Goal: Task Accomplishment & Management: Manage account settings

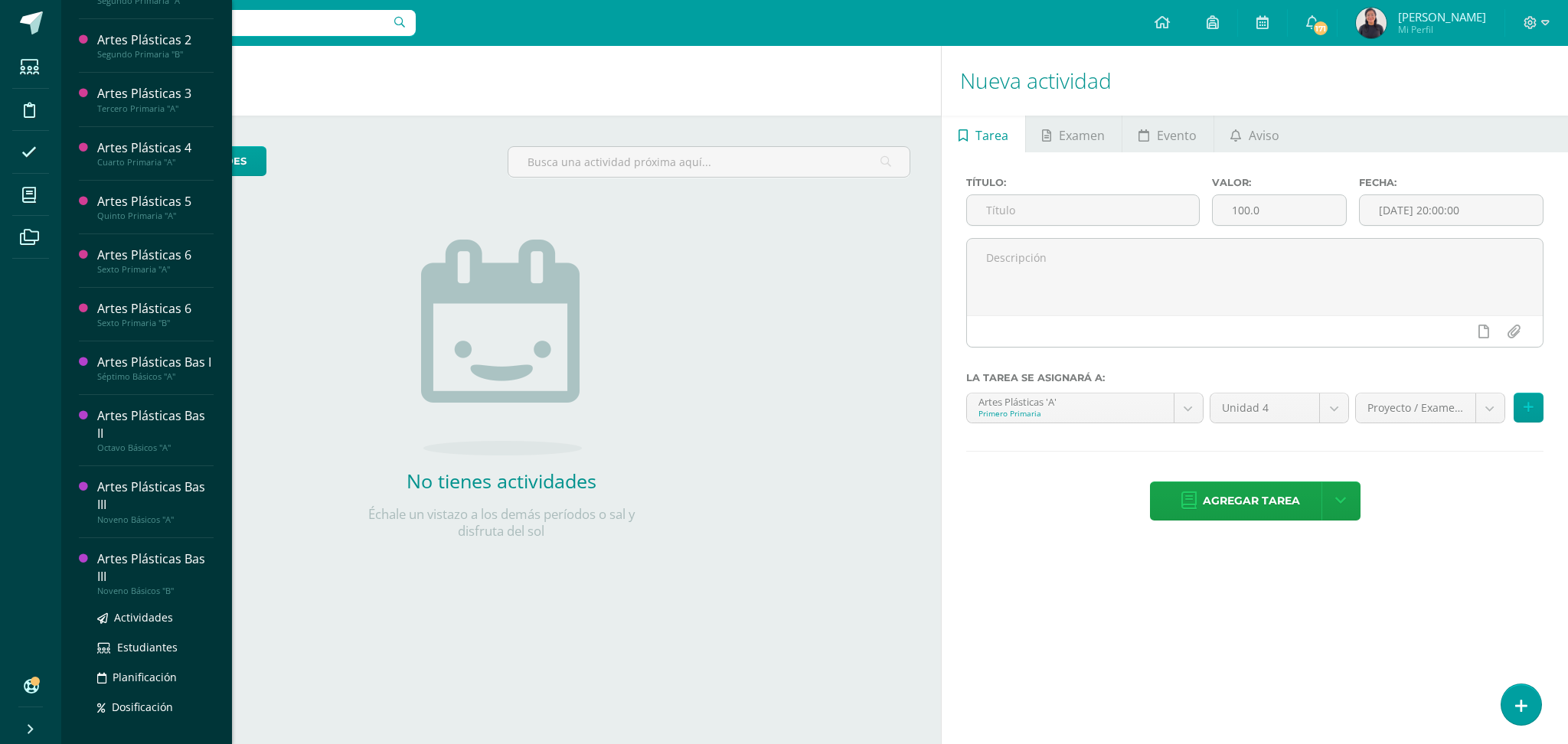
scroll to position [179, 0]
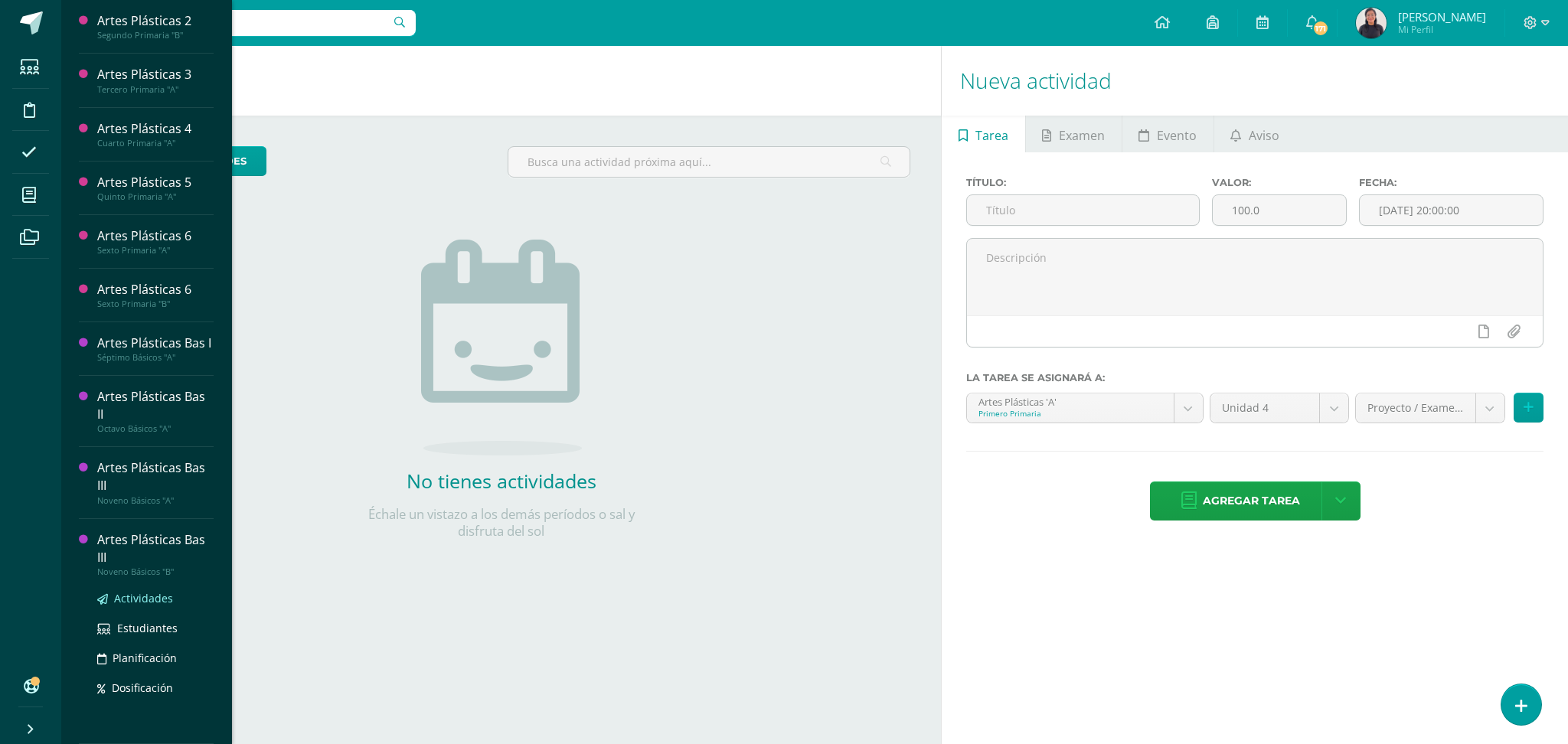
click at [131, 598] on span "Actividades" at bounding box center [143, 598] width 59 height 14
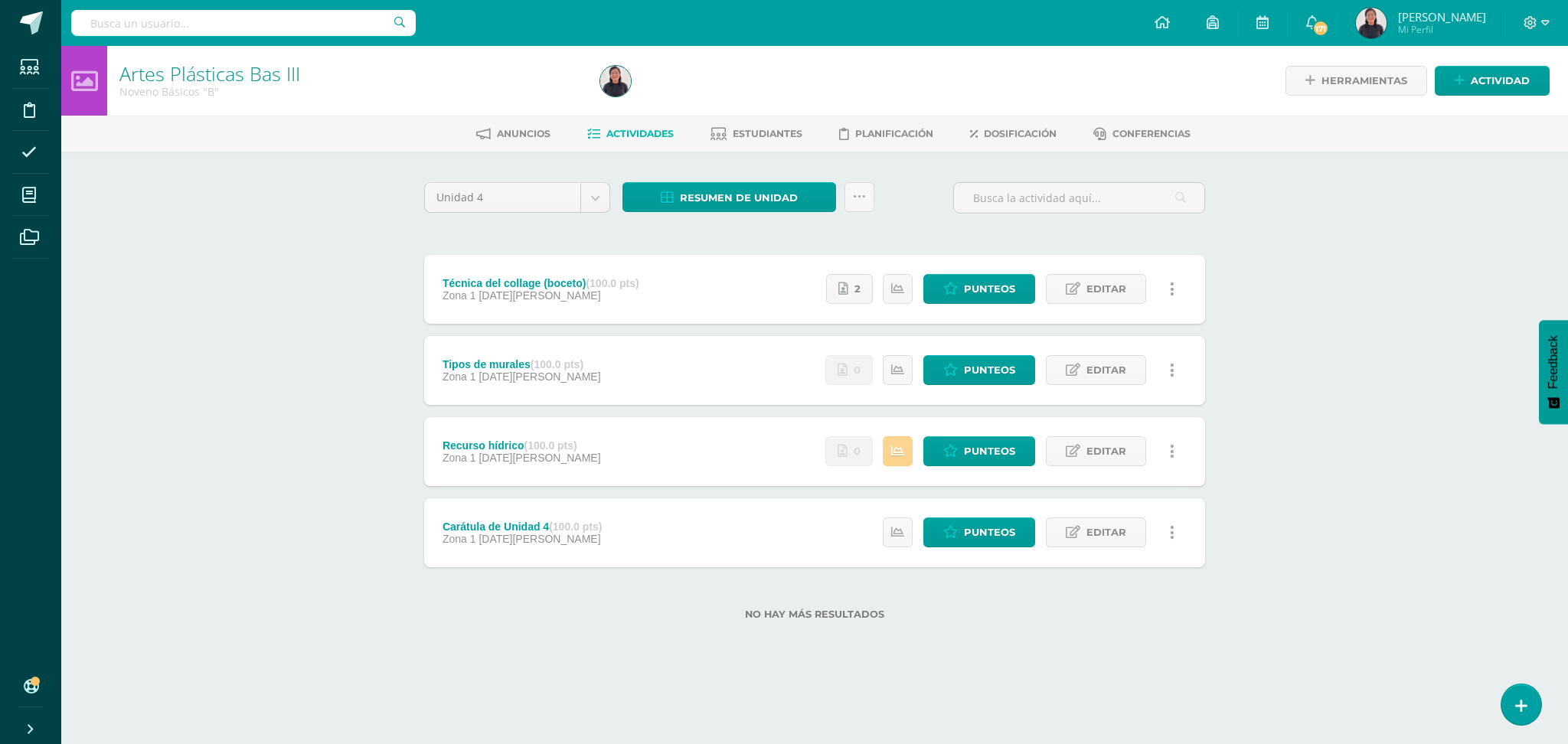
click at [896, 451] on icon at bounding box center [897, 451] width 13 height 13
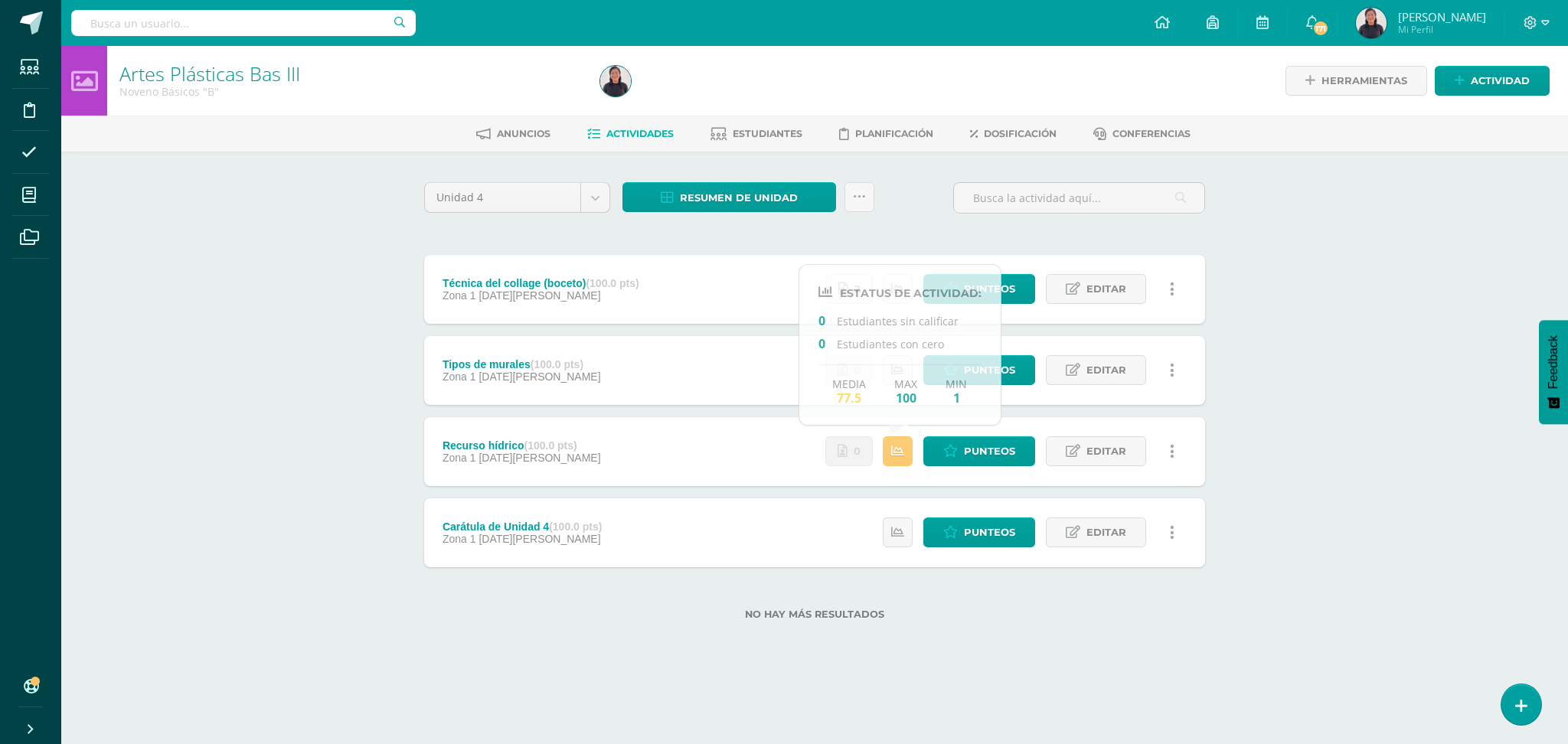
click at [1274, 317] on div "Artes Plásticas Bas III Noveno Básicos "B" Herramientas Detalle de asistencias …" at bounding box center [814, 357] width 1506 height 623
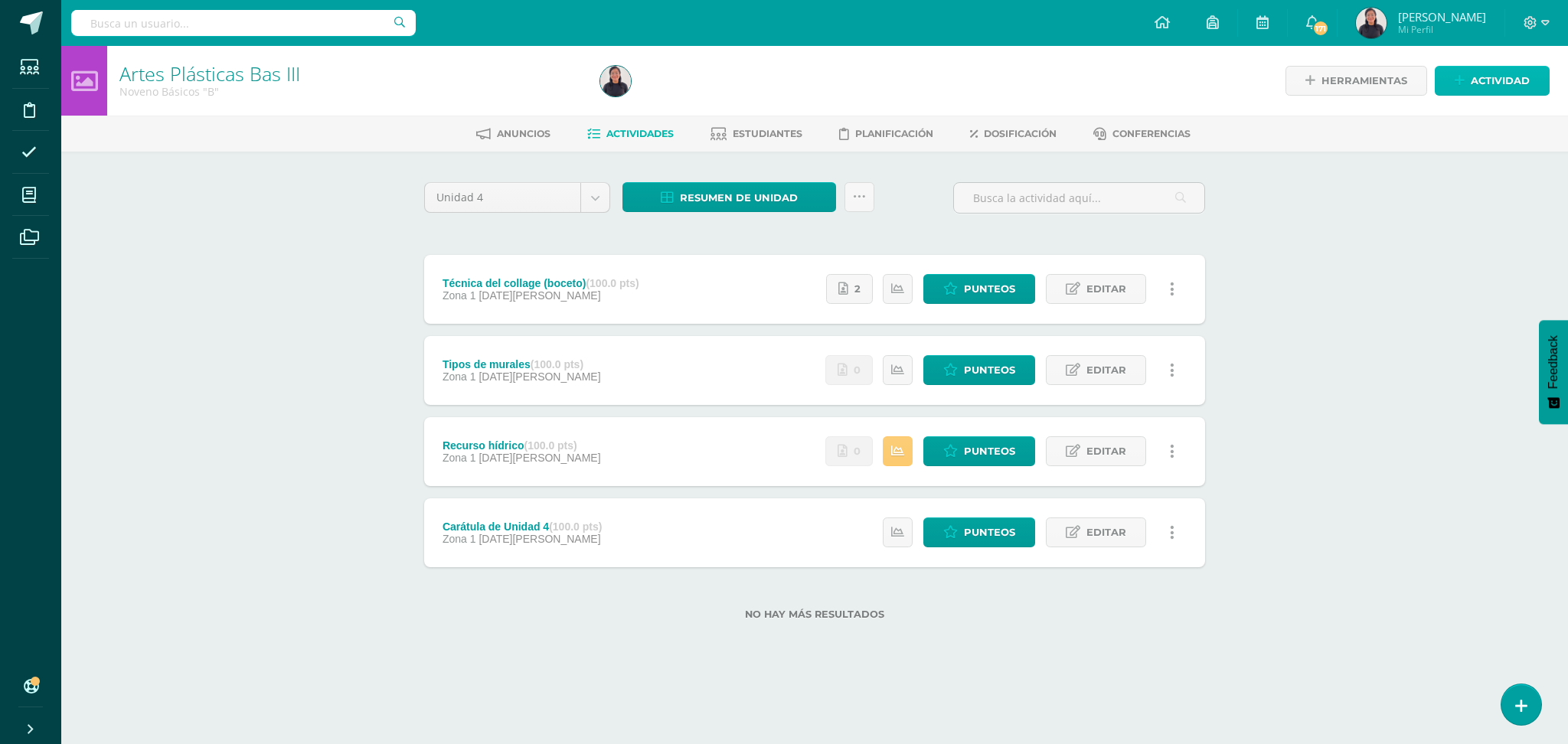
click at [1477, 74] on span "Actividad" at bounding box center [1500, 81] width 59 height 28
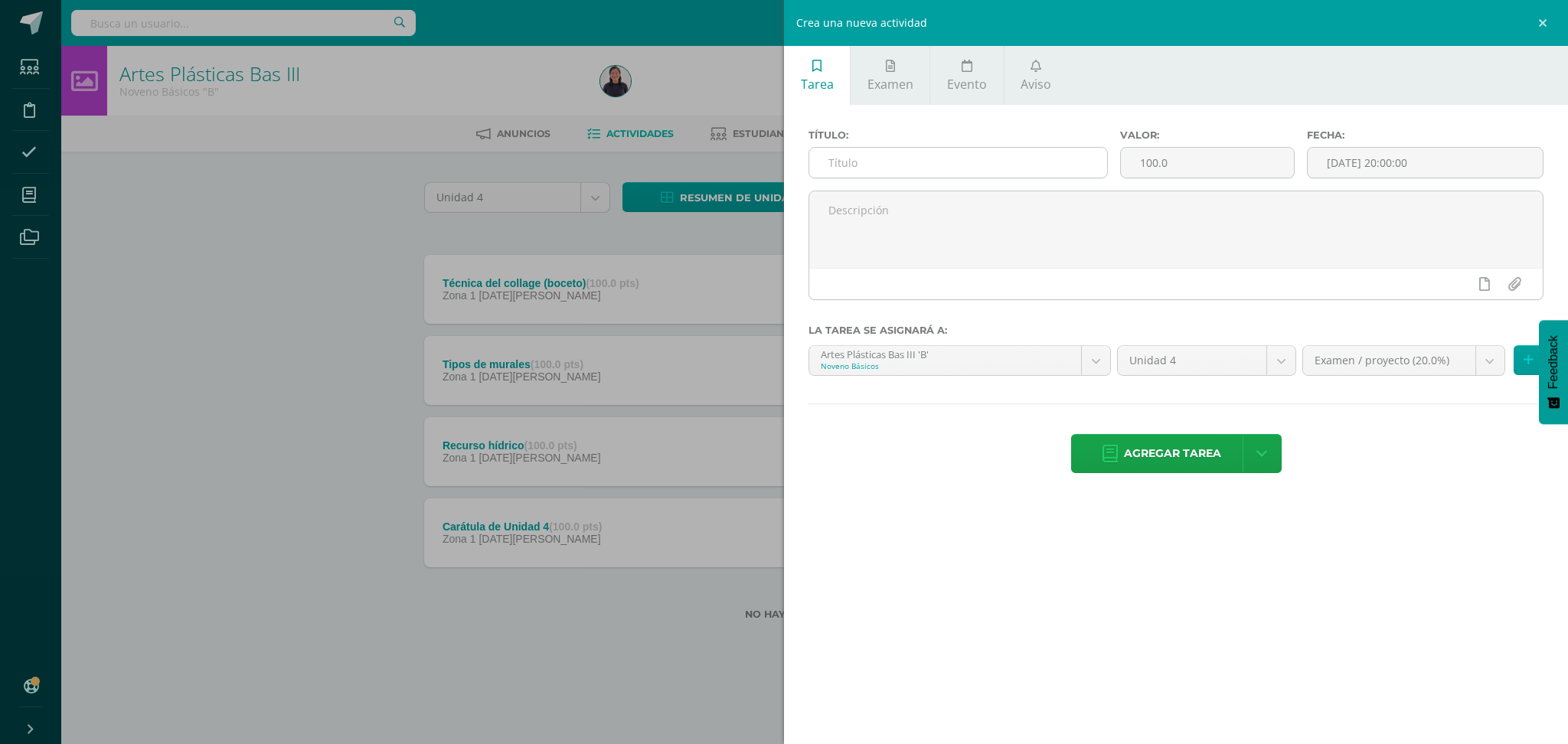
click at [870, 170] on input "text" at bounding box center [958, 163] width 298 height 30
type input "B"
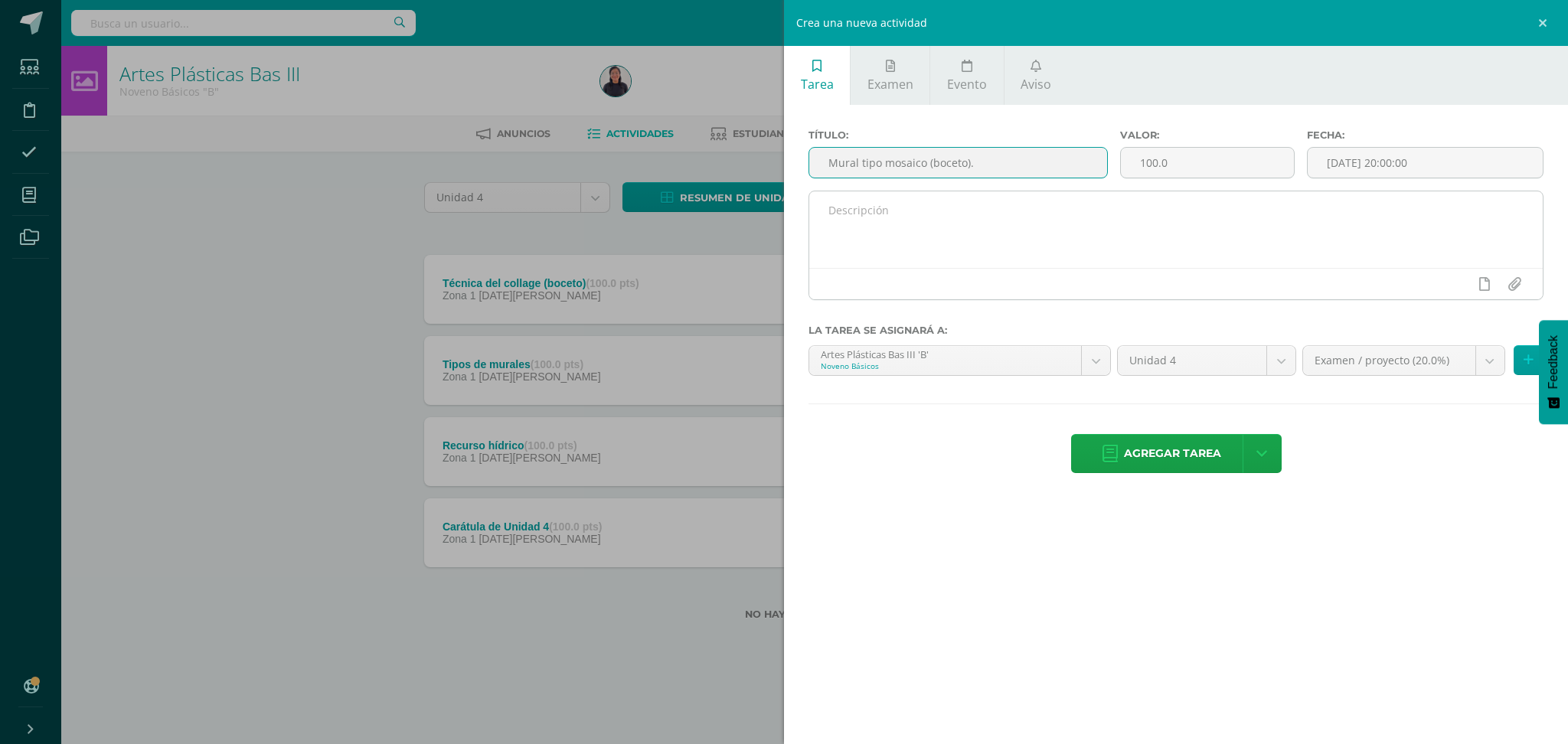
type input "Mural tipo mosaico (boceto)."
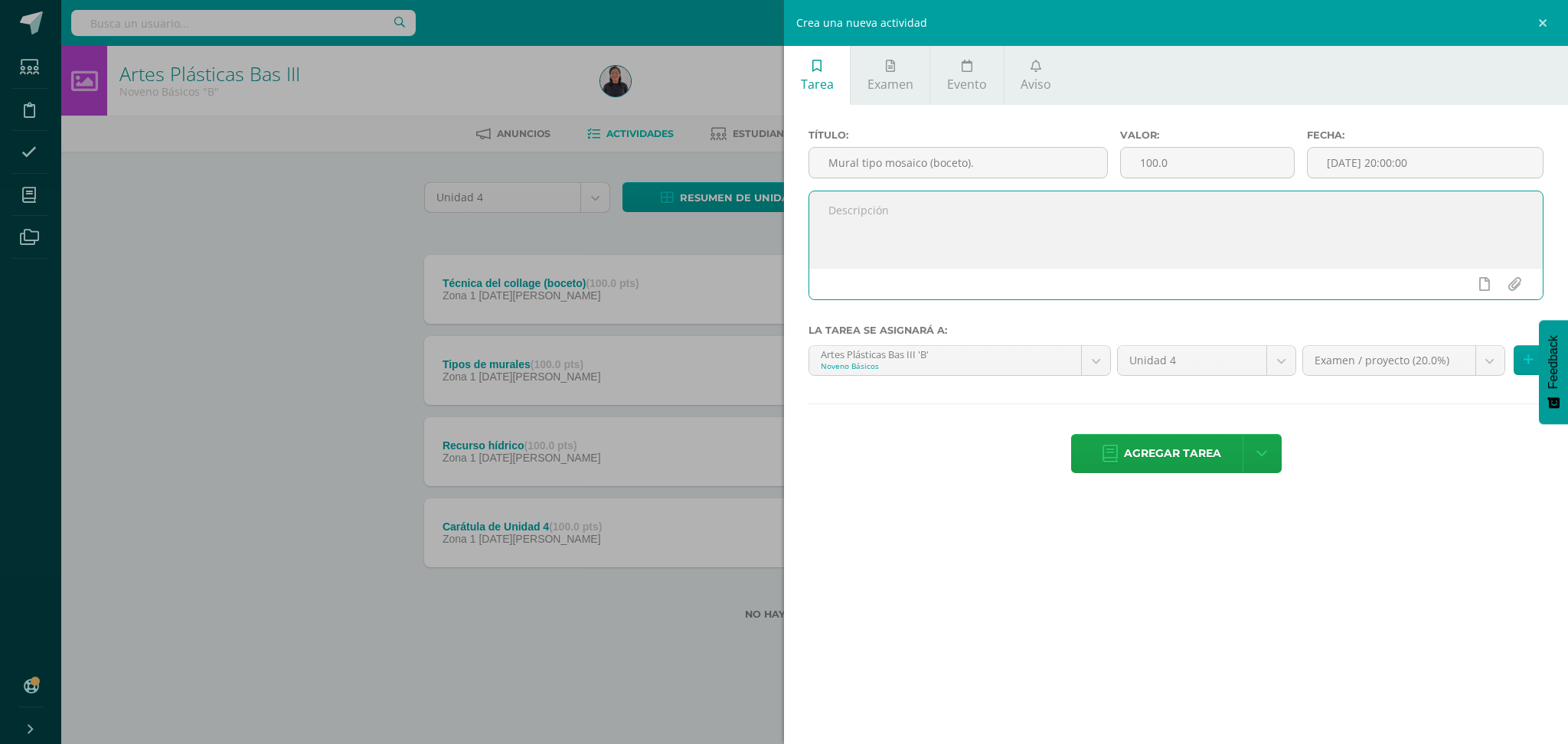
click at [890, 212] on textarea at bounding box center [1175, 229] width 733 height 77
type textarea "I"
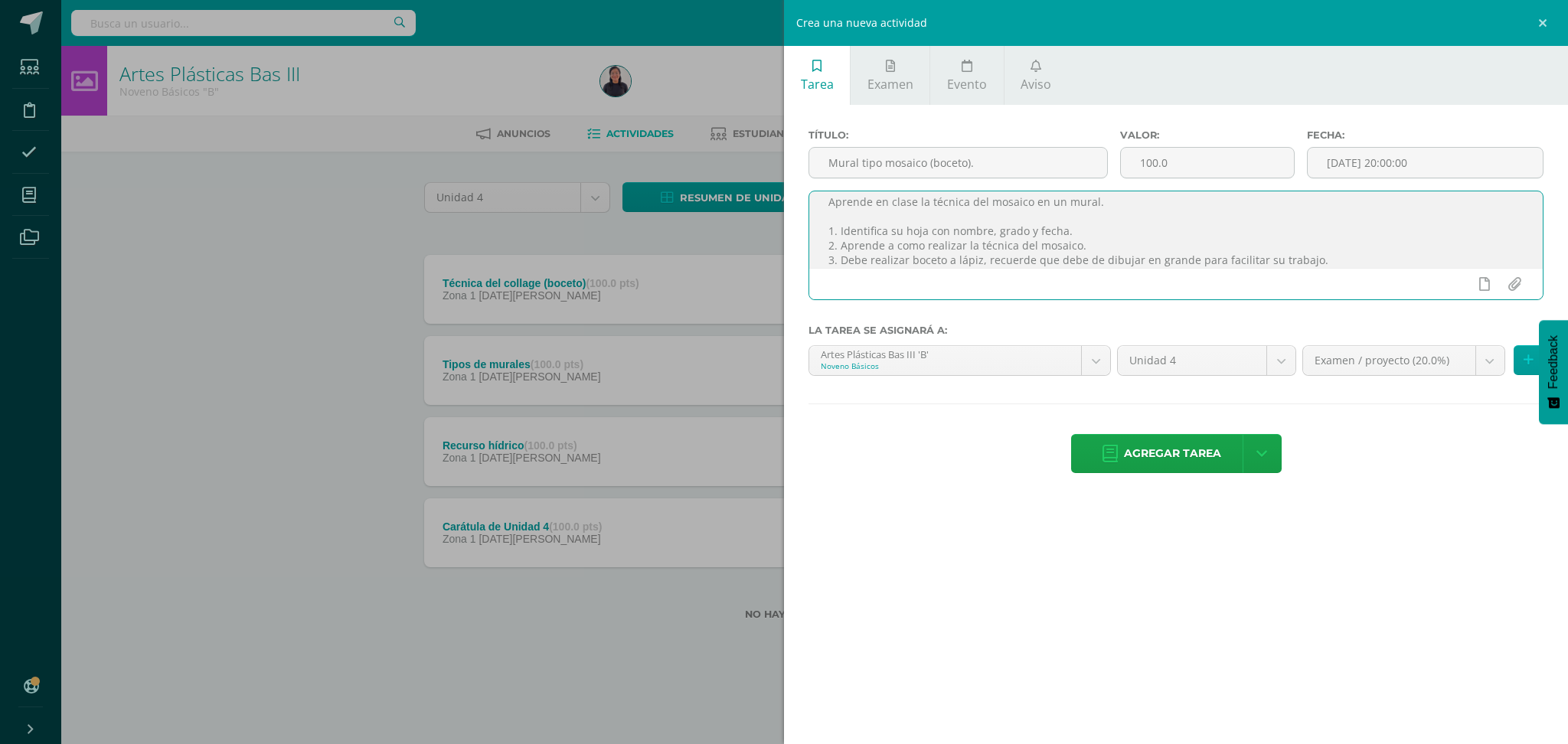
scroll to position [23, 0]
click at [1007, 263] on textarea "Aprende en clase la técnica del mosaico en un mural. 1. Identifica su hoja con …" at bounding box center [1175, 229] width 733 height 77
click at [1072, 261] on textarea "Aprende en clase la técnica del mosaico en un mural. 1. Identifica su hoja con …" at bounding box center [1175, 229] width 733 height 77
click at [1166, 264] on textarea "Aprende en clase la técnica del mosaico en un mural. 1. Identifica su hoja con …" at bounding box center [1175, 229] width 733 height 77
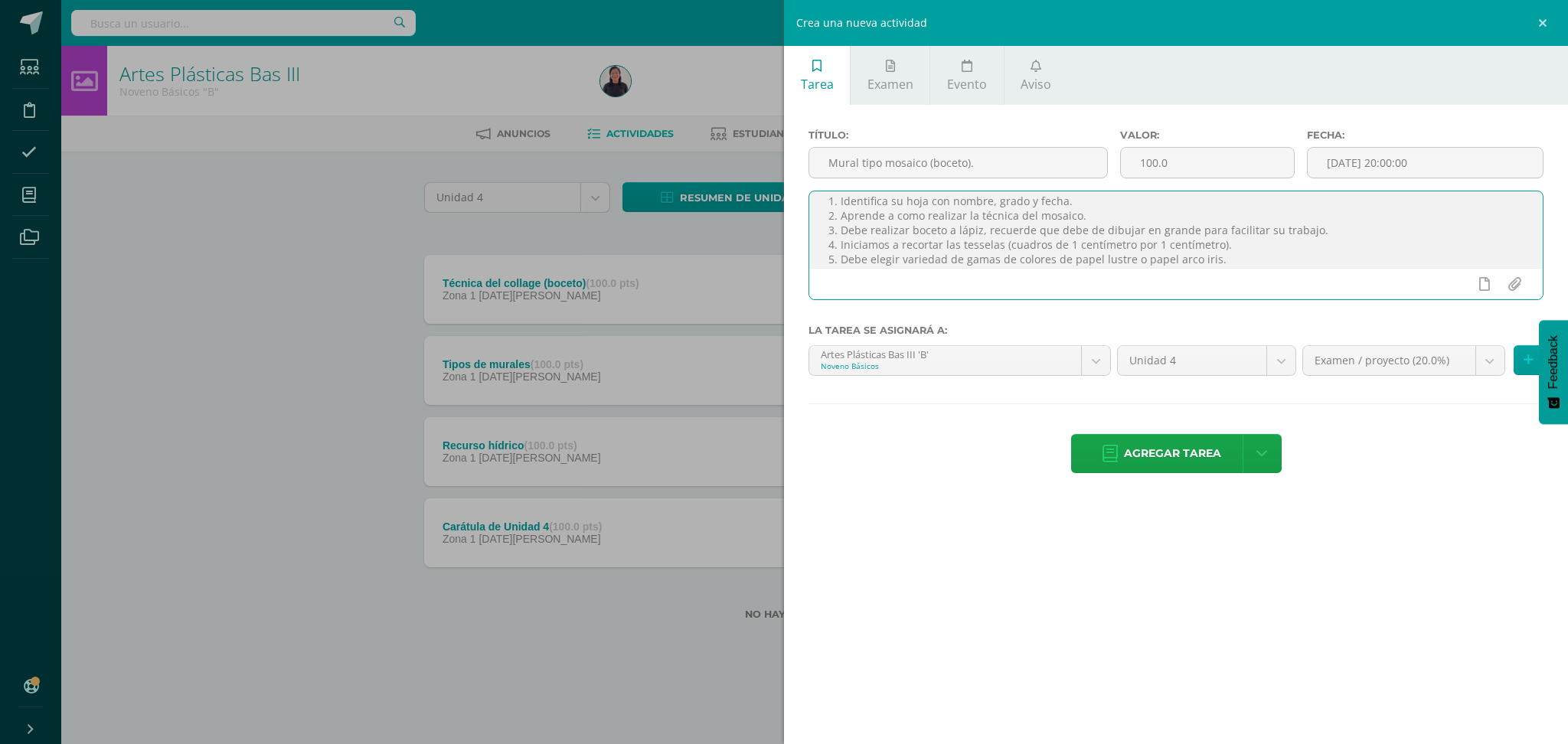
scroll to position [53, 0]
type textarea "Aprende en clase la técnica del mosaico en un mural. 1. Identifica su hoja con …"
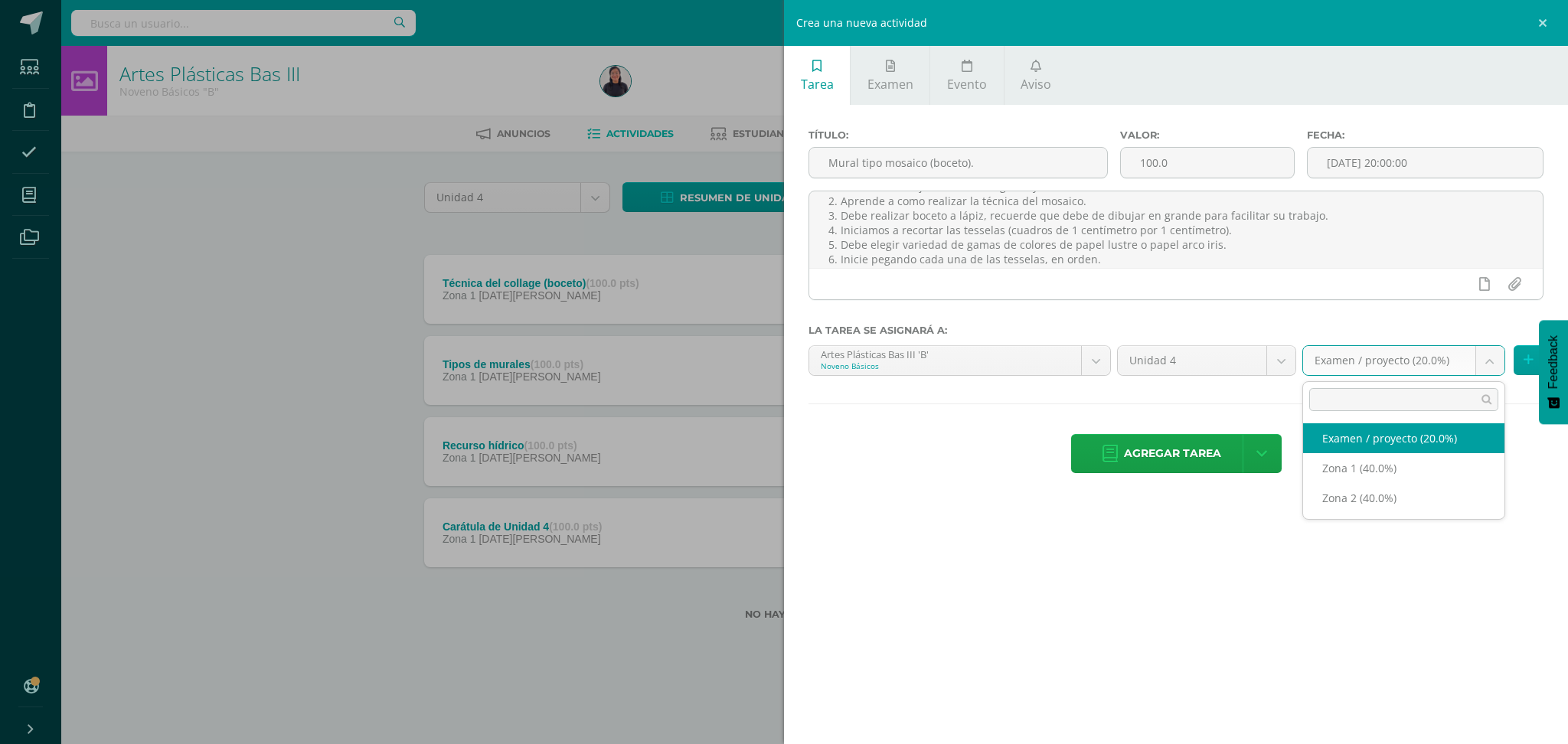
click at [1492, 368] on body "Estudiantes Disciplina Asistencia Mis cursos Archivos Soporte Ayuda Reportar un…" at bounding box center [784, 334] width 1568 height 669
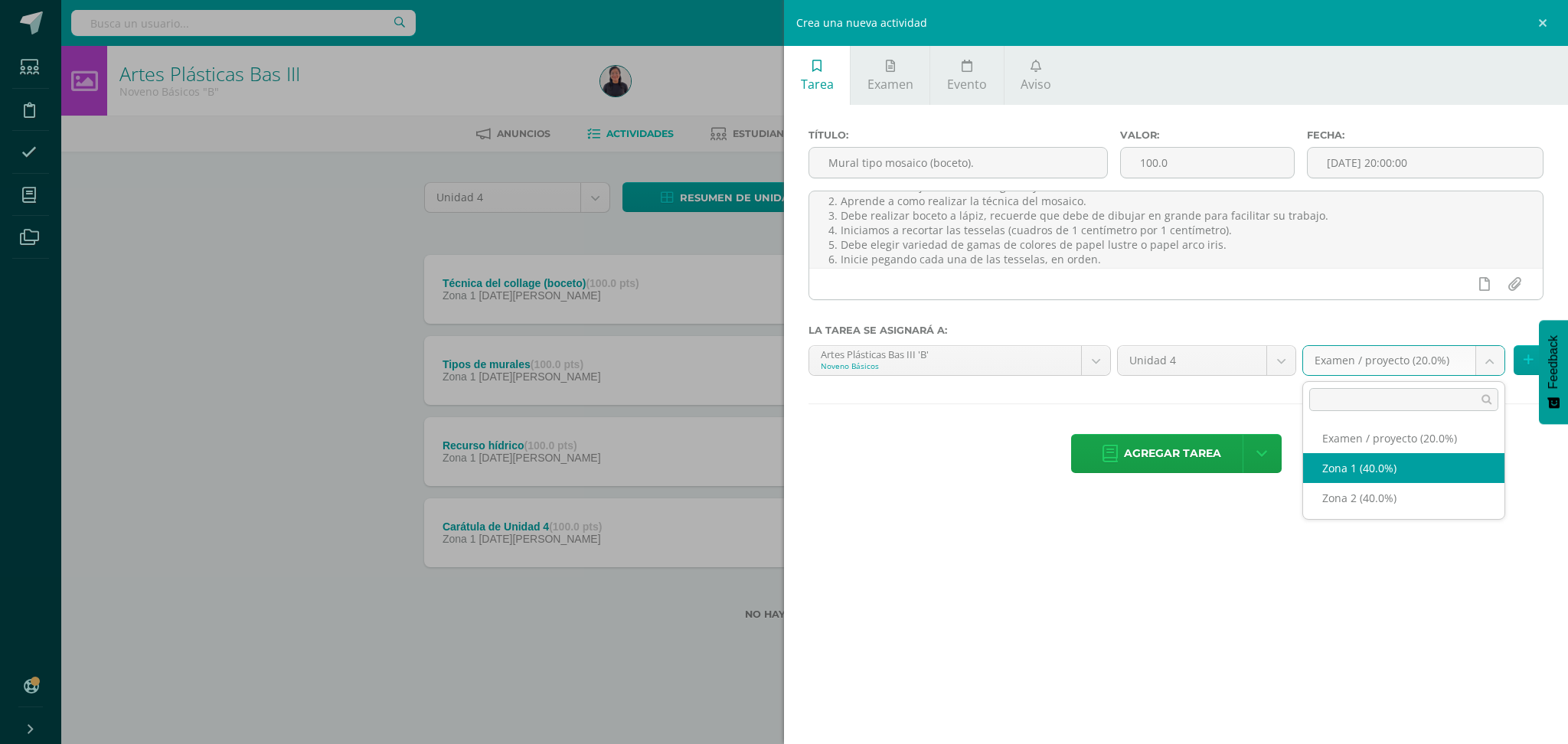
select select "31161"
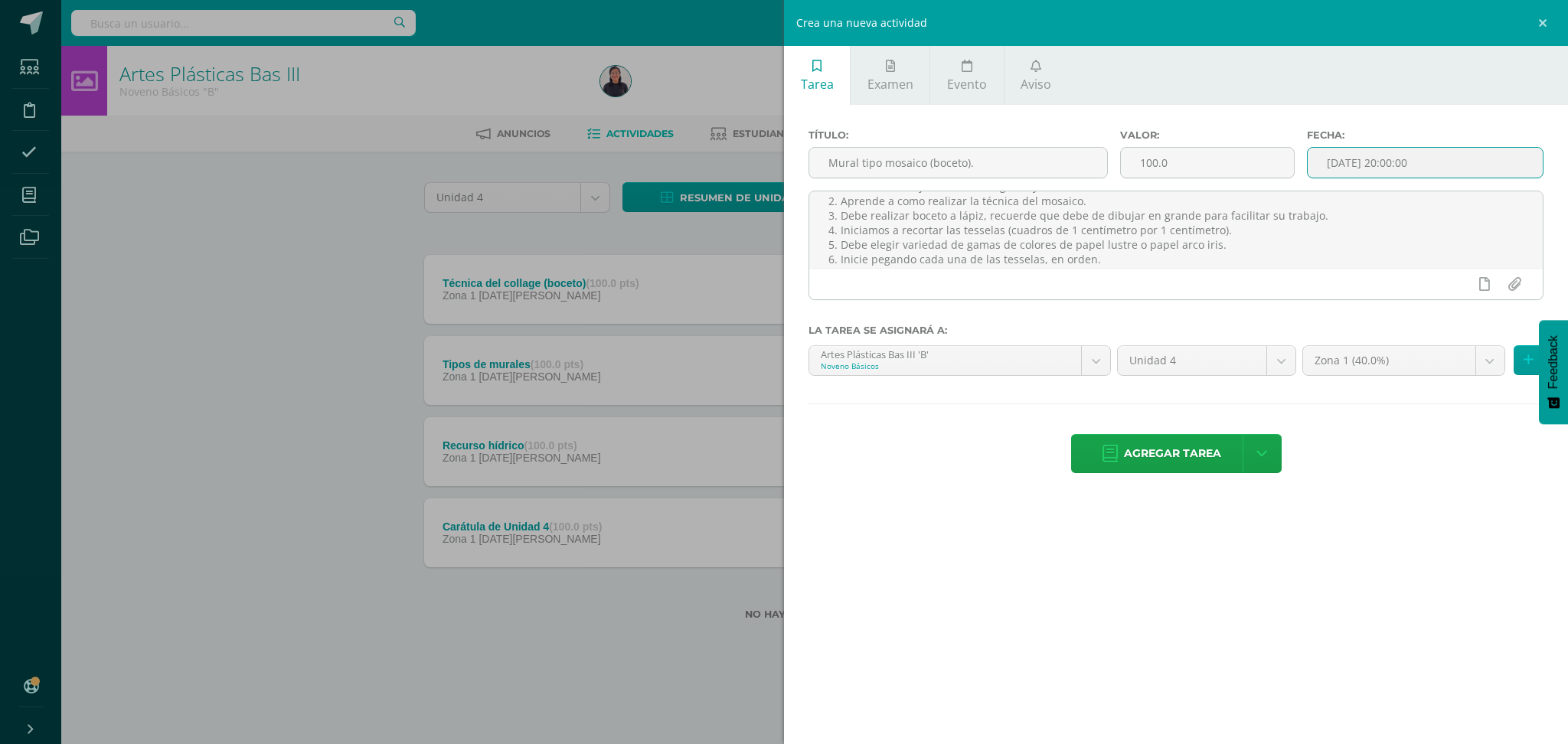
click at [1336, 153] on input "[DATE] 20:00:00" at bounding box center [1425, 163] width 235 height 30
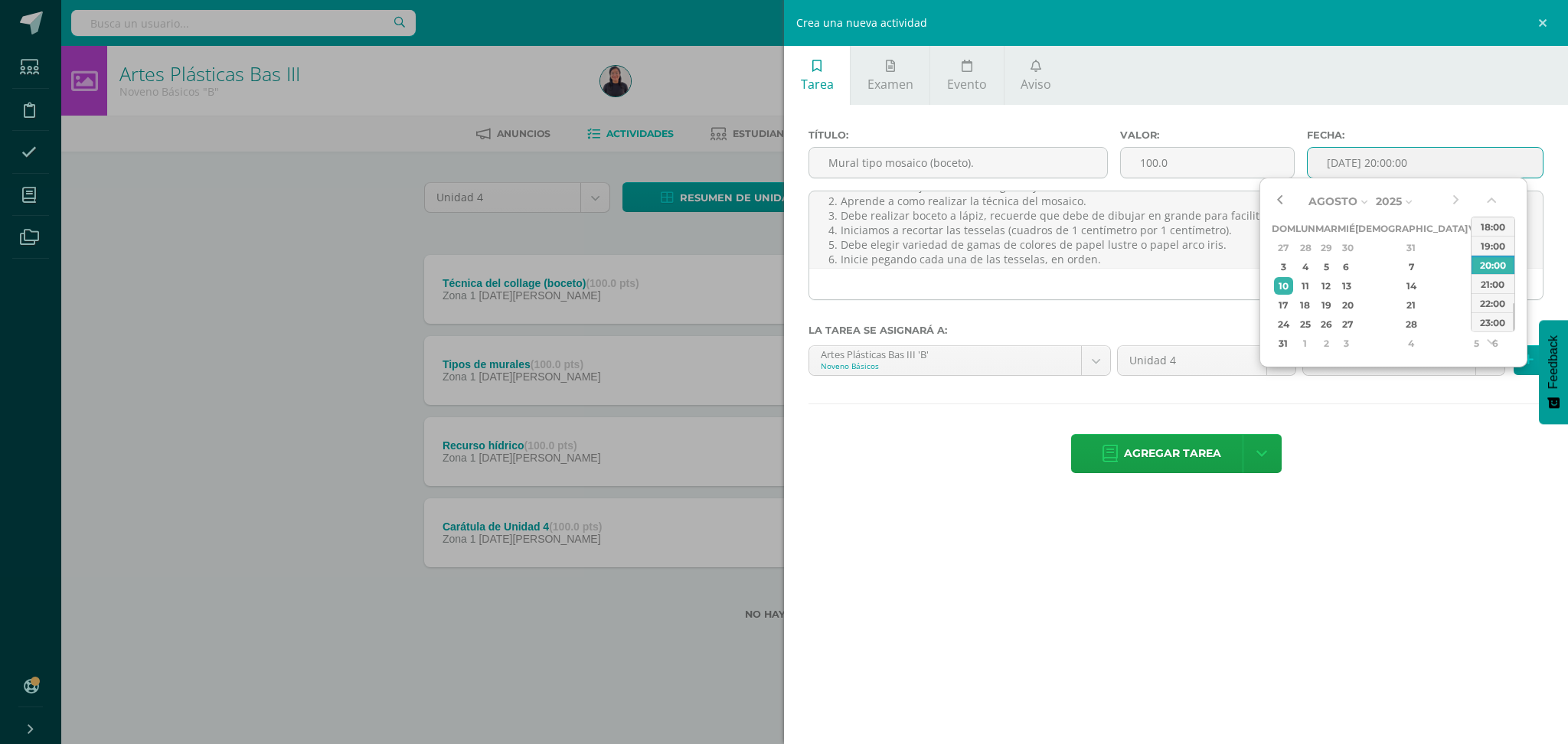
click at [1275, 203] on button "button" at bounding box center [1279, 201] width 15 height 23
click at [1284, 202] on button "button" at bounding box center [1279, 201] width 15 height 23
click at [1460, 195] on button "button" at bounding box center [1455, 201] width 15 height 23
click at [1353, 341] on div "3" at bounding box center [1345, 343] width 13 height 17
type input "2025-09-03 20:00"
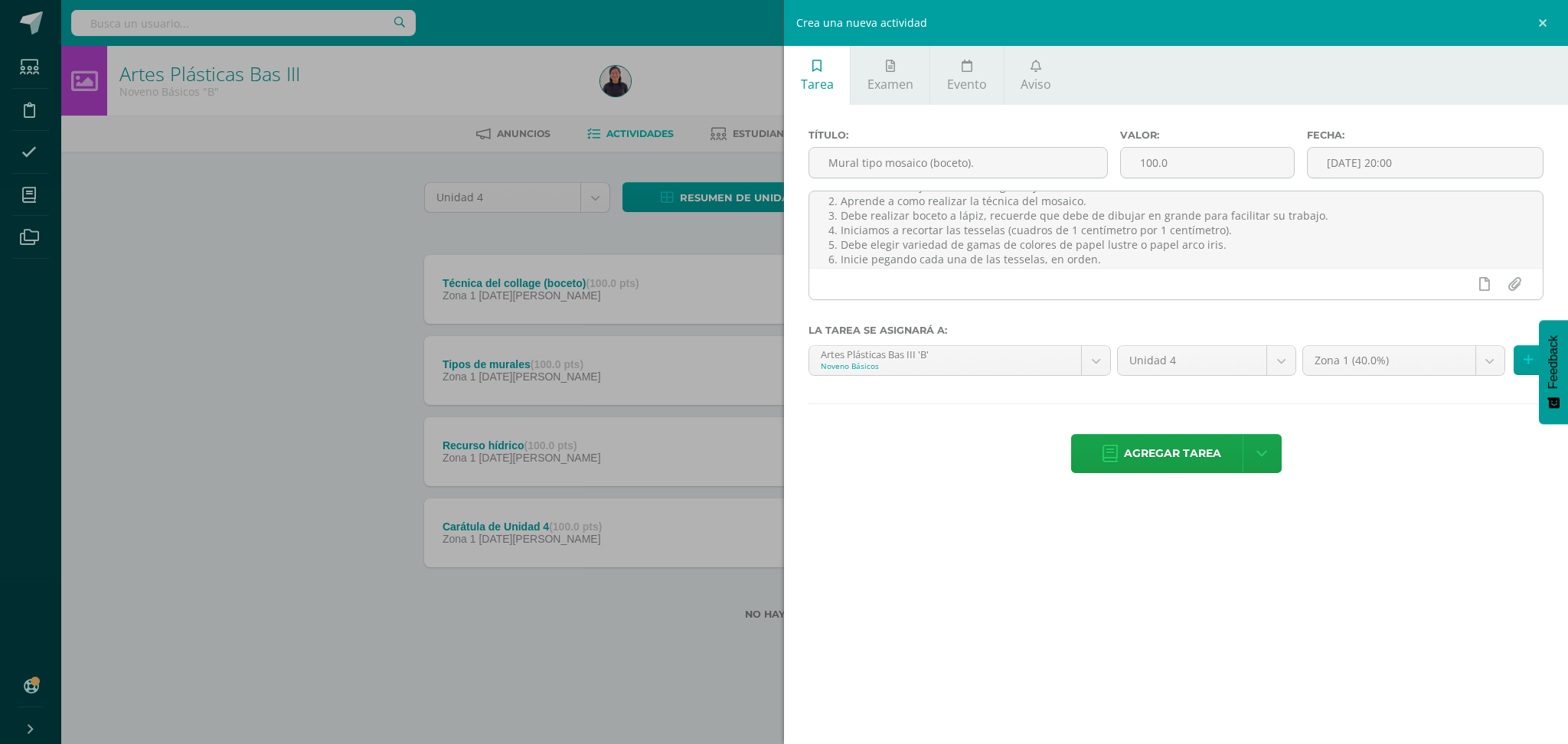
click at [1413, 109] on div "Título: Mural tipo mosaico (boceto). Valor: 100.0 Fecha: 2025-09-03 20:00 Apren…" at bounding box center [1175, 303] width 784 height 396
click at [1176, 452] on span "Agregar tarea" at bounding box center [1172, 453] width 97 height 37
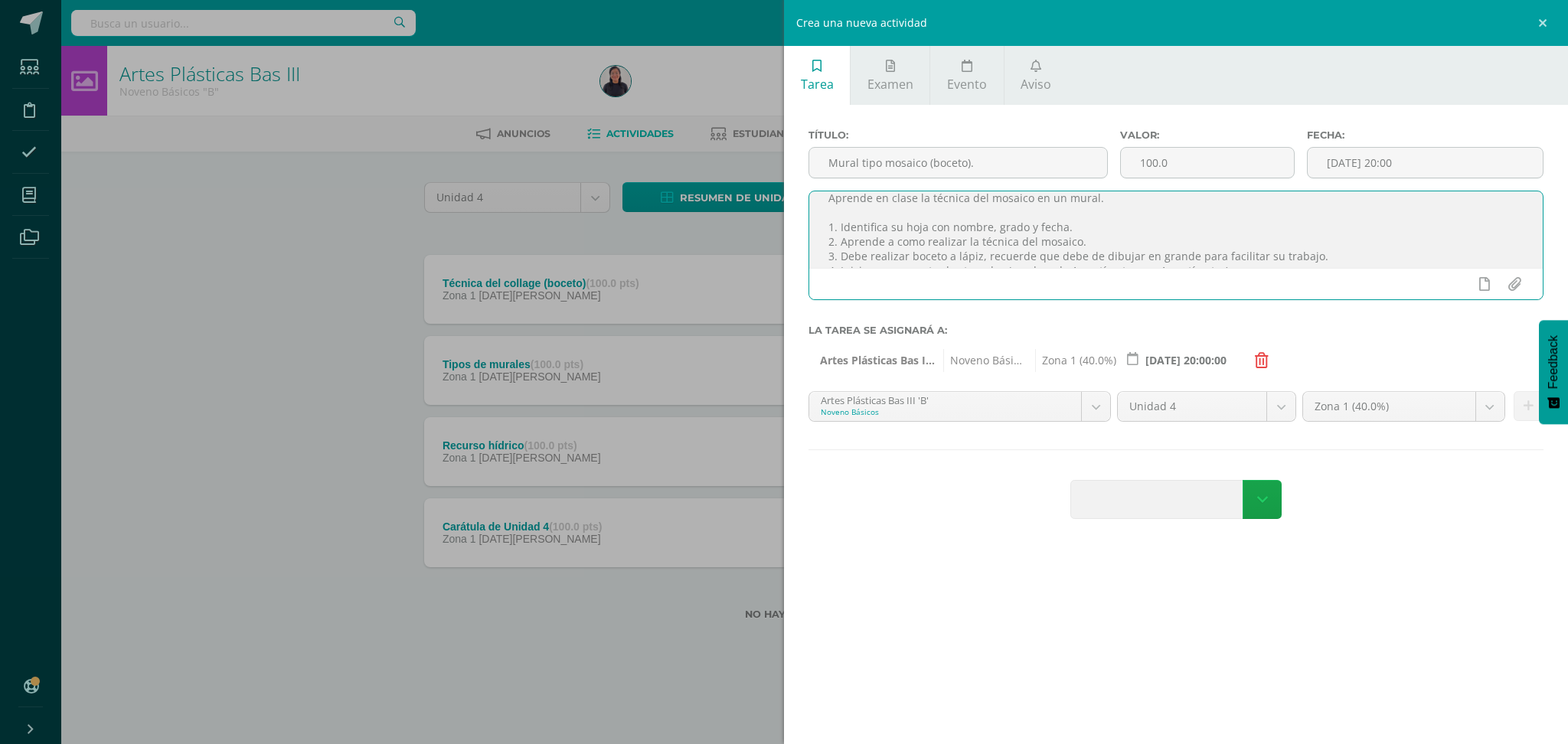
scroll to position [0, 0]
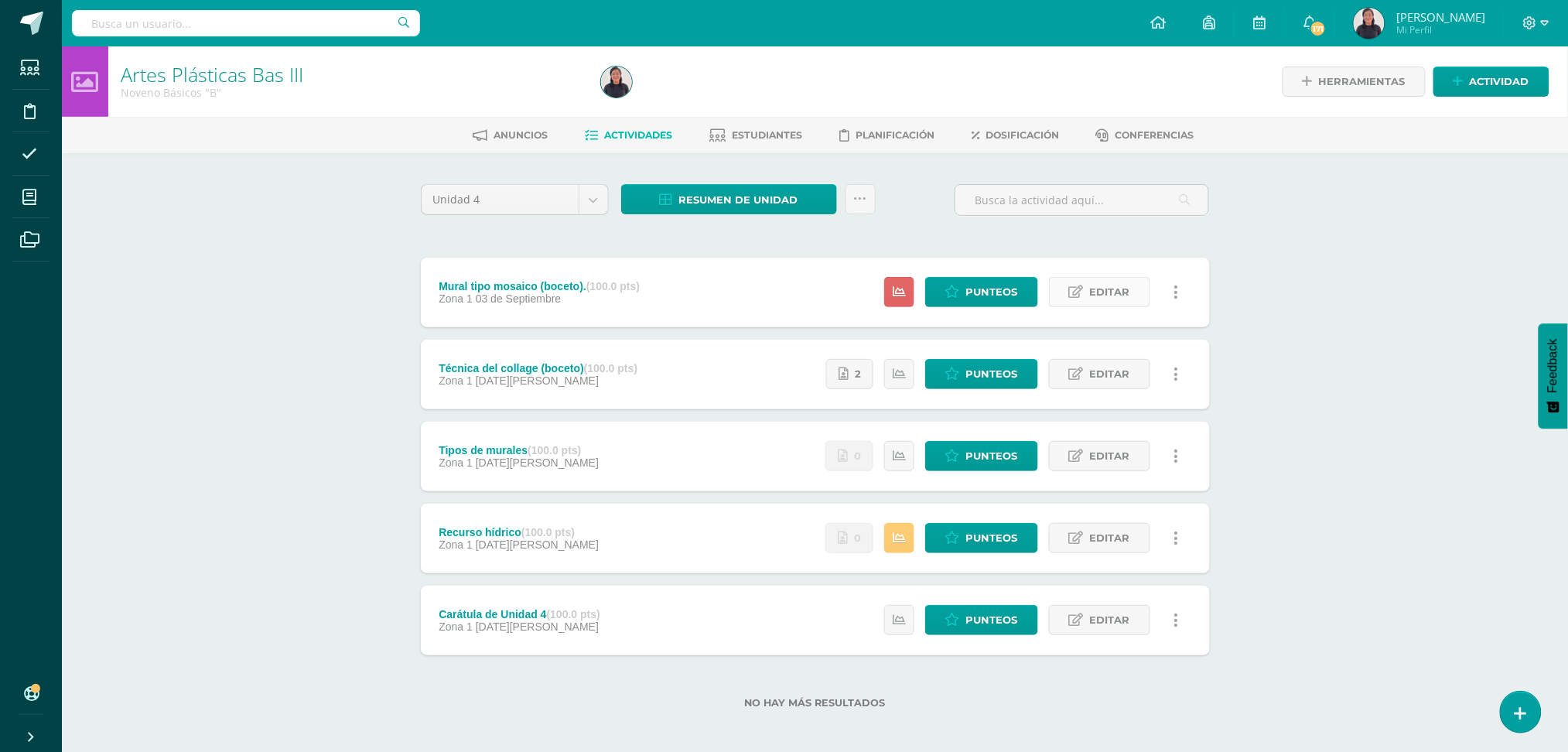
click at [1123, 294] on span "Editar" at bounding box center [1110, 292] width 40 height 29
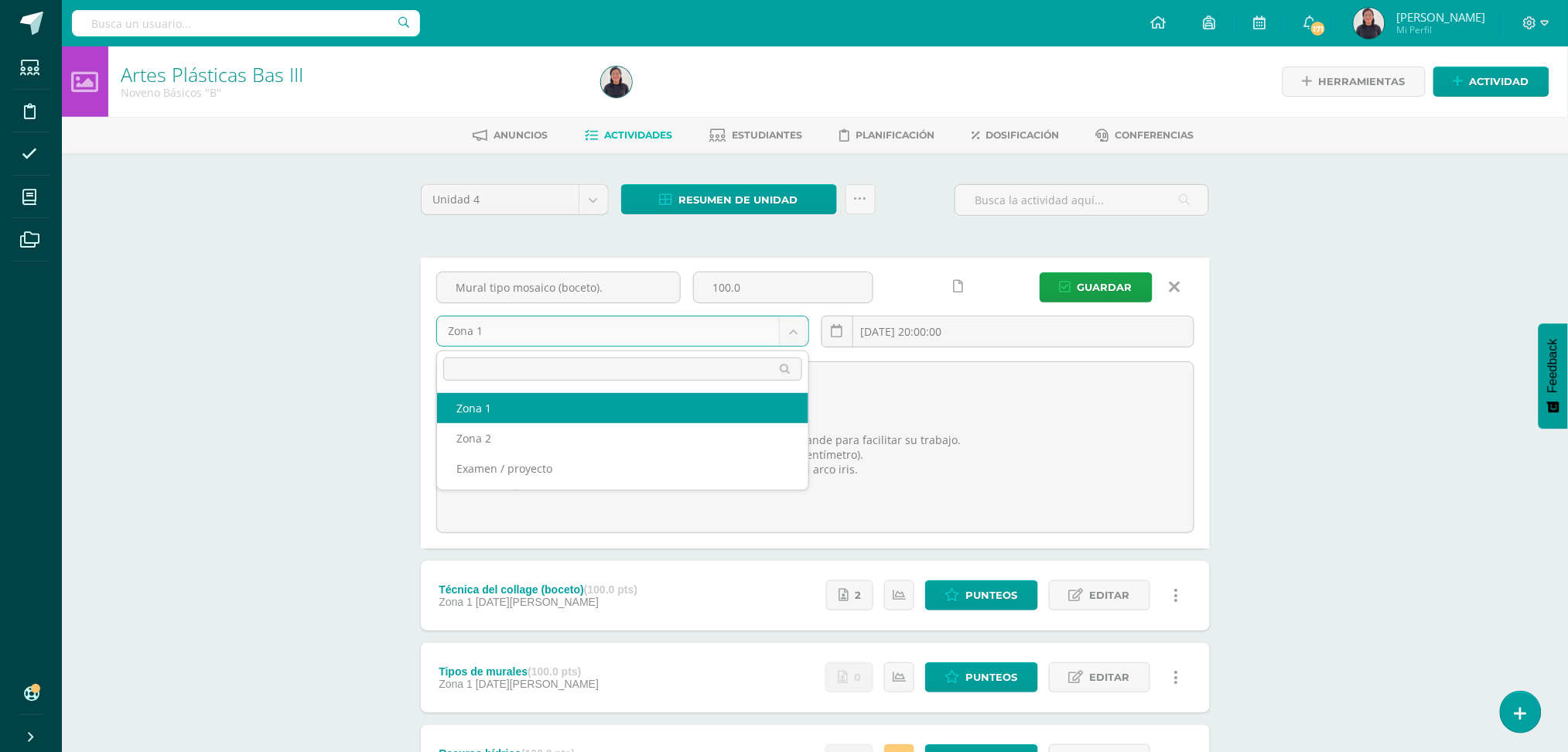
click at [795, 328] on body "Tarea asignada exitosamente Estudiantes Disciplina Asistencia Mis cursos Archiv…" at bounding box center [784, 490] width 1568 height 980
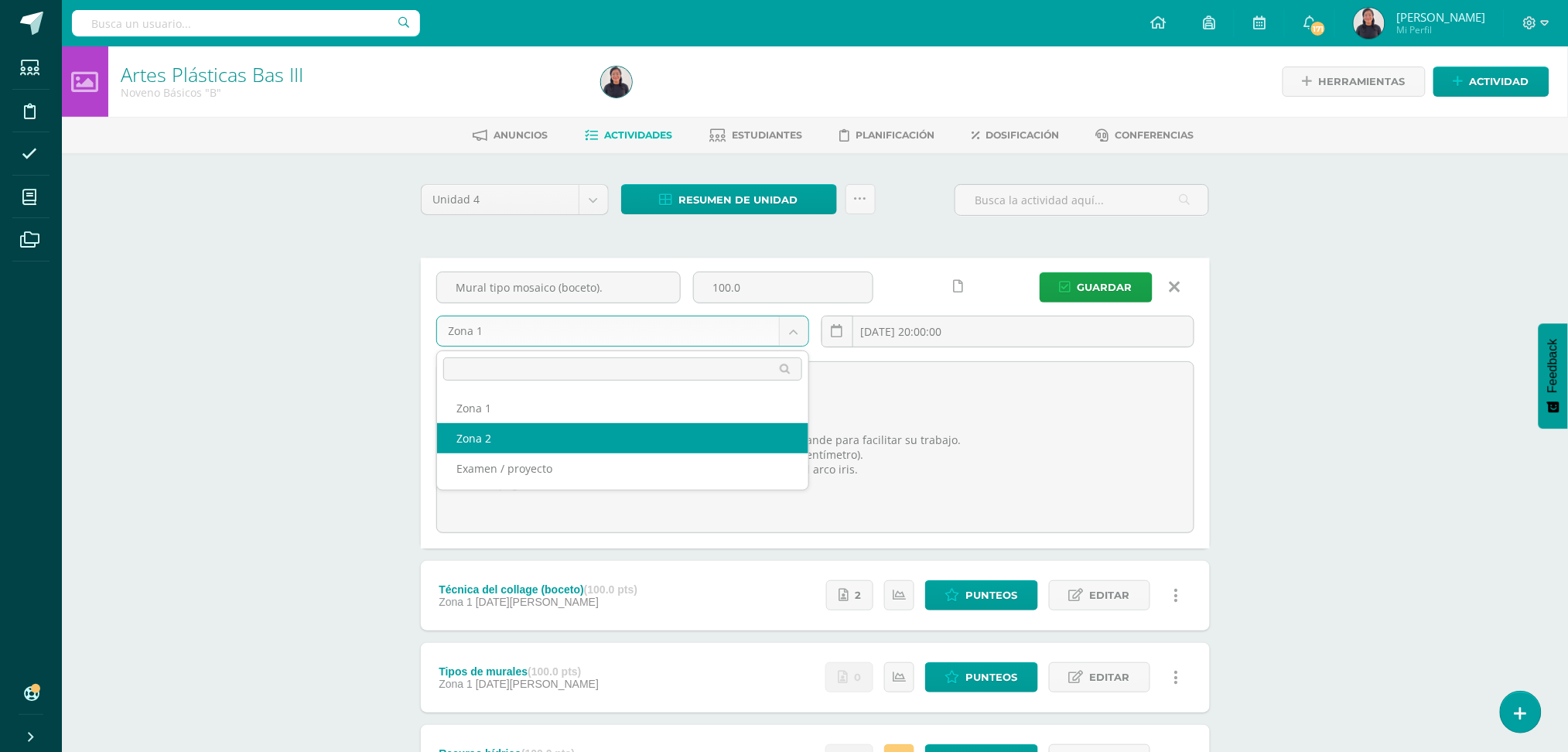
select select "31162"
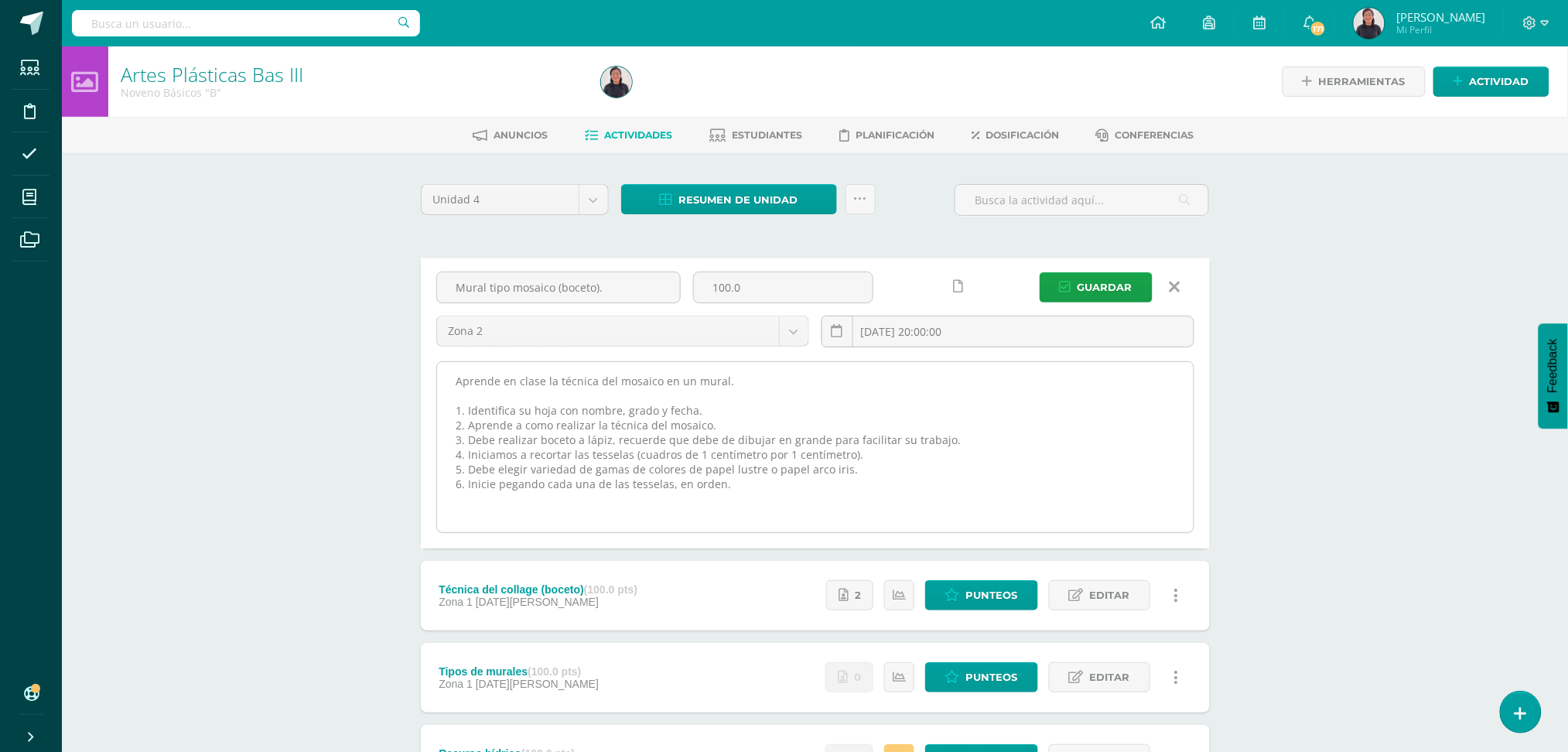
click at [735, 487] on textarea "Aprende en clase la técnica del mosaico en un mural. 1. Identifica su hoja con …" at bounding box center [815, 447] width 757 height 170
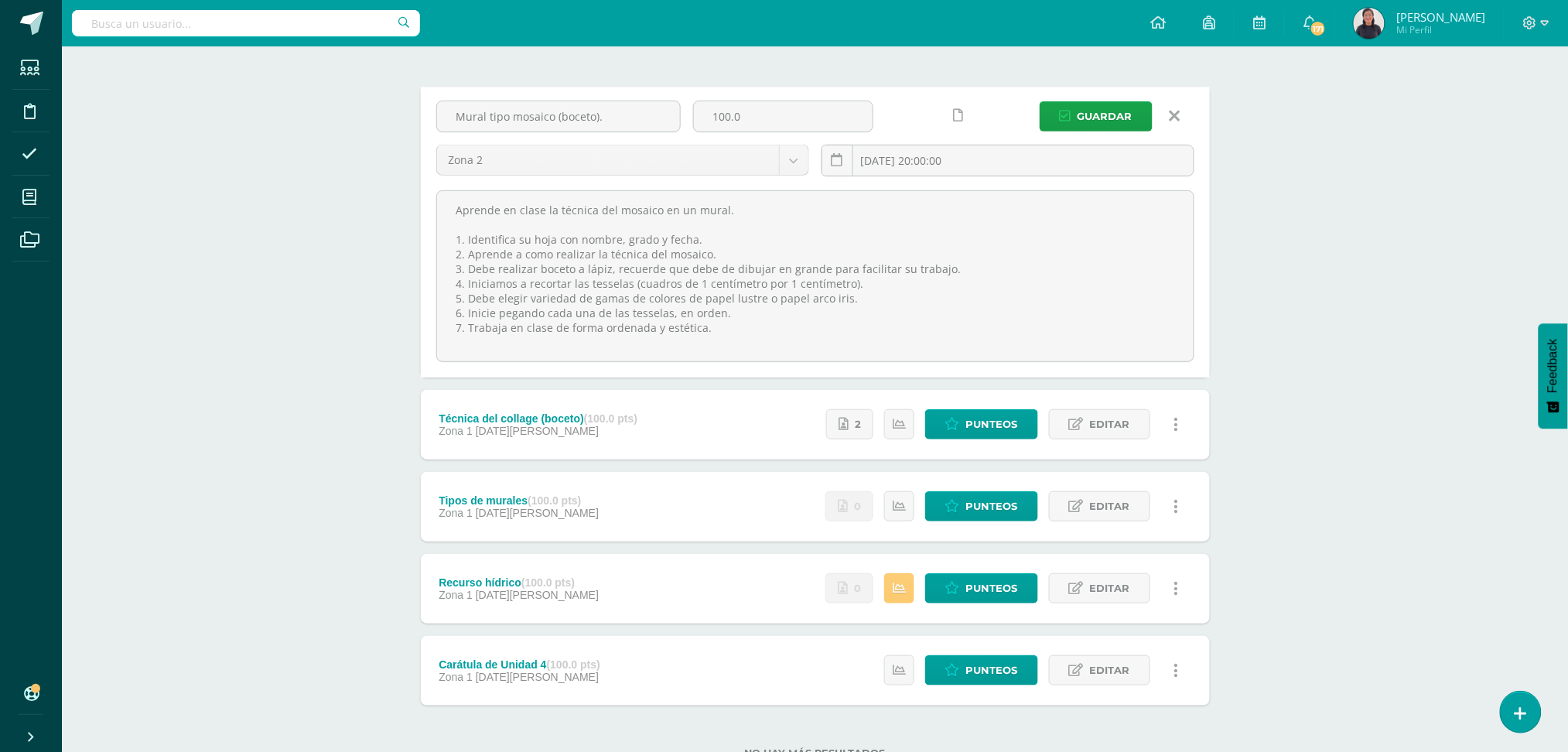
scroll to position [177, 0]
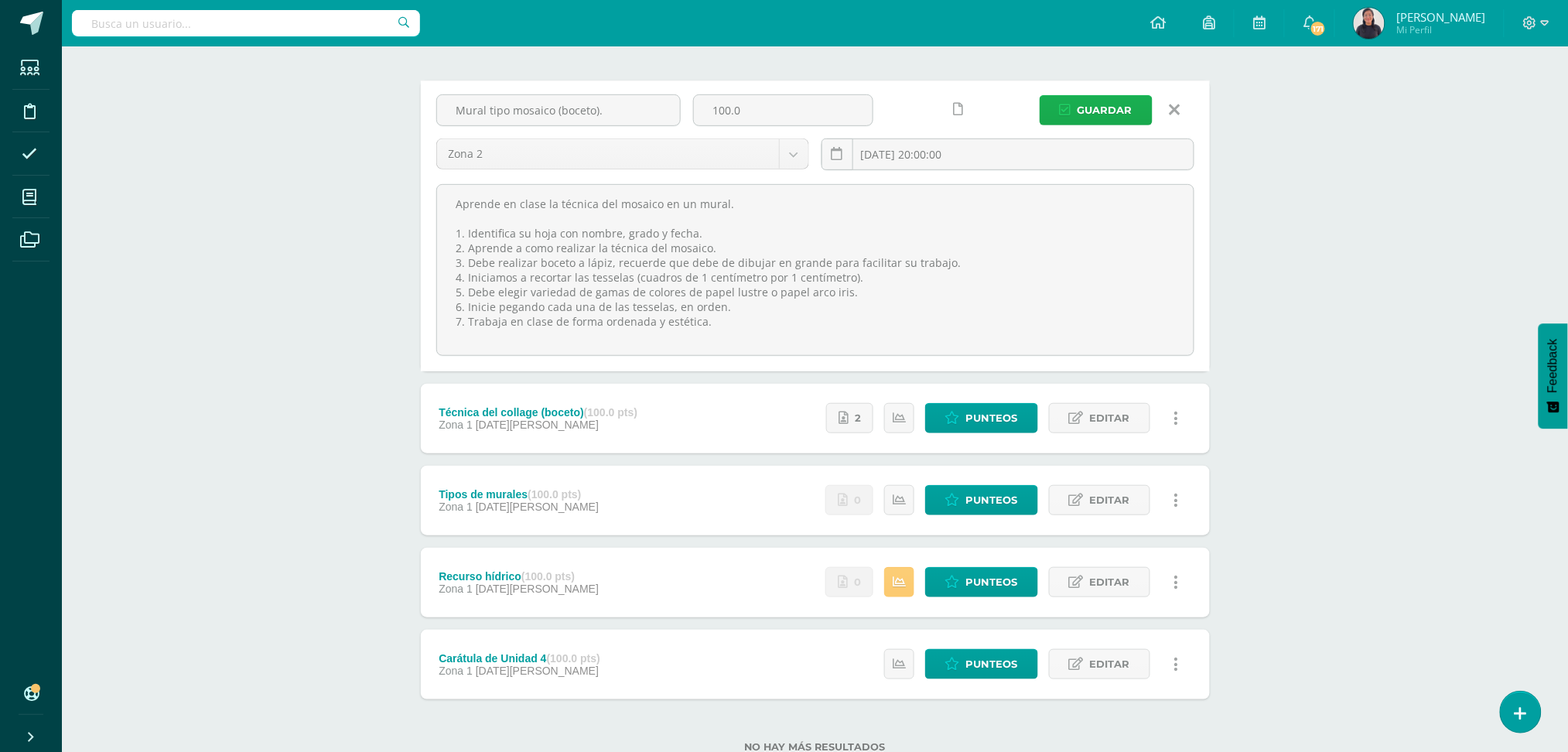
type textarea "Aprende en clase la técnica del mosaico en un mural. 1. Identifica su hoja con …"
click at [1097, 109] on span "Guardar" at bounding box center [1105, 110] width 55 height 29
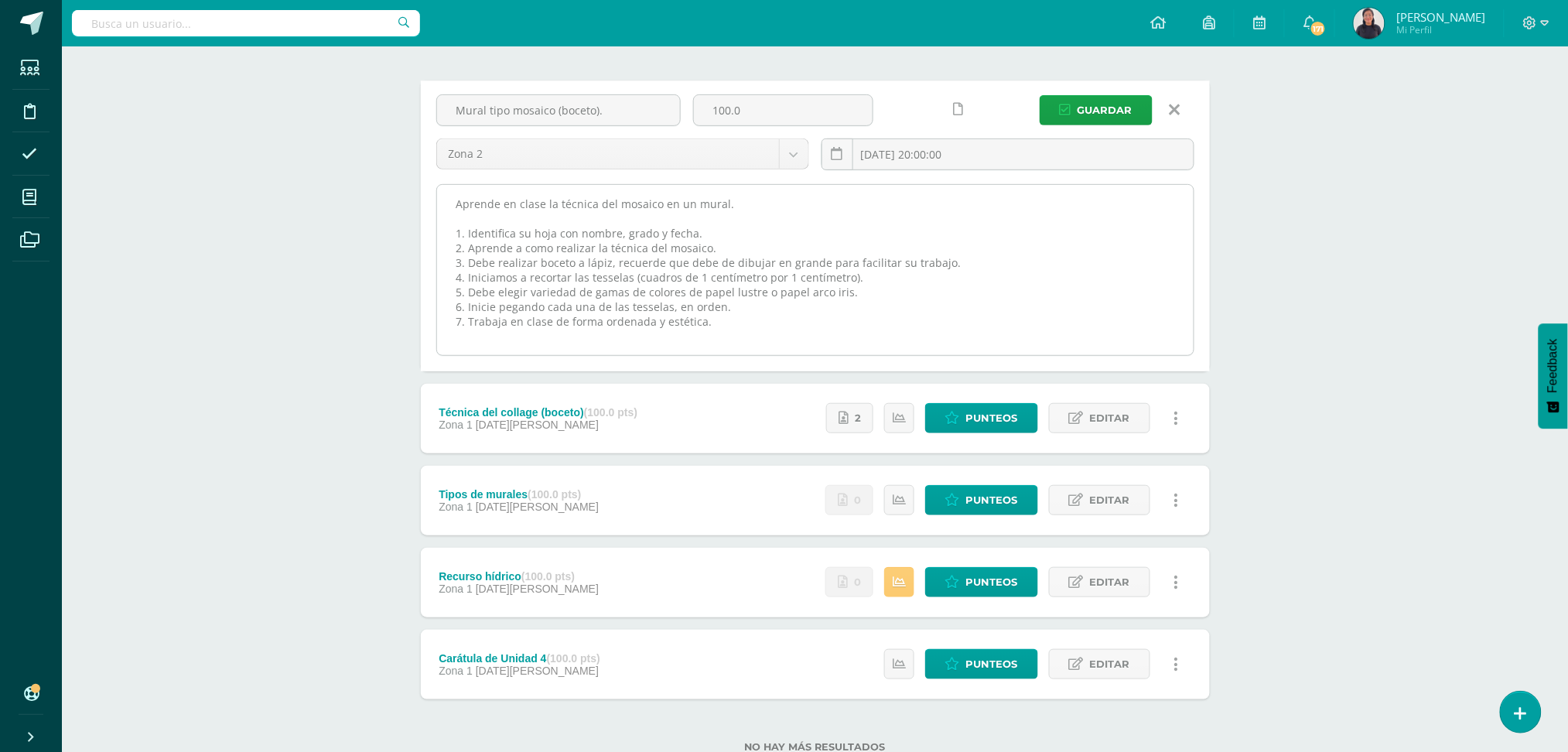
drag, startPoint x: 727, startPoint y: 332, endPoint x: 456, endPoint y: 203, distance: 300.1
click at [456, 203] on textarea "Aprende en clase la técnica del mosaico en un mural. 1. Identifica su hoja con …" at bounding box center [815, 269] width 757 height 170
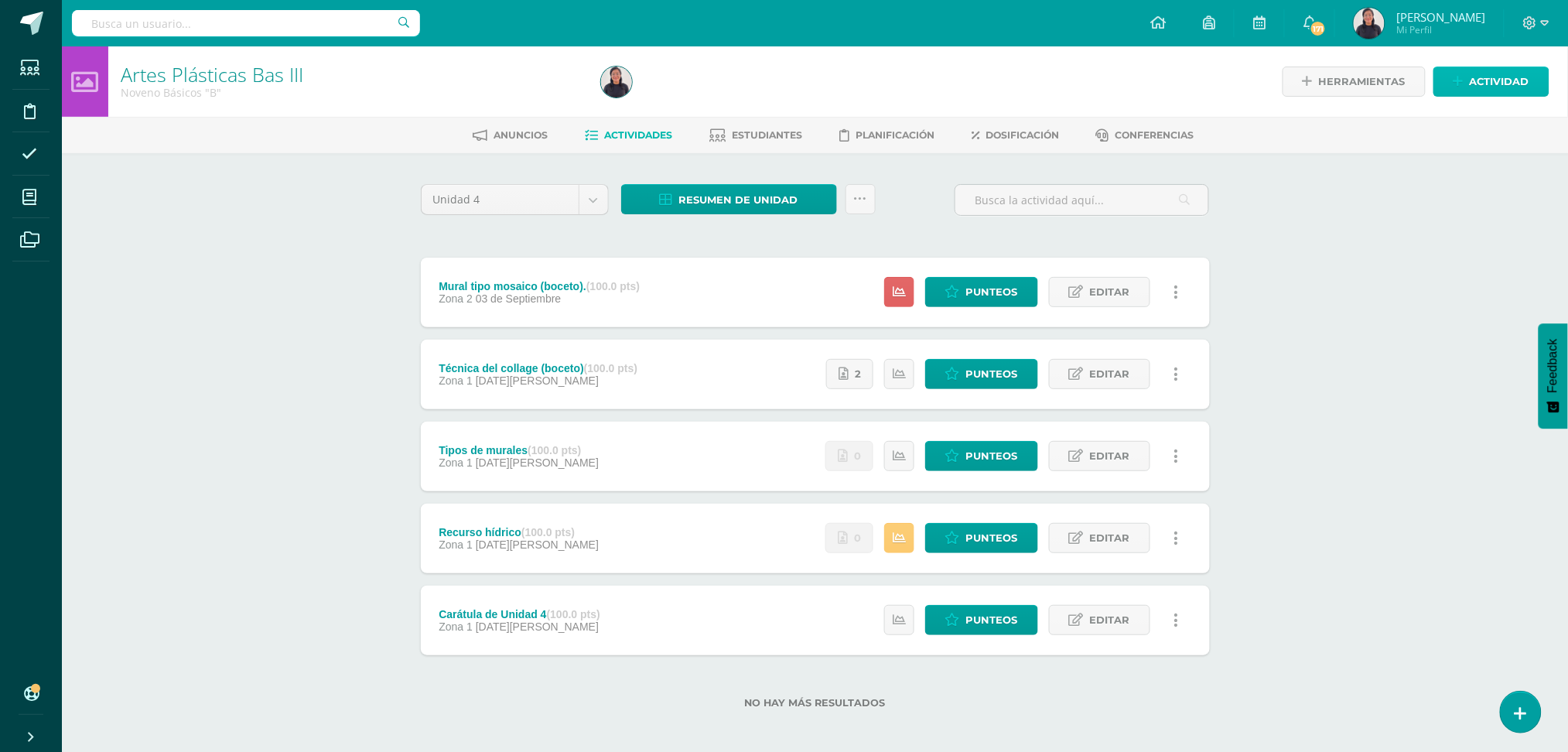
click at [1482, 79] on span "Actividad" at bounding box center [1499, 82] width 60 height 29
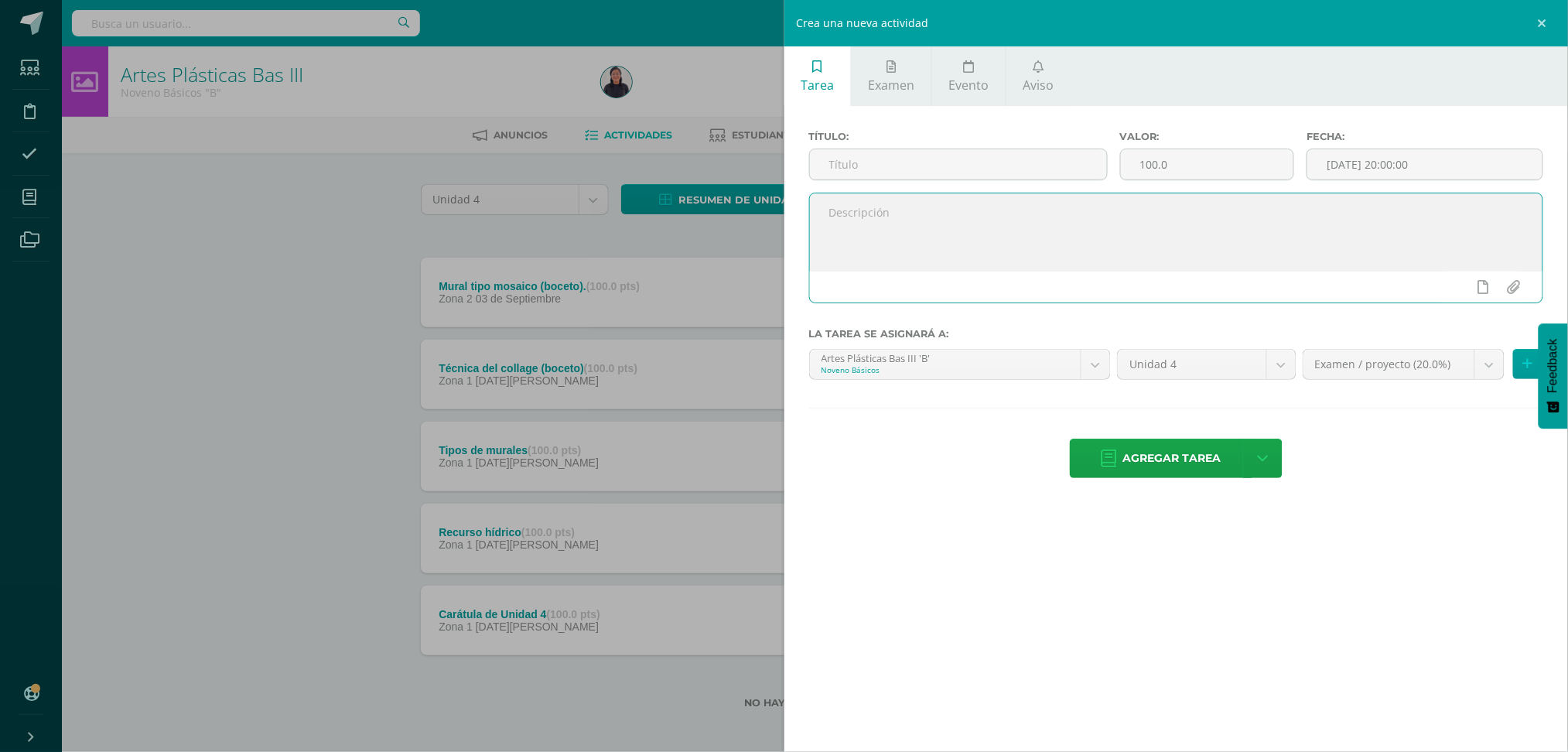
click at [1081, 228] on textarea at bounding box center [1177, 232] width 734 height 78
paste textarea "Aprende en clase la técnica del mosaico en un mural. 1. Identifica su hoja con …"
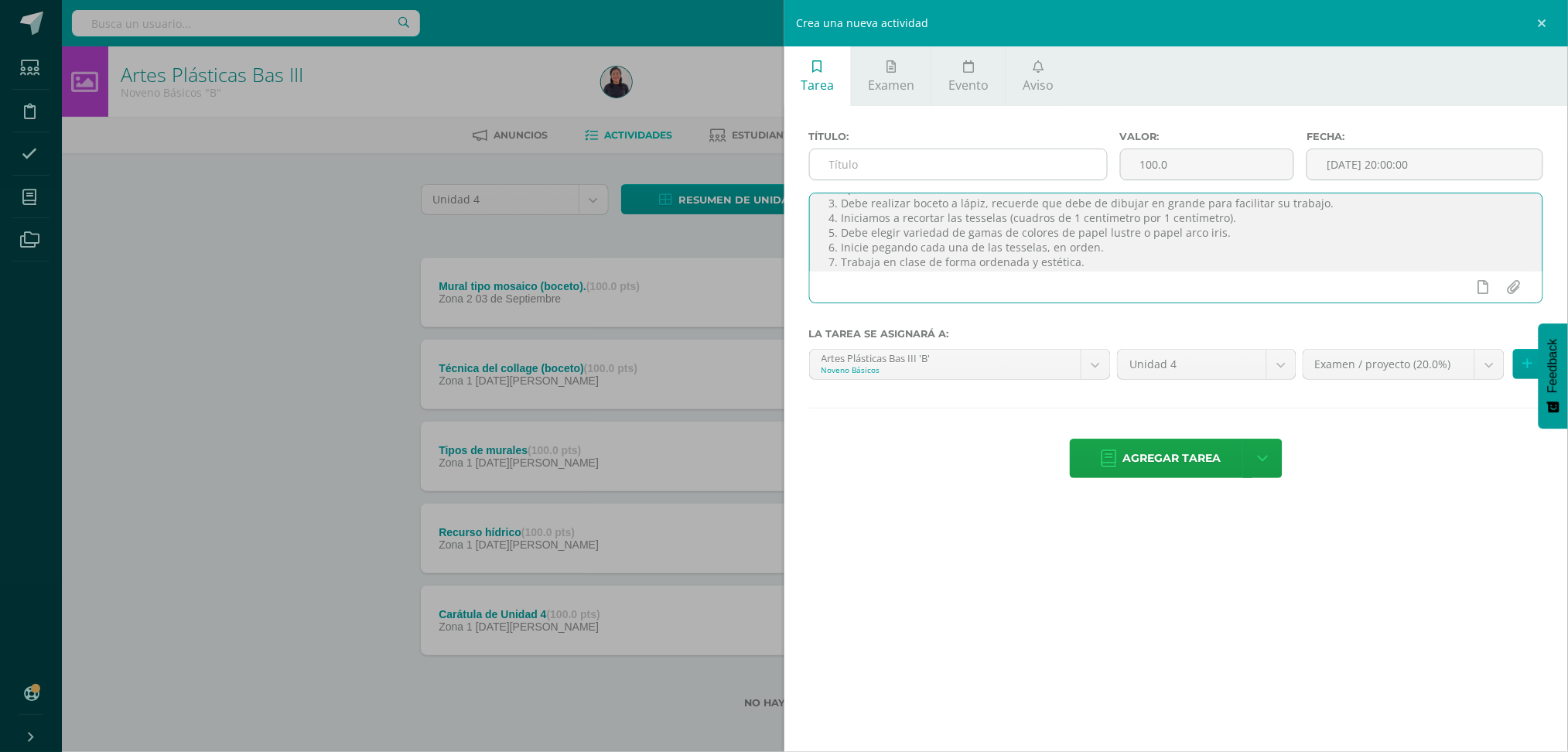
type textarea "Aprende en clase la técnica del mosaico en un mural. 1. Identifica su hoja con …"
click at [996, 166] on input "text" at bounding box center [959, 165] width 297 height 30
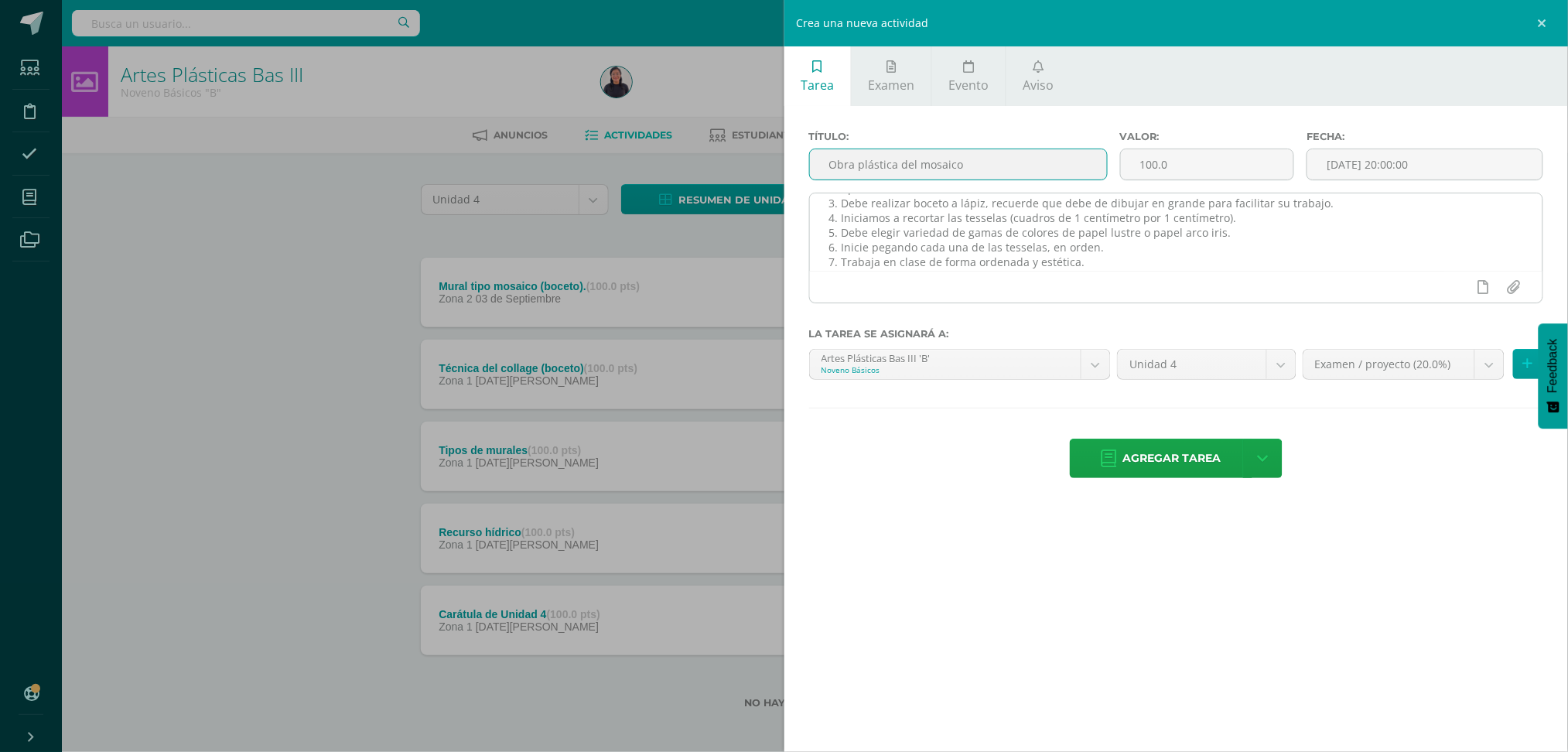
scroll to position [0, 0]
type input "Obra plástica del mosaico"
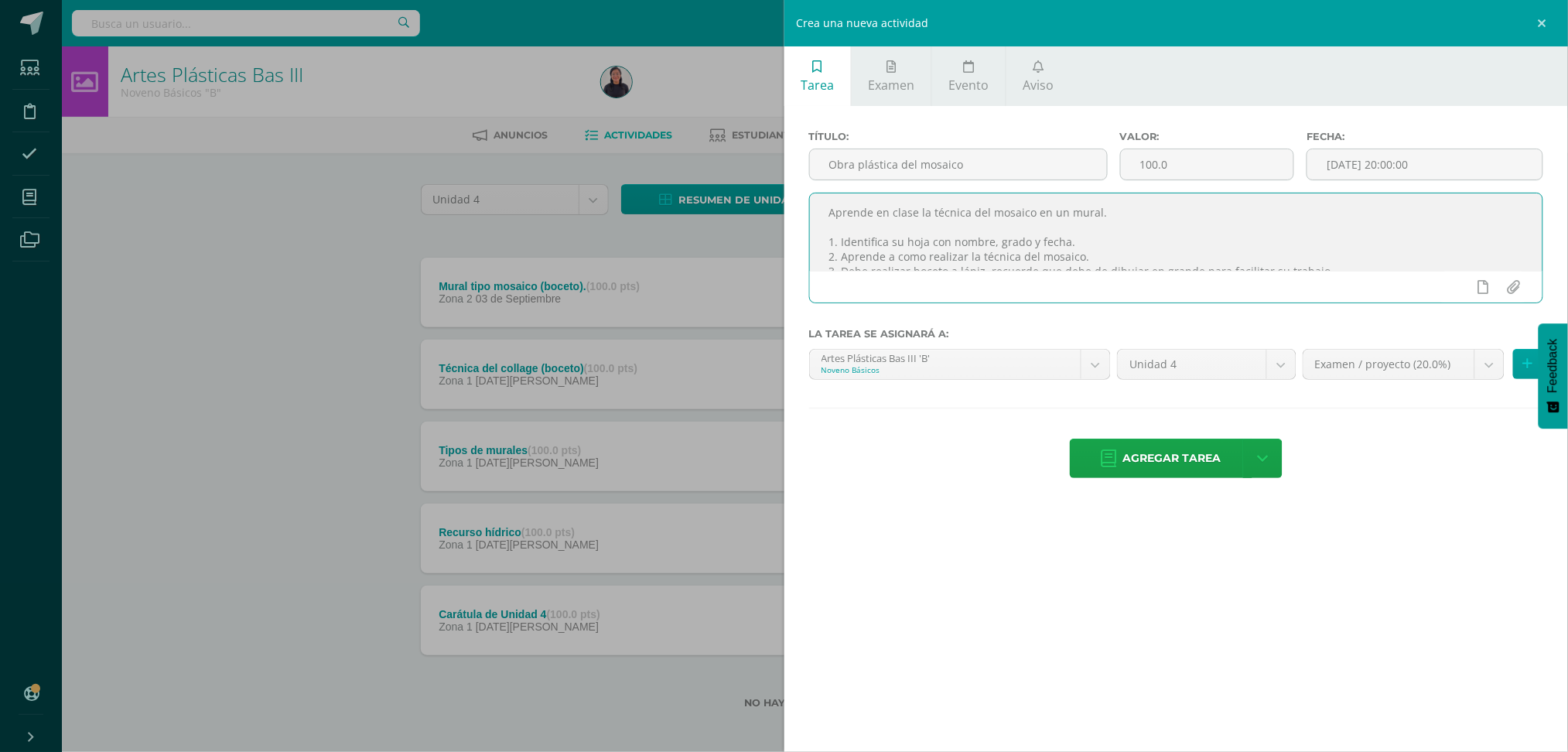
click at [1123, 213] on textarea "Aprende en clase la técnica del mosaico en un mural. 1. Identifica su hoja con …" at bounding box center [1177, 232] width 734 height 78
click at [1335, 241] on textarea "Aprende en clase la técnica del mosaico en un mural y lo aplica en una obra plá…" at bounding box center [1177, 232] width 734 height 78
click at [898, 211] on textarea "Aprende en clase la técnica del mosaico en un mural y lo aplica en una obra plá…" at bounding box center [1177, 232] width 734 height 78
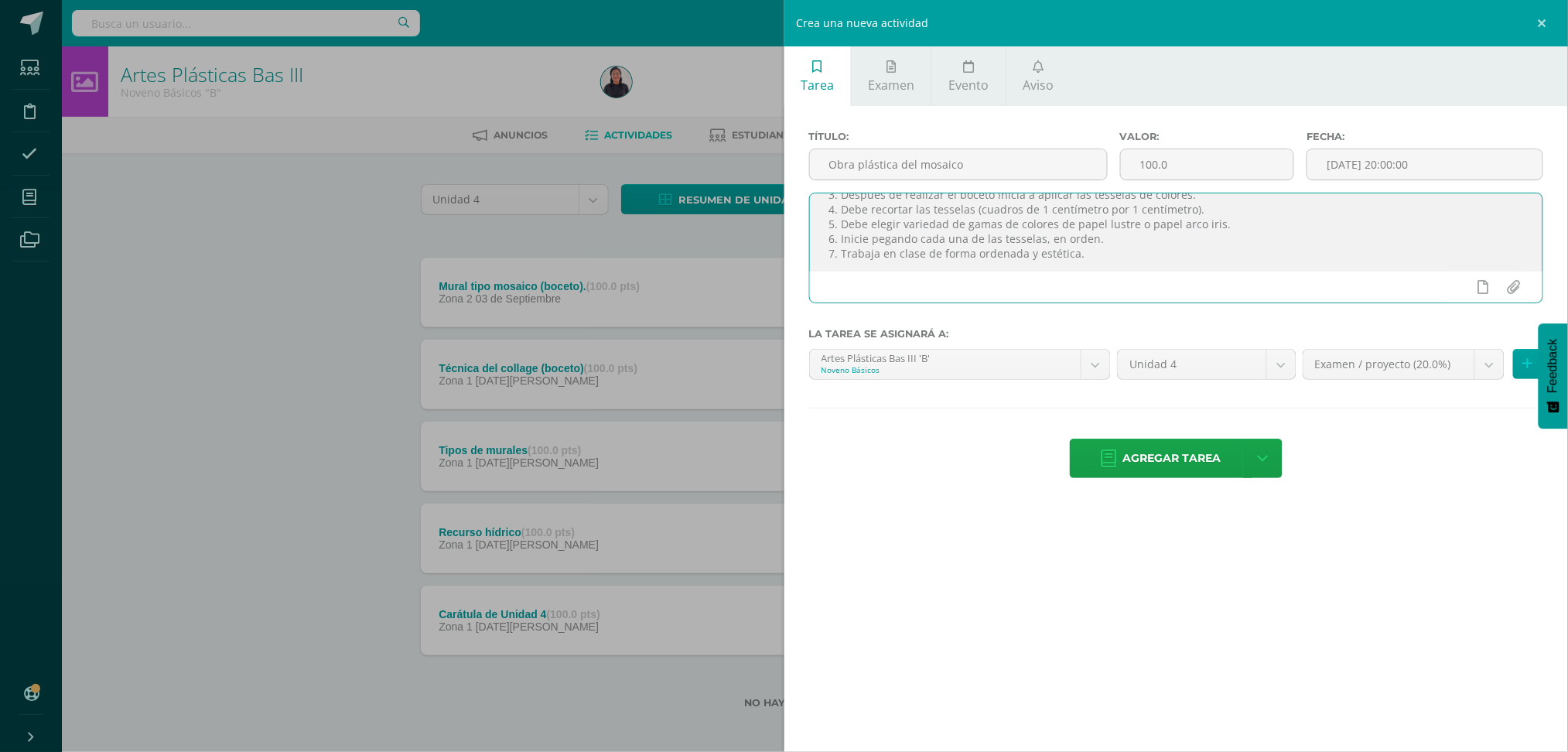
click at [1228, 209] on textarea "Aprende en clase la técnica del mosaico en un mural y lo aplica en una obra plá…" at bounding box center [1177, 232] width 734 height 78
type textarea "Aprende en clase la técnica del mosaico en un mural y lo aplica en una obra plá…"
click at [1490, 358] on body "La tarea Mural tipo mosaico (boceto). fue editada exitosamente. Estudiantes Dis…" at bounding box center [784, 379] width 1568 height 758
select select "31162"
click at [1389, 161] on input "[DATE] 20:00:00" at bounding box center [1425, 165] width 235 height 30
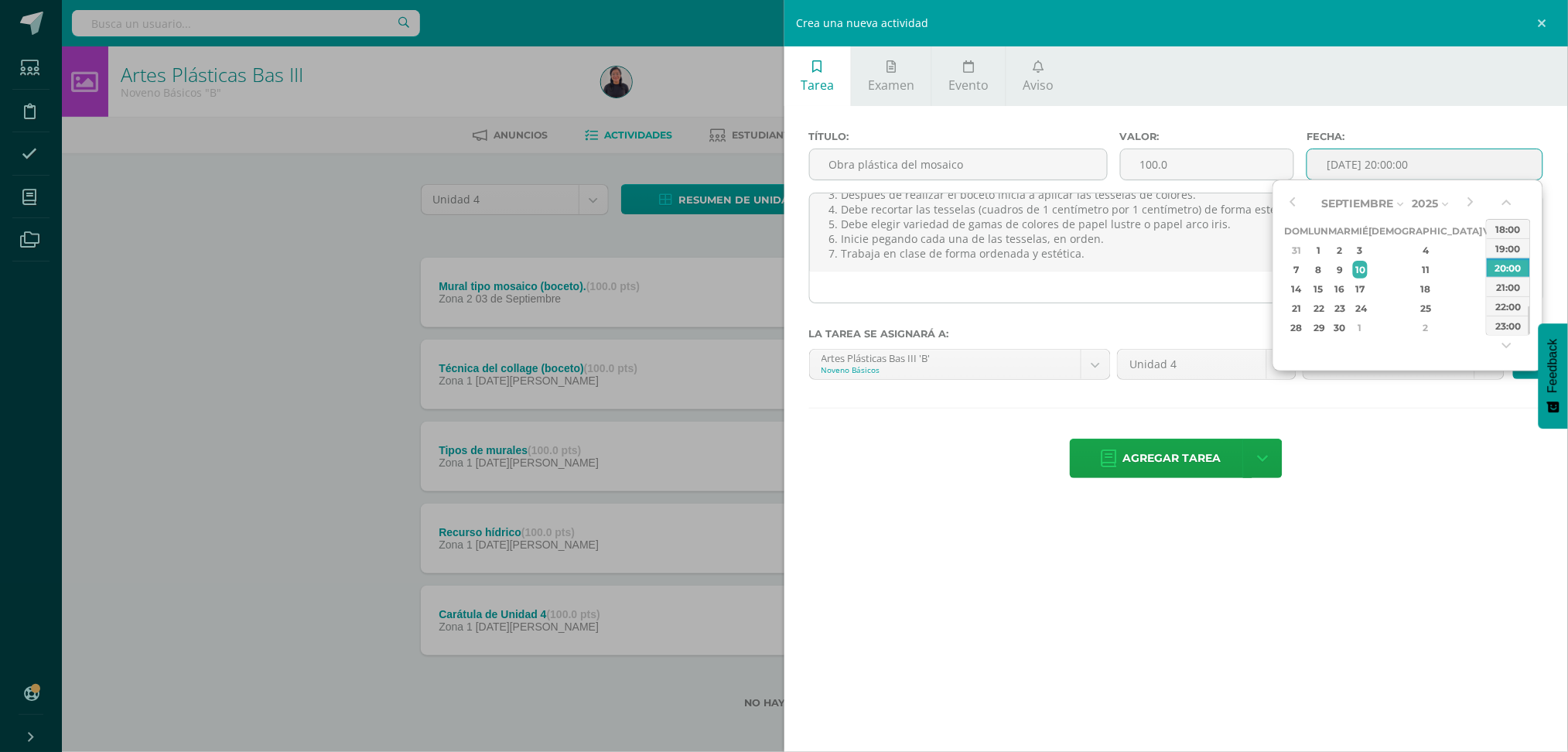
type input "2025-09-10 20:00"
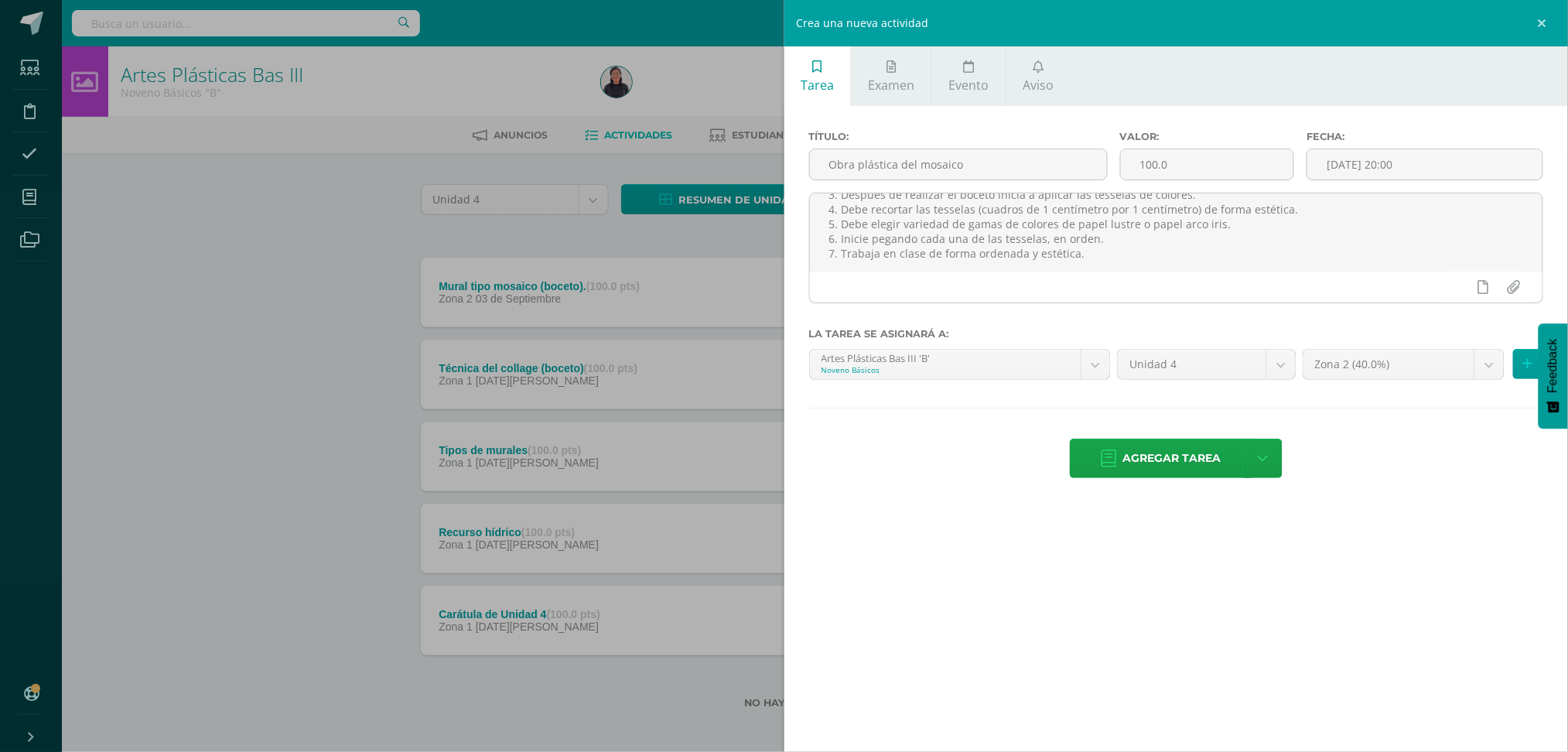
click at [1474, 112] on div "Título: Obra plástica del mosaico Valor: 100.0 Fecha: 2025-09-10 20:00 Aprende …" at bounding box center [1177, 306] width 785 height 400
click at [1143, 459] on span "Agregar tarea" at bounding box center [1172, 458] width 98 height 38
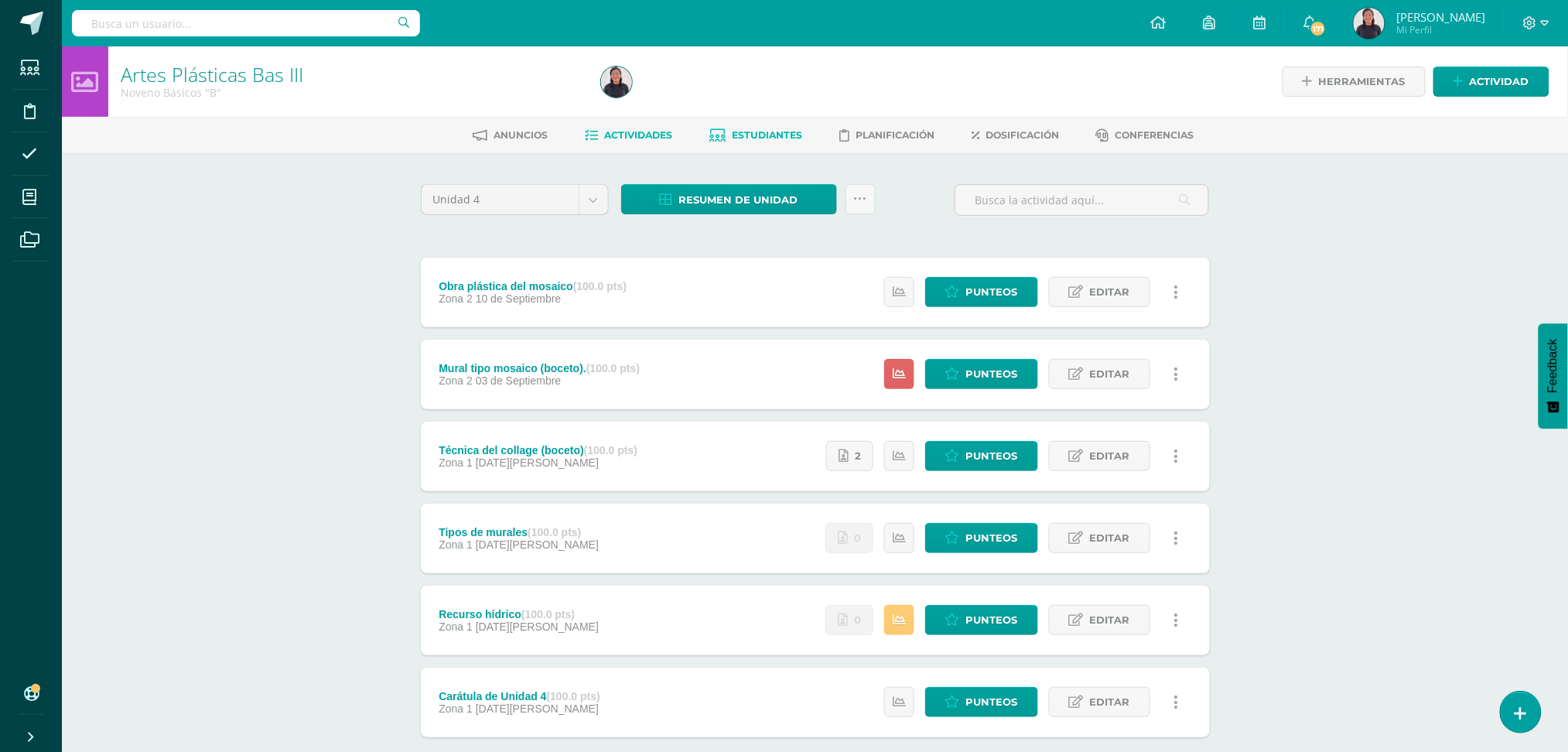
click at [757, 128] on link "Estudiantes" at bounding box center [756, 135] width 93 height 25
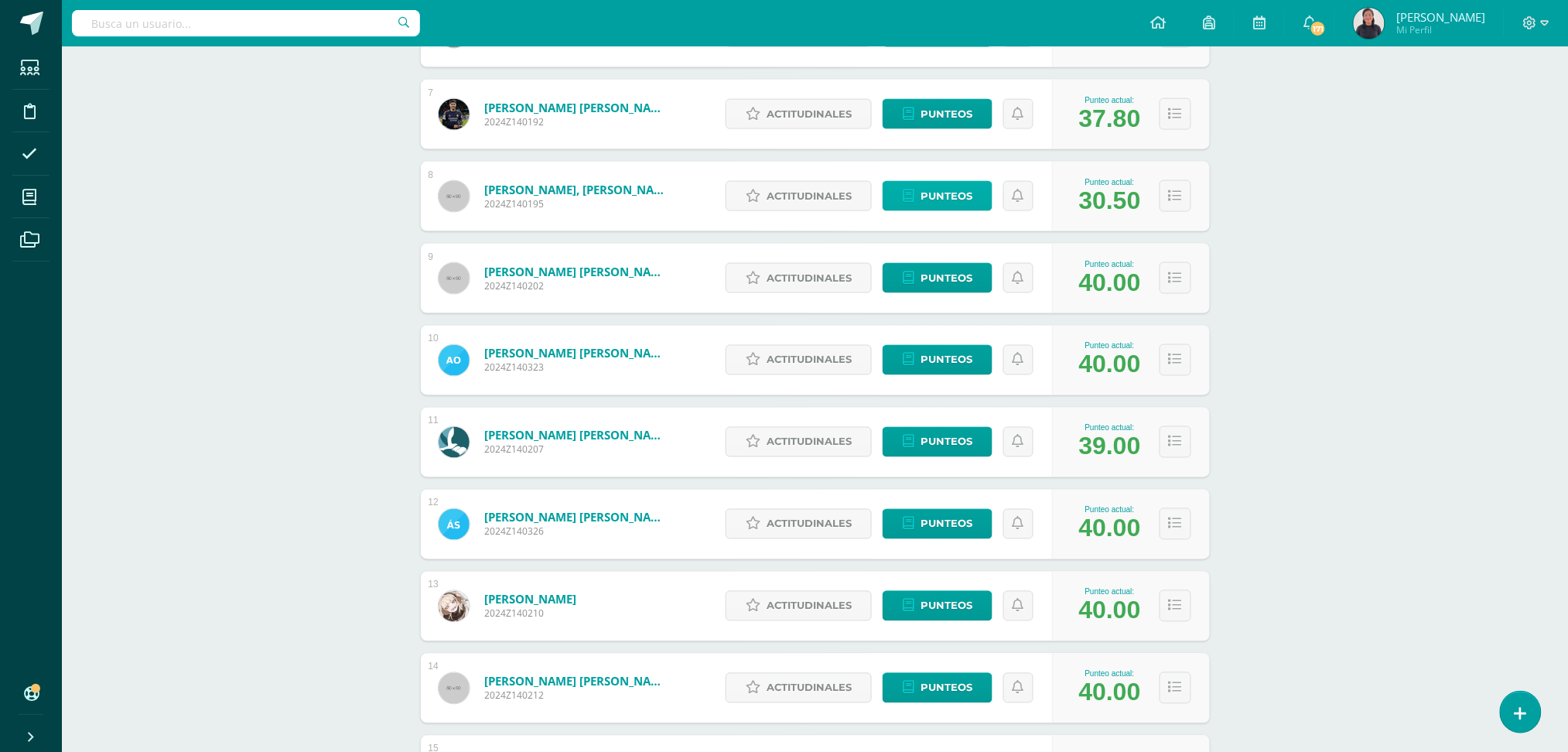
scroll to position [905, 0]
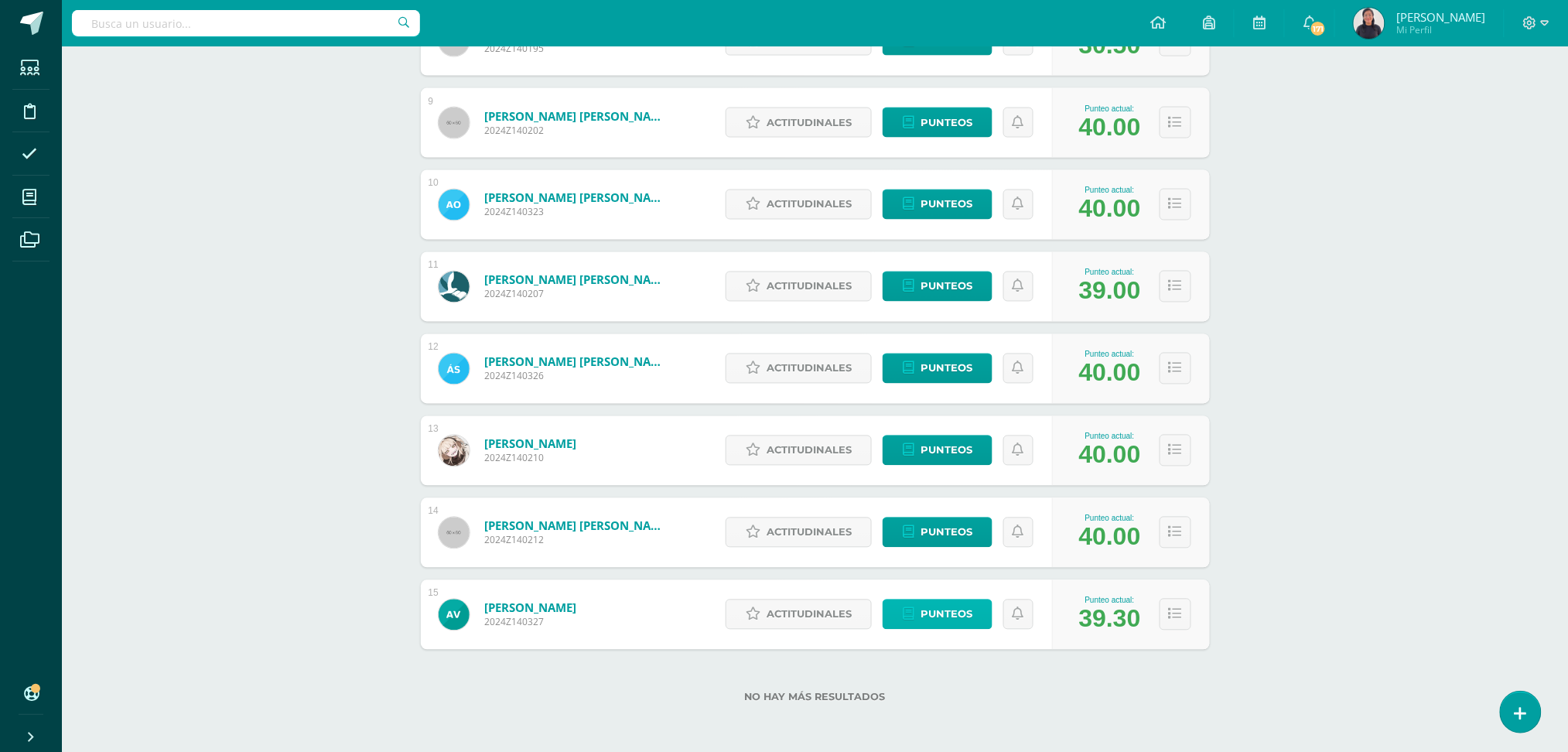
click at [943, 619] on span "Punteos" at bounding box center [946, 615] width 52 height 29
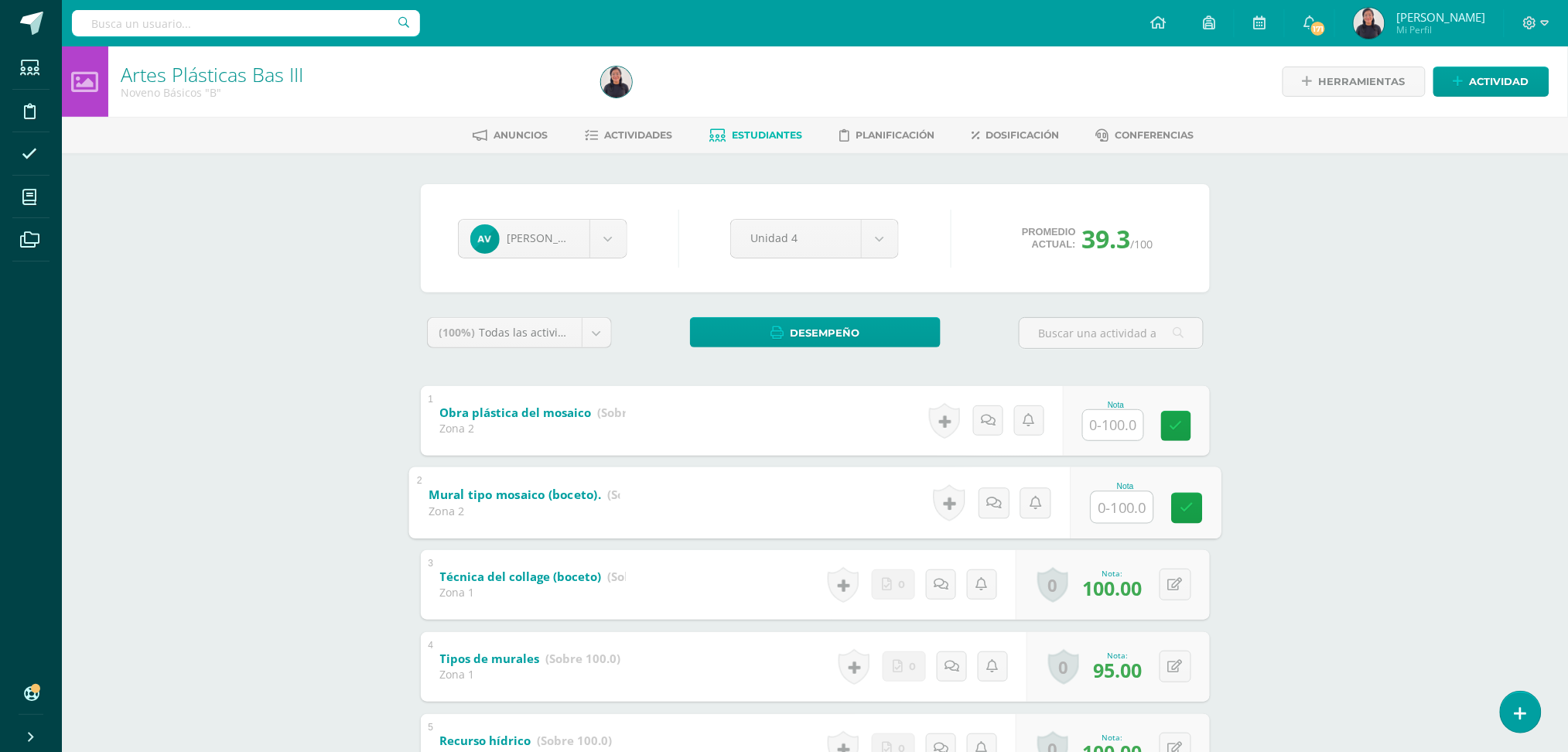
click at [1091, 505] on input "text" at bounding box center [1121, 507] width 62 height 31
type input "100"
click at [1104, 427] on input "text" at bounding box center [1121, 424] width 62 height 31
type input "100"
click at [939, 412] on link at bounding box center [939, 420] width 31 height 36
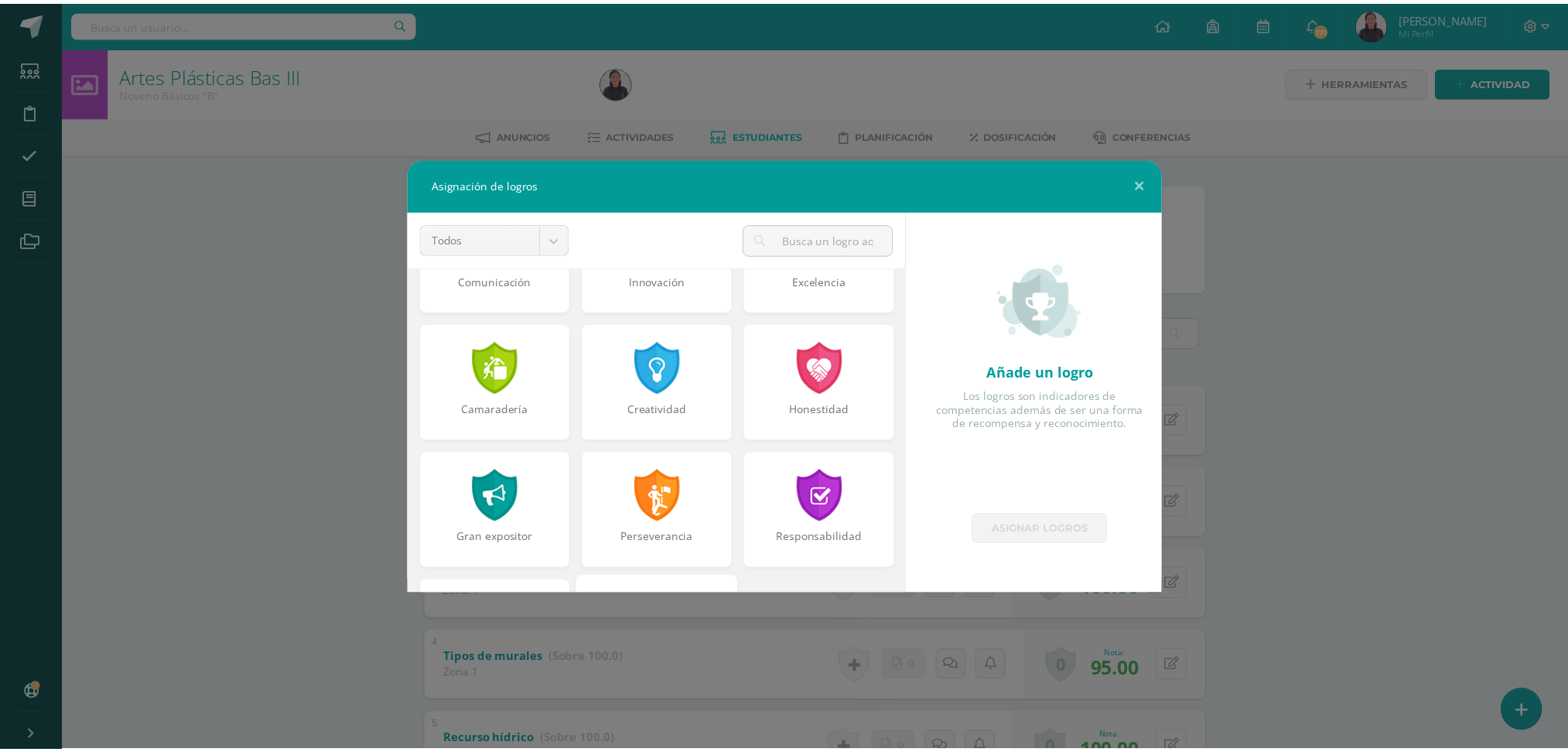
scroll to position [467, 0]
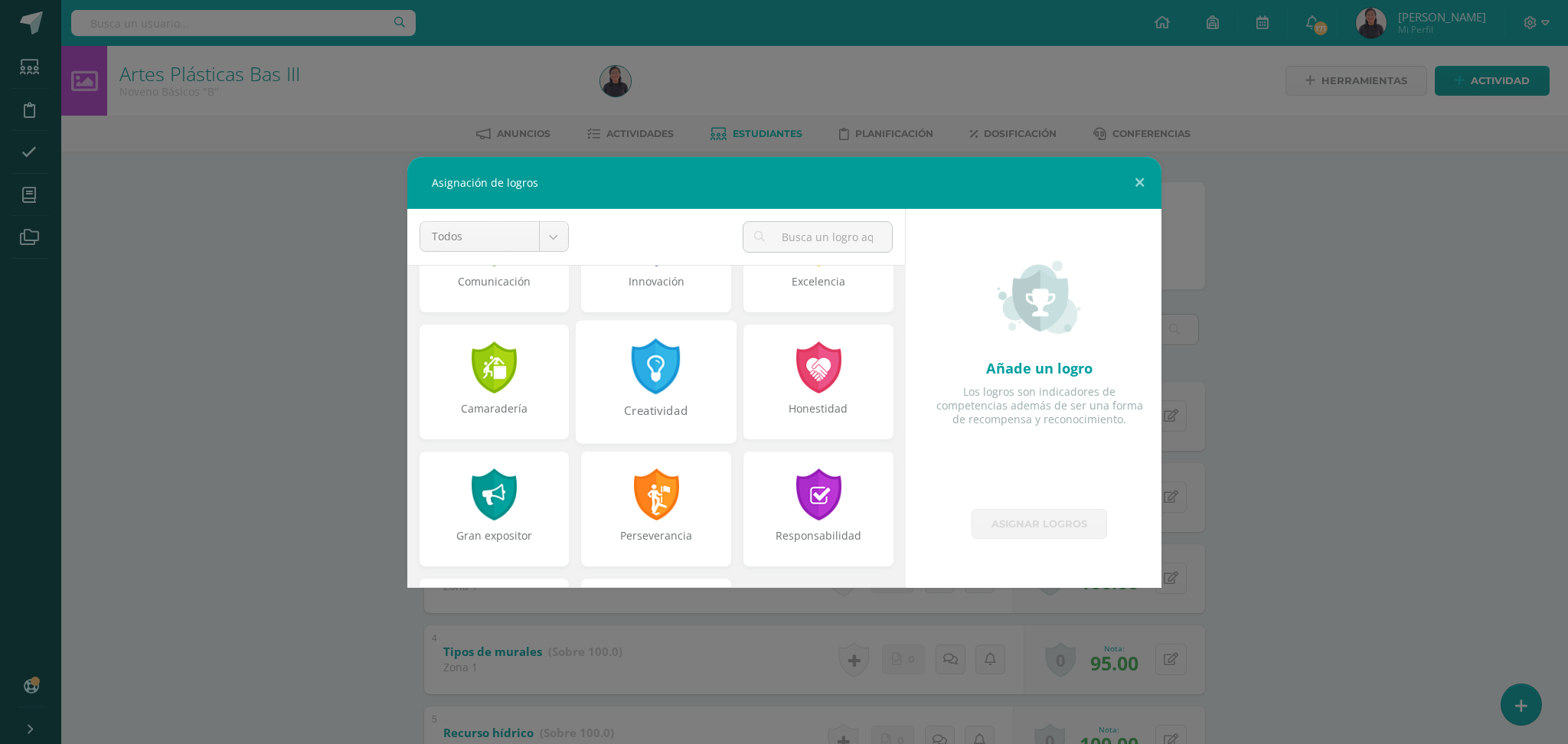
click at [659, 386] on div at bounding box center [656, 366] width 53 height 56
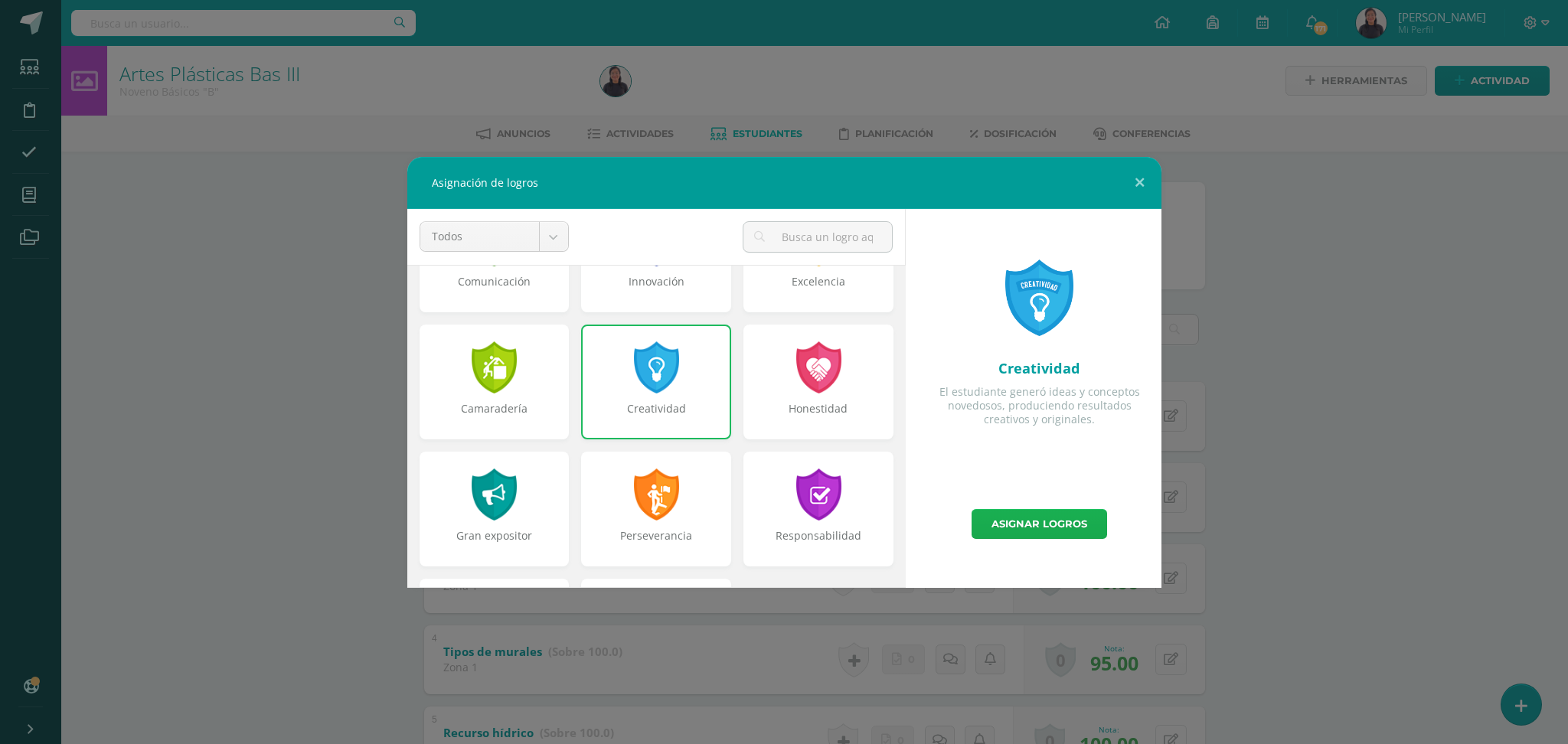
click at [1023, 525] on link "Asignar logros" at bounding box center [1039, 524] width 135 height 30
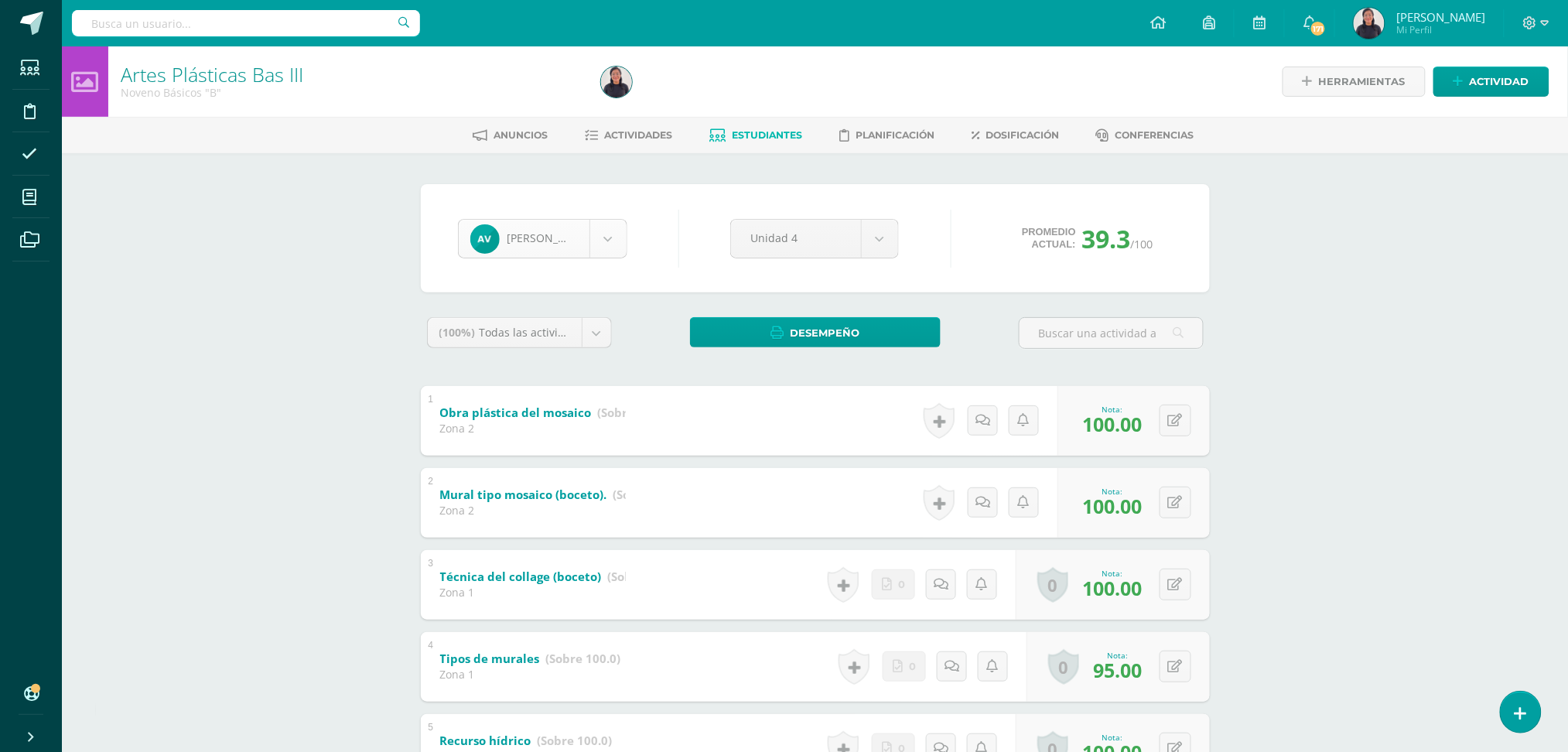
click at [603, 222] on body "Logros asignados con éxito Estudiantes Disciplina Asistencia Mis cursos Archivo…" at bounding box center [784, 484] width 1568 height 969
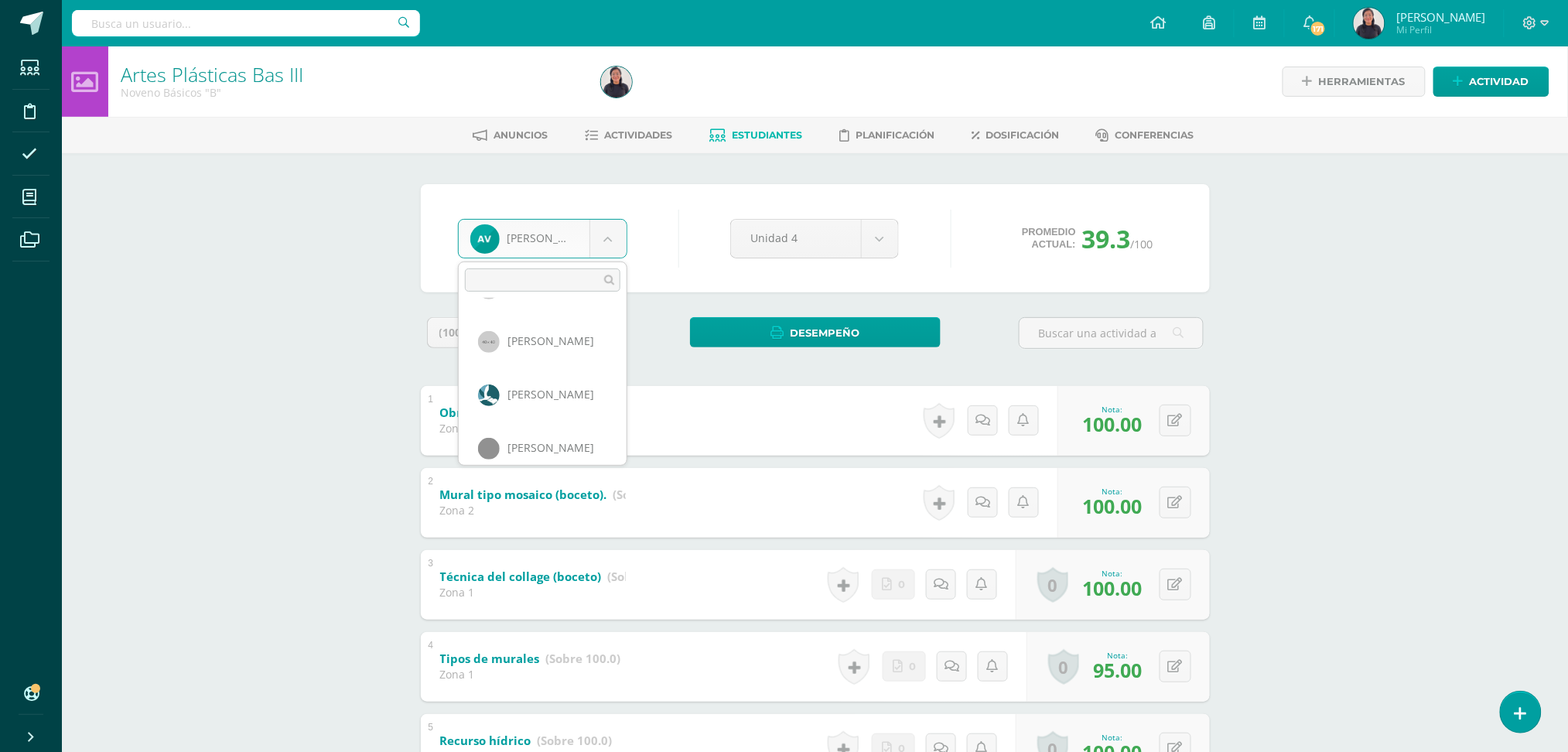
scroll to position [149, 0]
select select "208"
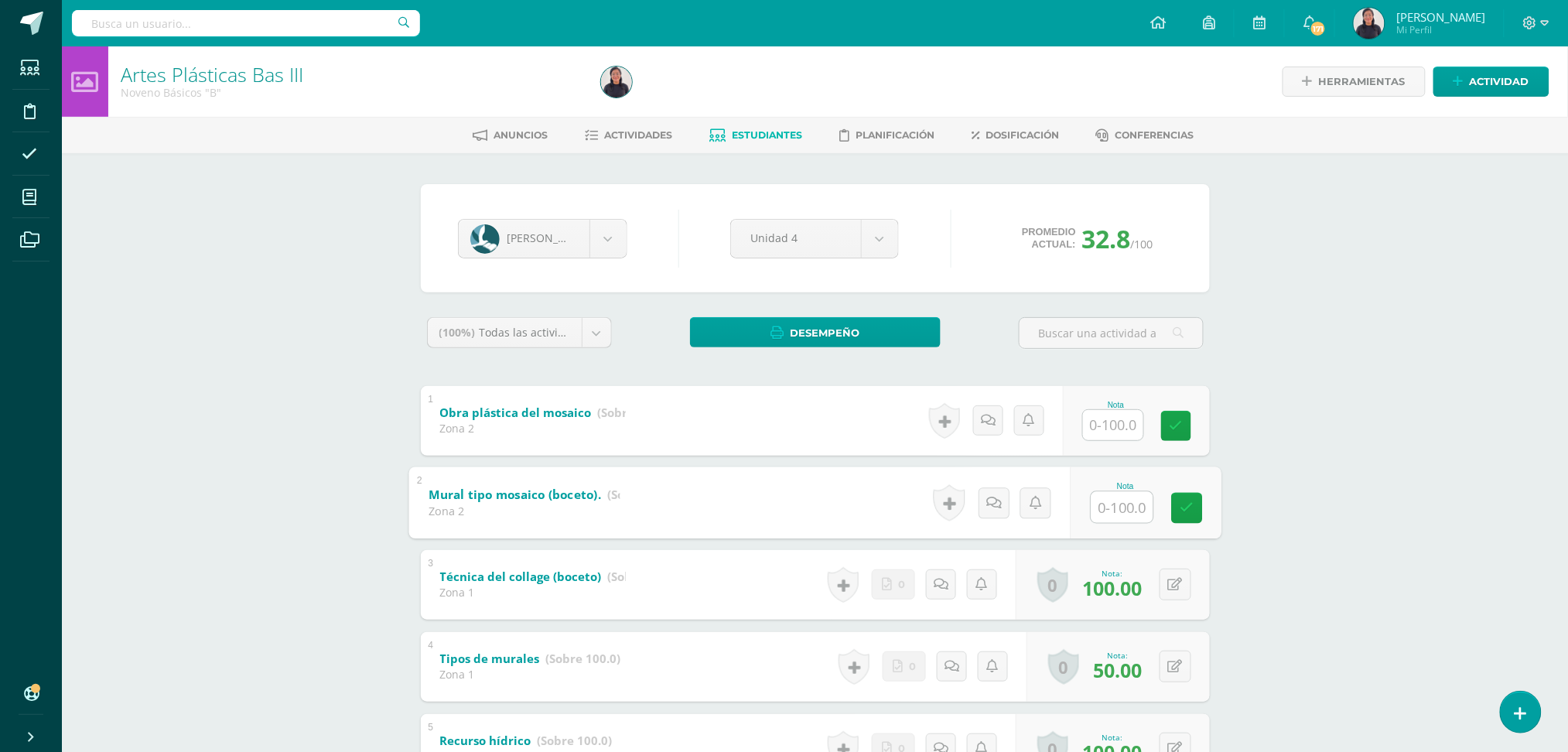
click at [1104, 500] on input "text" at bounding box center [1121, 507] width 62 height 31
type input "100"
click at [1117, 430] on input "text" at bounding box center [1121, 424] width 62 height 31
type input "70"
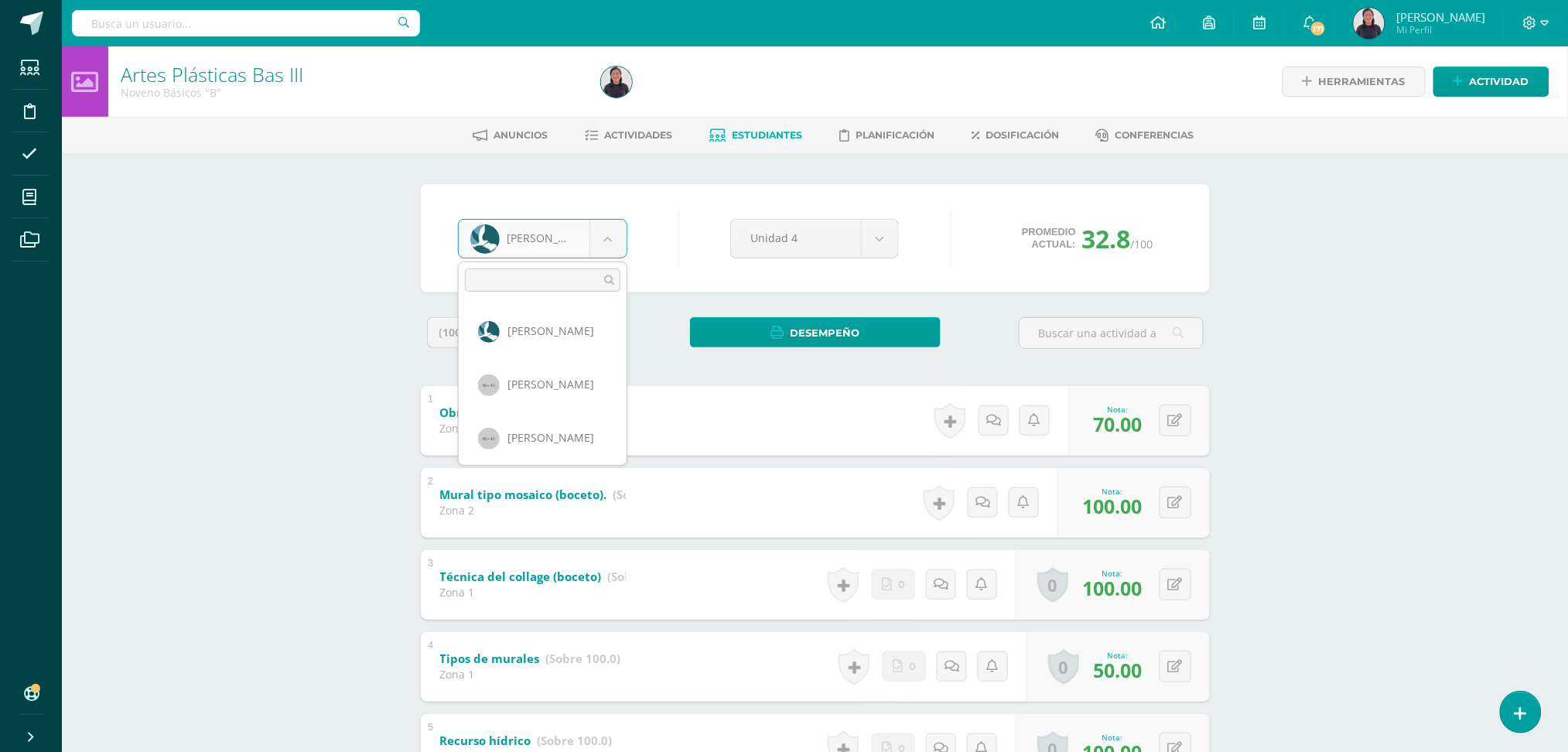
click at [595, 237] on body "Estudiantes Disciplina Asistencia Mis cursos Archivos Soporte Ayuda Reportar un…" at bounding box center [784, 484] width 1568 height 969
select select "203"
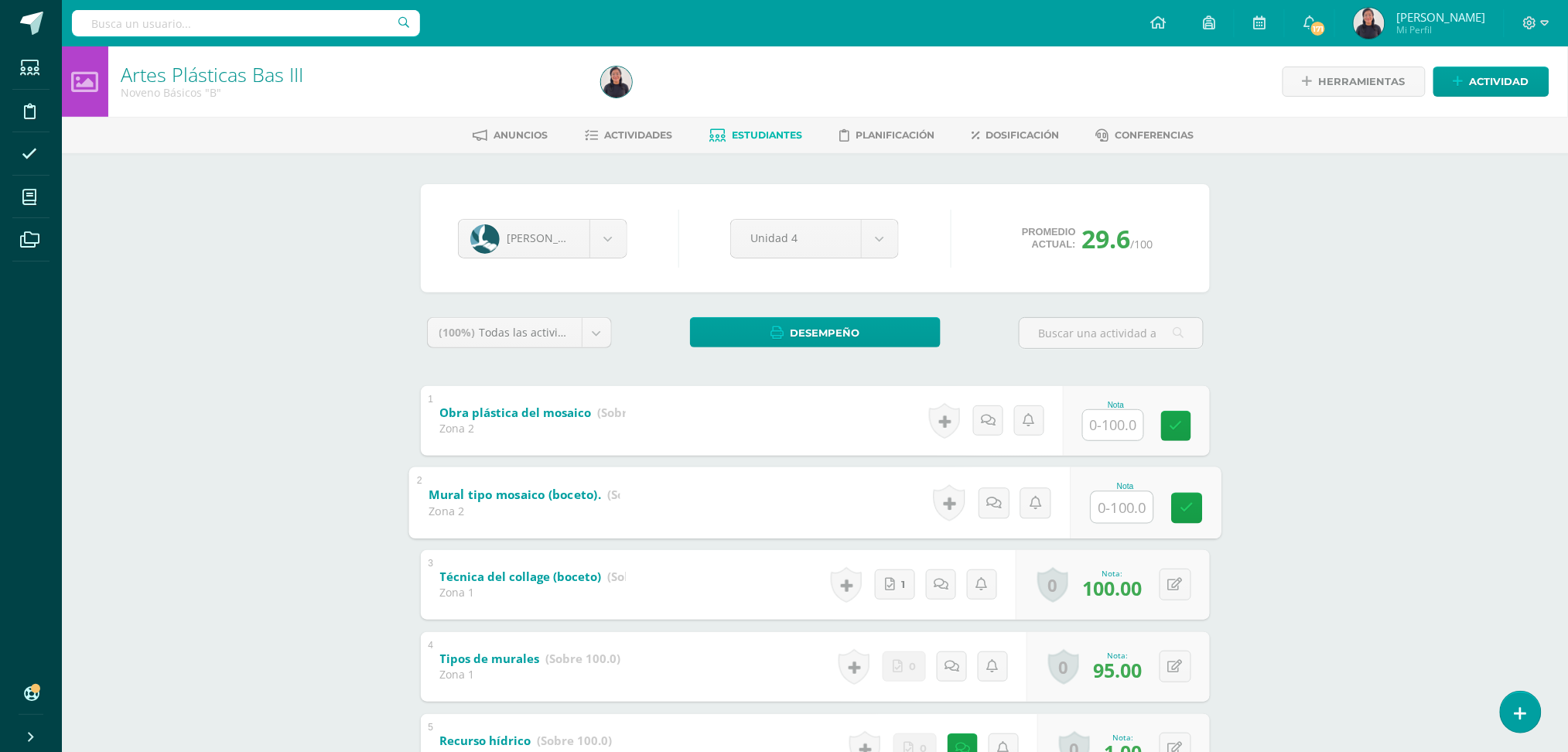
click at [1104, 515] on input "text" at bounding box center [1121, 507] width 62 height 31
type input "100"
click at [1109, 424] on input "text" at bounding box center [1121, 424] width 62 height 31
type input "100"
click at [630, 136] on span "Actividades" at bounding box center [638, 135] width 68 height 12
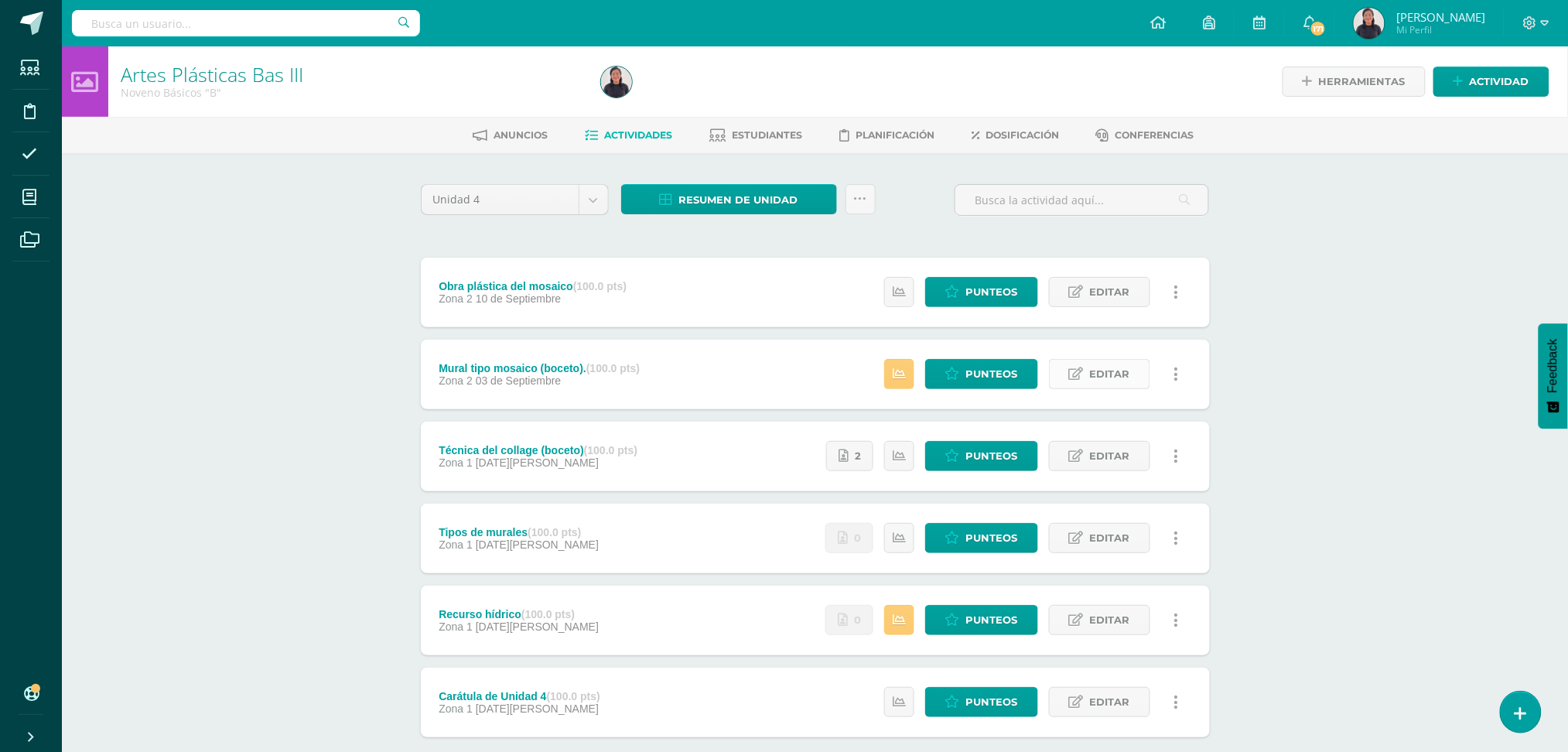
click at [1114, 362] on span "Editar" at bounding box center [1110, 374] width 40 height 29
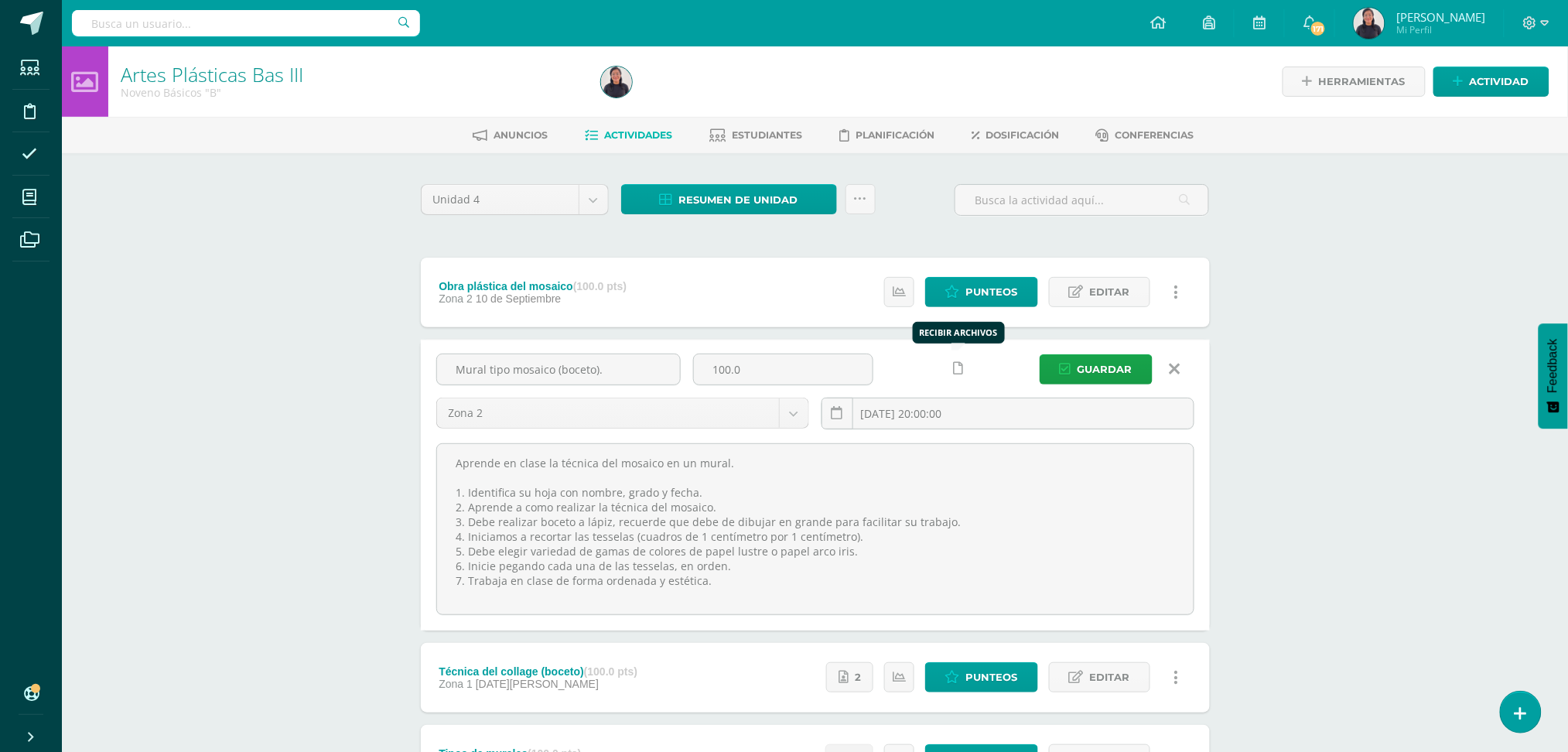
click at [950, 372] on link at bounding box center [959, 368] width 30 height 30
click at [918, 363] on link at bounding box center [929, 368] width 30 height 30
click at [1104, 372] on span "Guardar" at bounding box center [1105, 369] width 55 height 29
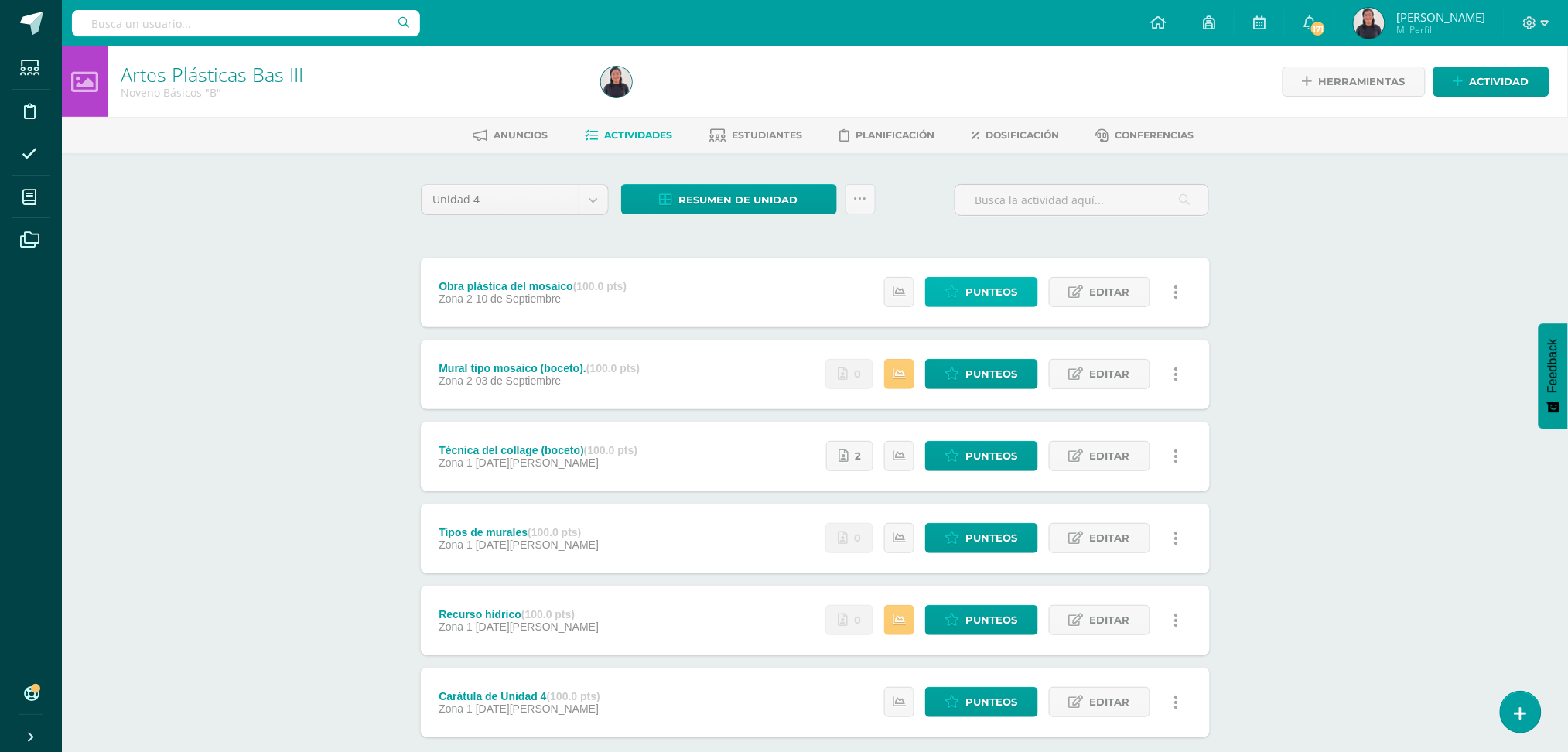
click at [995, 286] on span "Punteos" at bounding box center [992, 292] width 52 height 29
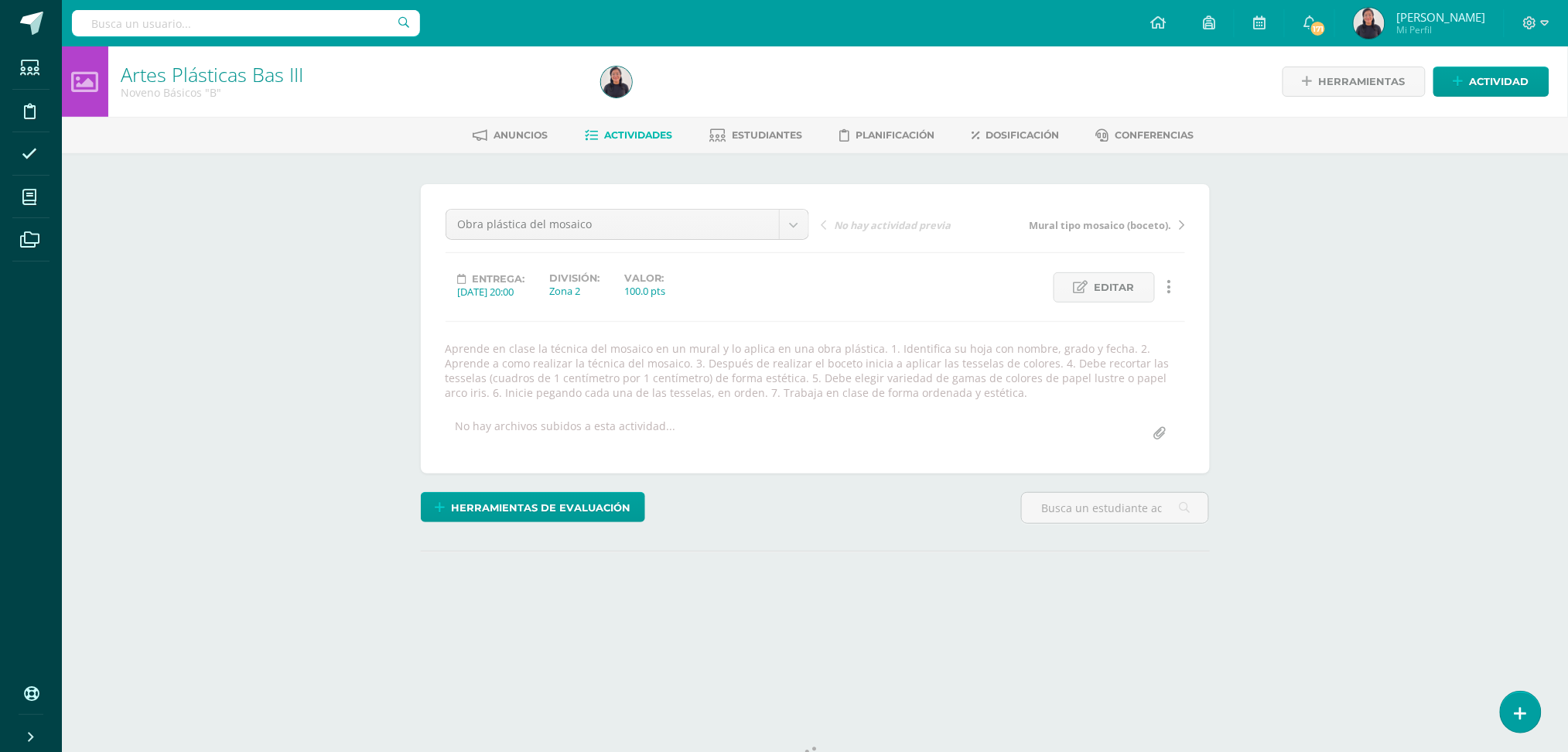
click at [637, 137] on span "Actividades" at bounding box center [638, 135] width 68 height 12
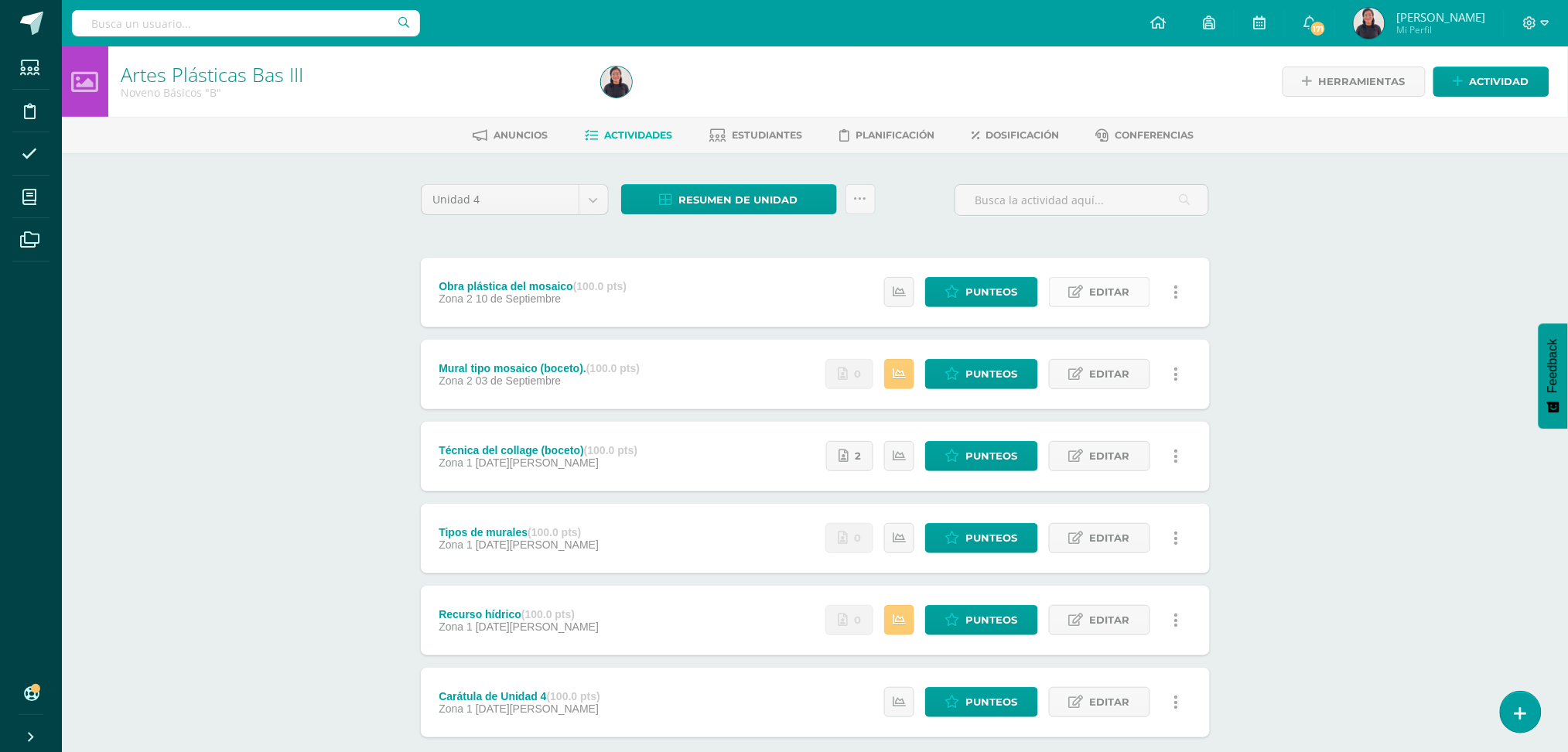
click at [1104, 283] on span "Editar" at bounding box center [1110, 292] width 40 height 29
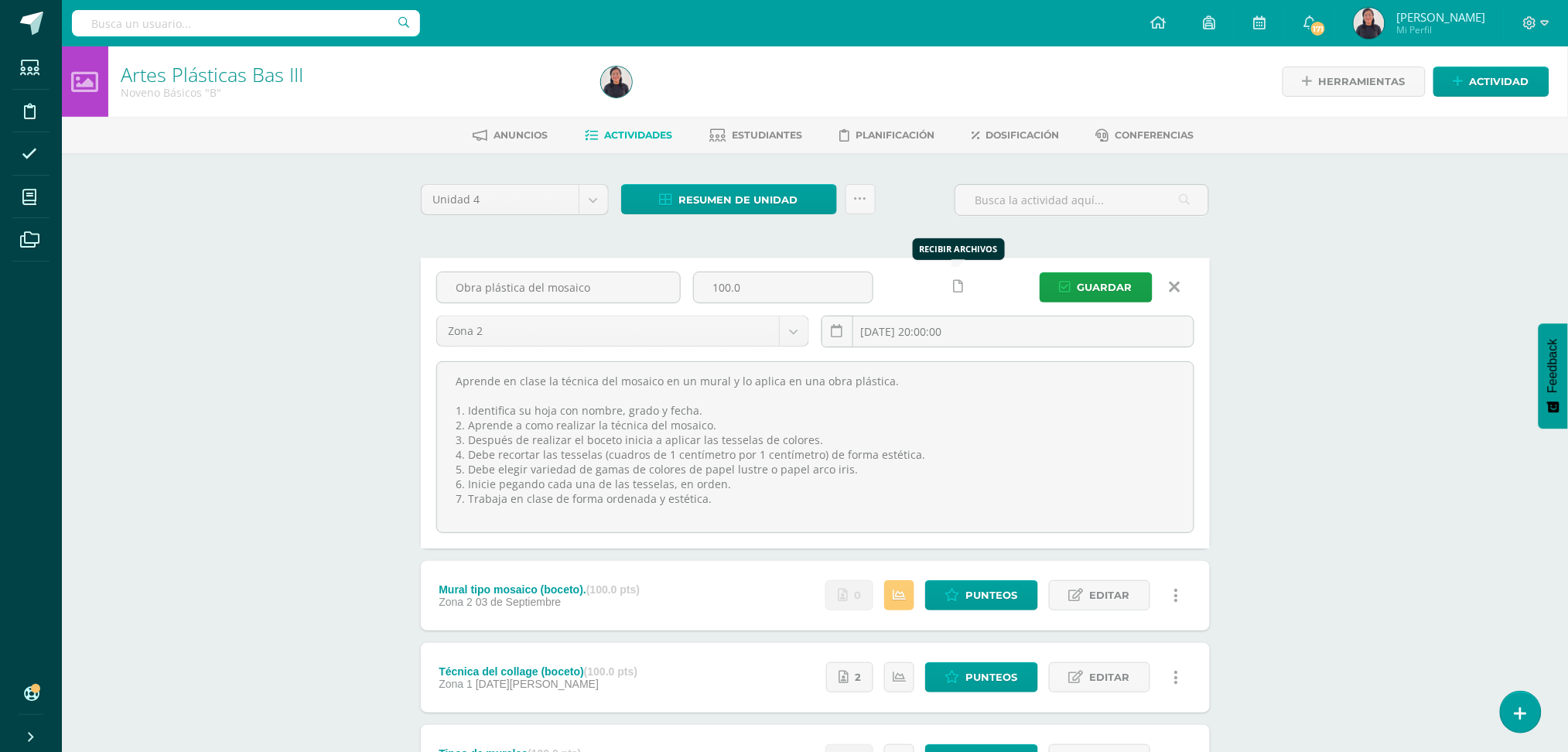
click at [960, 292] on link at bounding box center [959, 287] width 30 height 30
click at [926, 284] on icon at bounding box center [929, 286] width 13 height 13
click at [1092, 287] on span "Guardar" at bounding box center [1105, 288] width 55 height 29
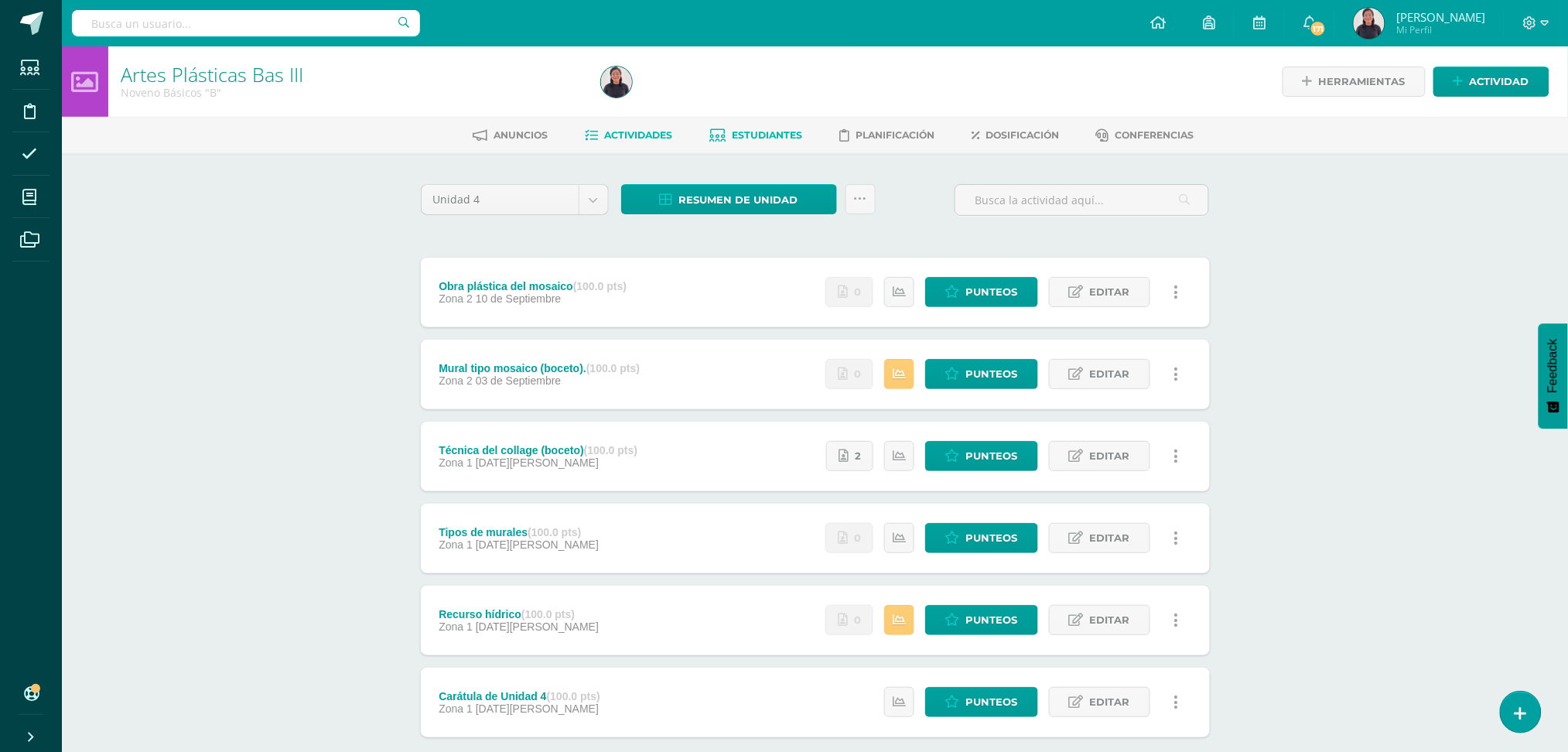
click at [744, 133] on span "Estudiantes" at bounding box center [767, 135] width 70 height 12
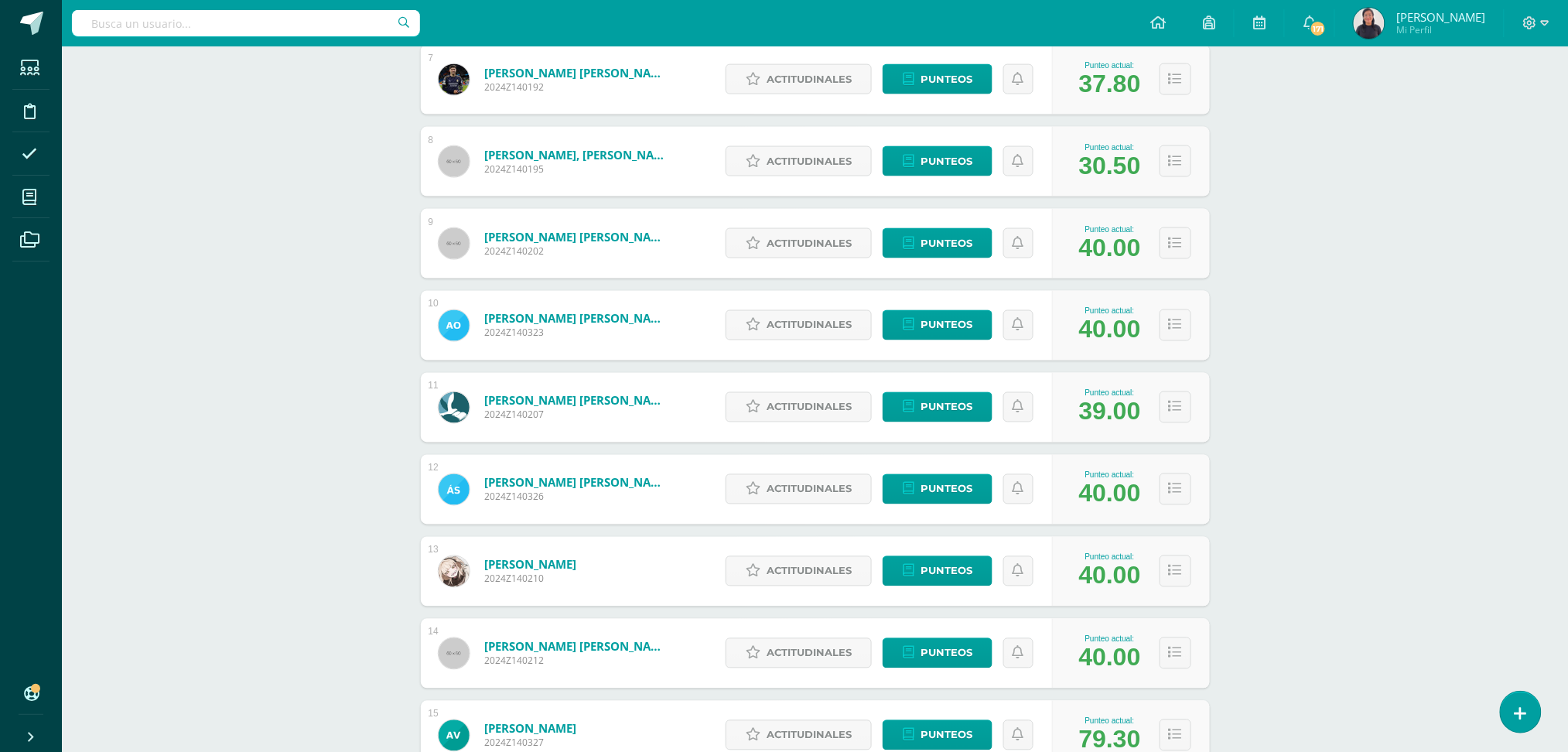
scroll to position [782, 0]
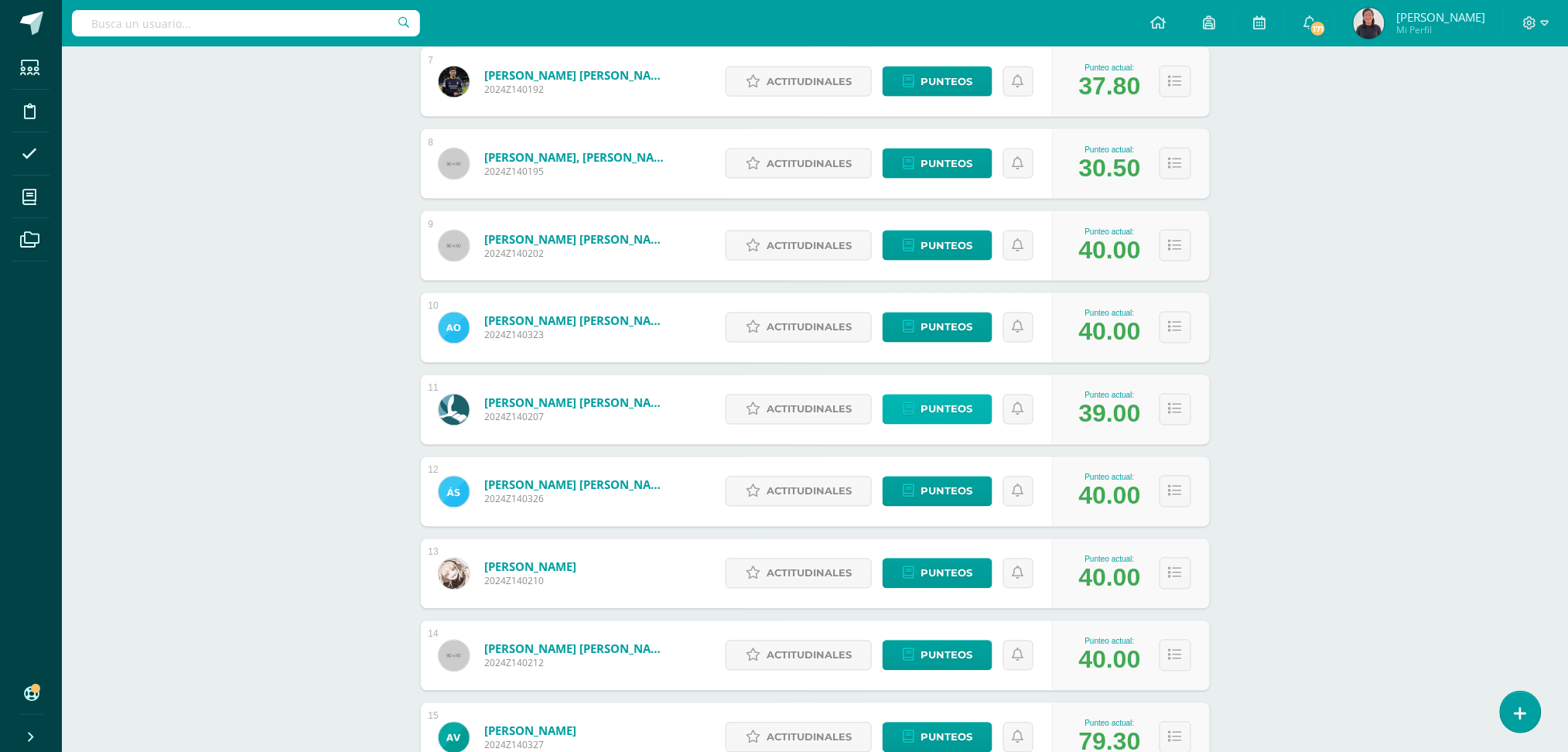
click at [983, 405] on link "Punteos" at bounding box center [937, 410] width 109 height 30
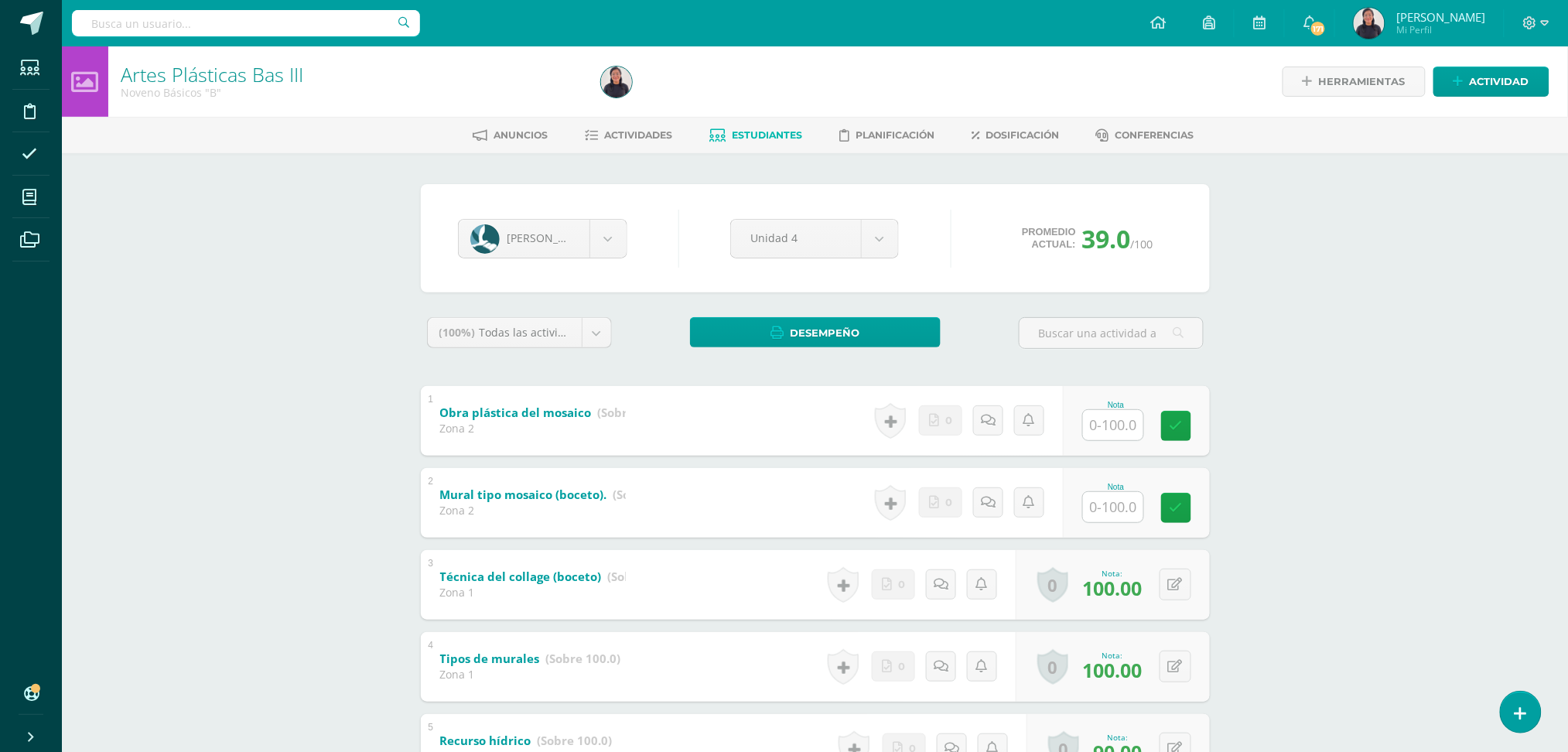
click at [1117, 505] on input "text" at bounding box center [1113, 507] width 61 height 30
type input "100"
click at [1114, 427] on input "text" at bounding box center [1121, 424] width 62 height 31
type input "100"
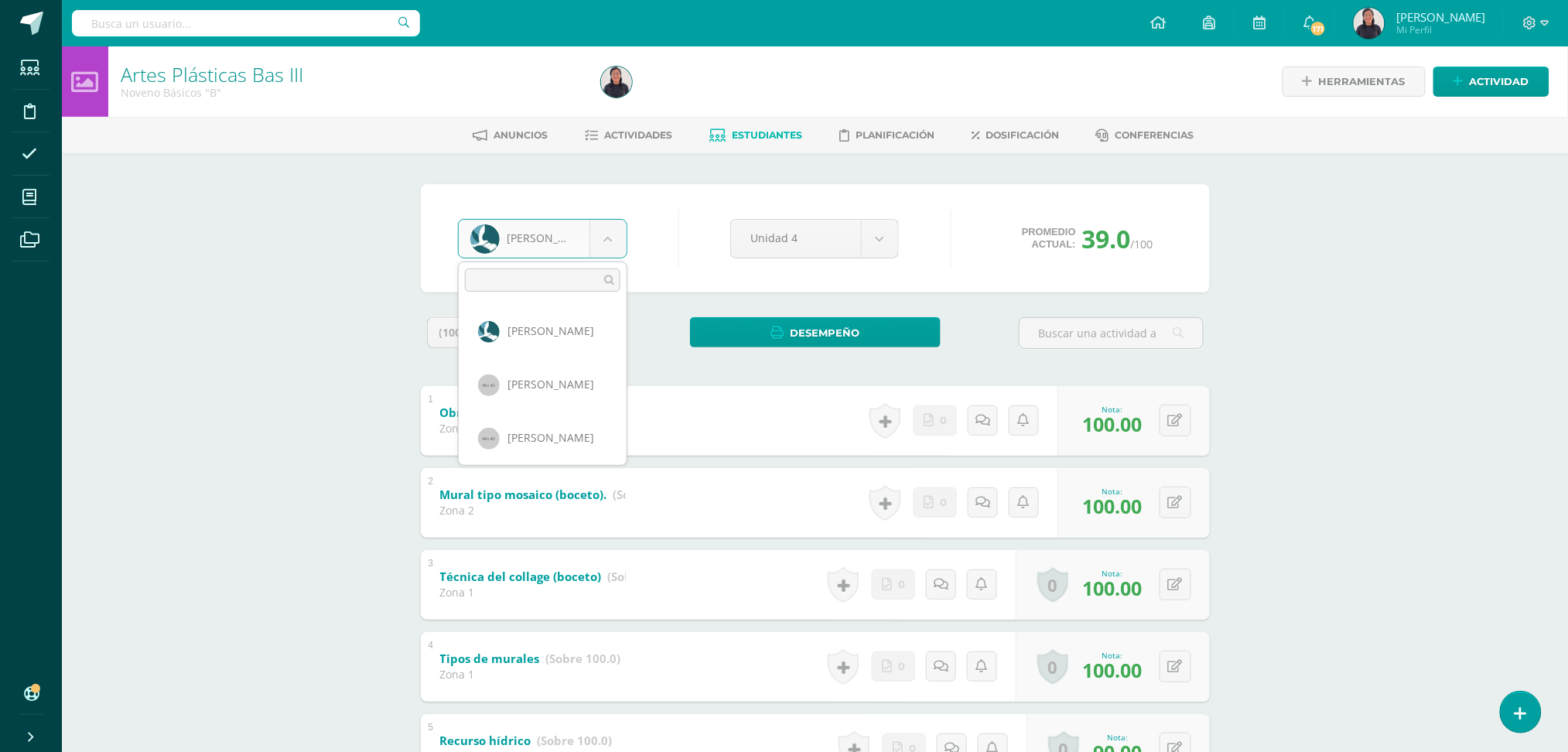
click at [610, 232] on body "Estudiantes Disciplina Asistencia Mis cursos Archivos Soporte Ayuda Reportar un…" at bounding box center [784, 484] width 1568 height 969
select select "347"
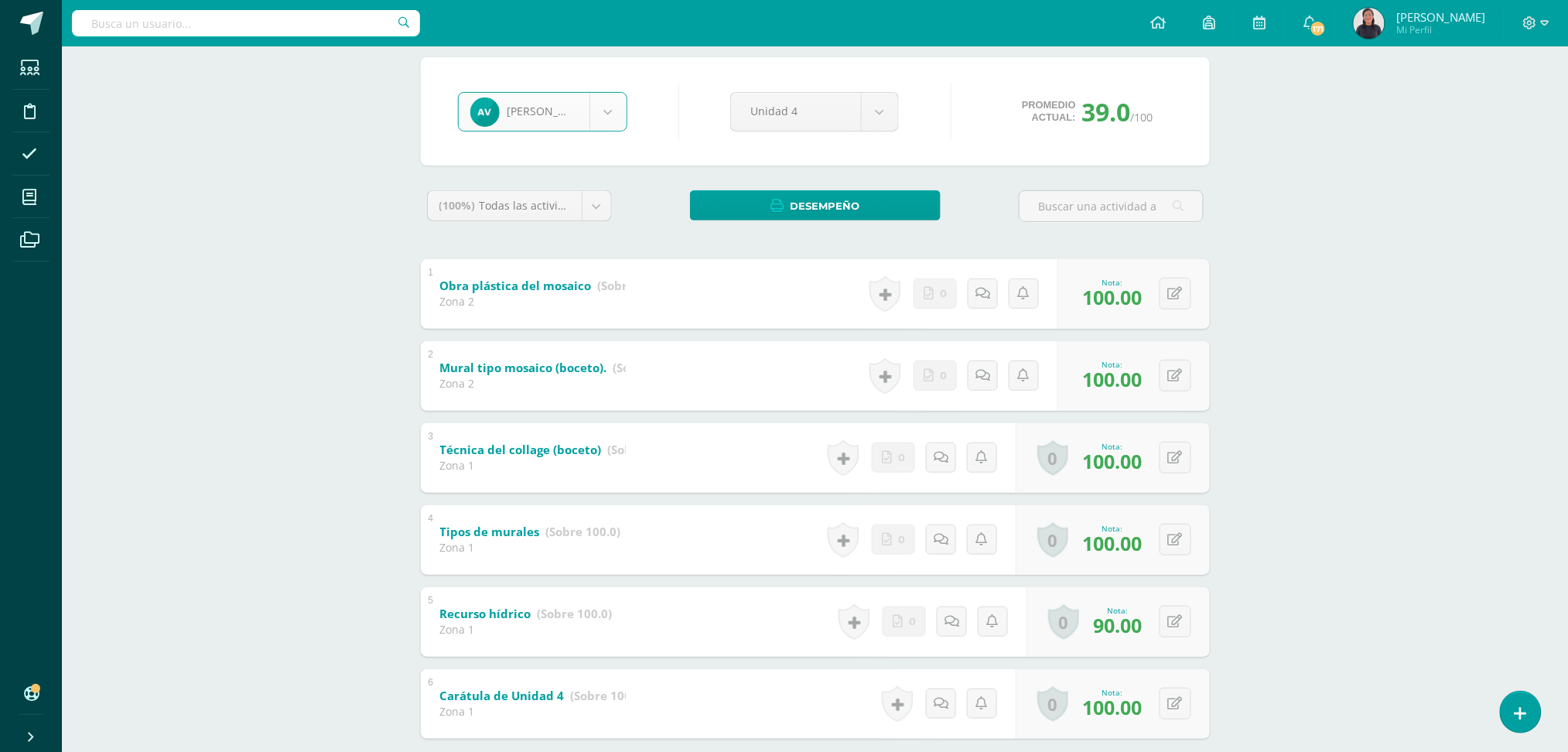
scroll to position [216, 0]
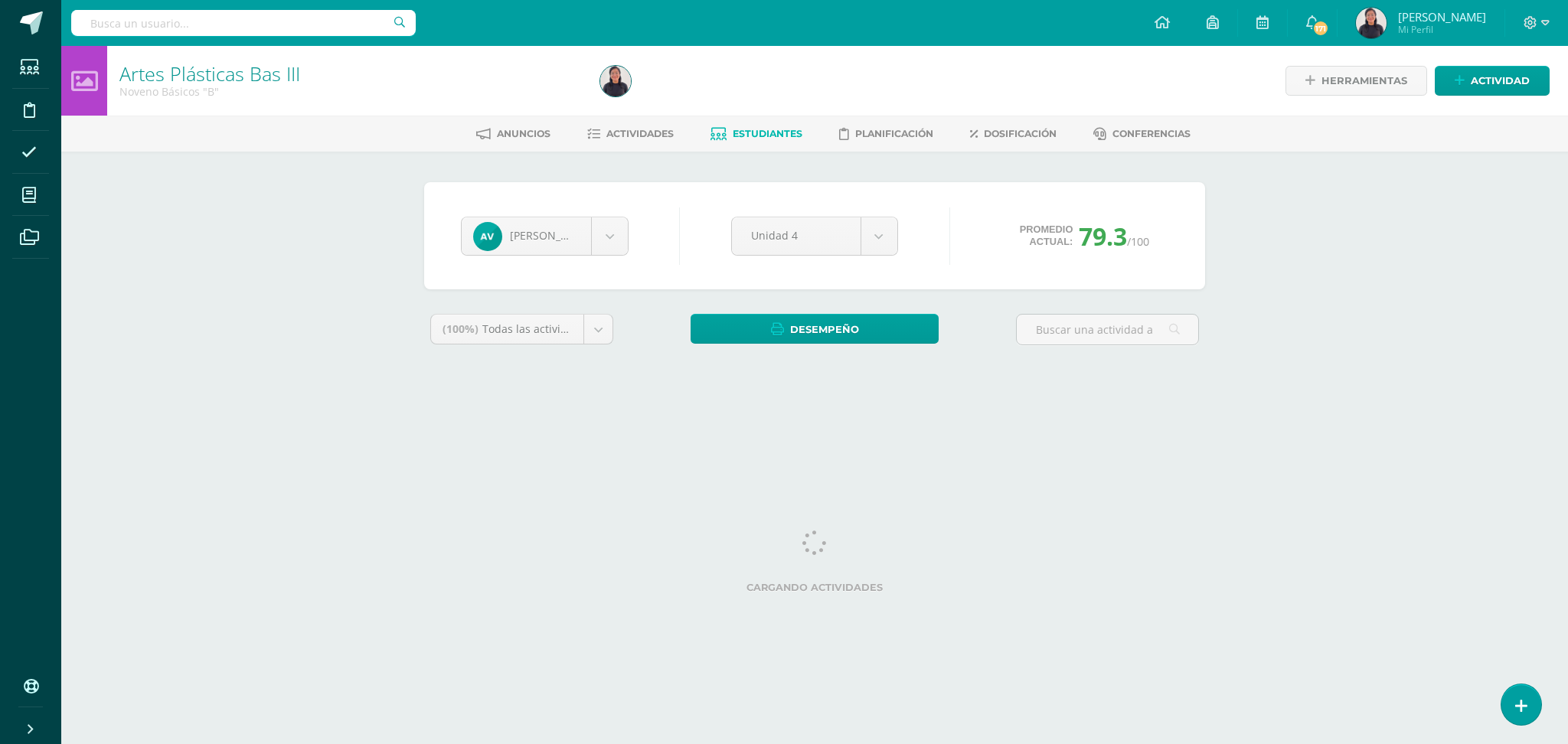
click at [12, 733] on div at bounding box center [12, 733] width 0 height 0
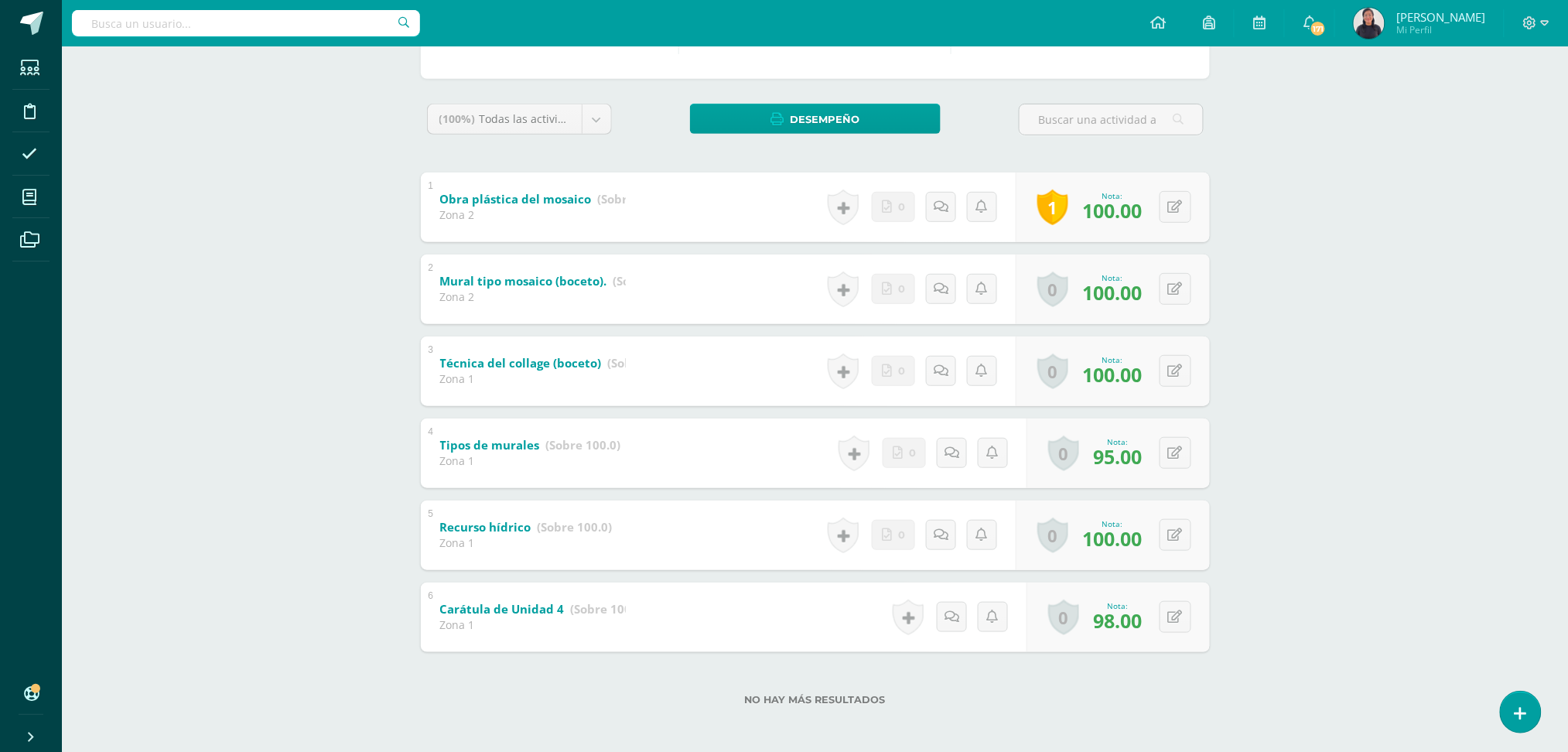
scroll to position [215, 0]
click at [1174, 610] on button at bounding box center [1186, 615] width 33 height 33
type input "100"
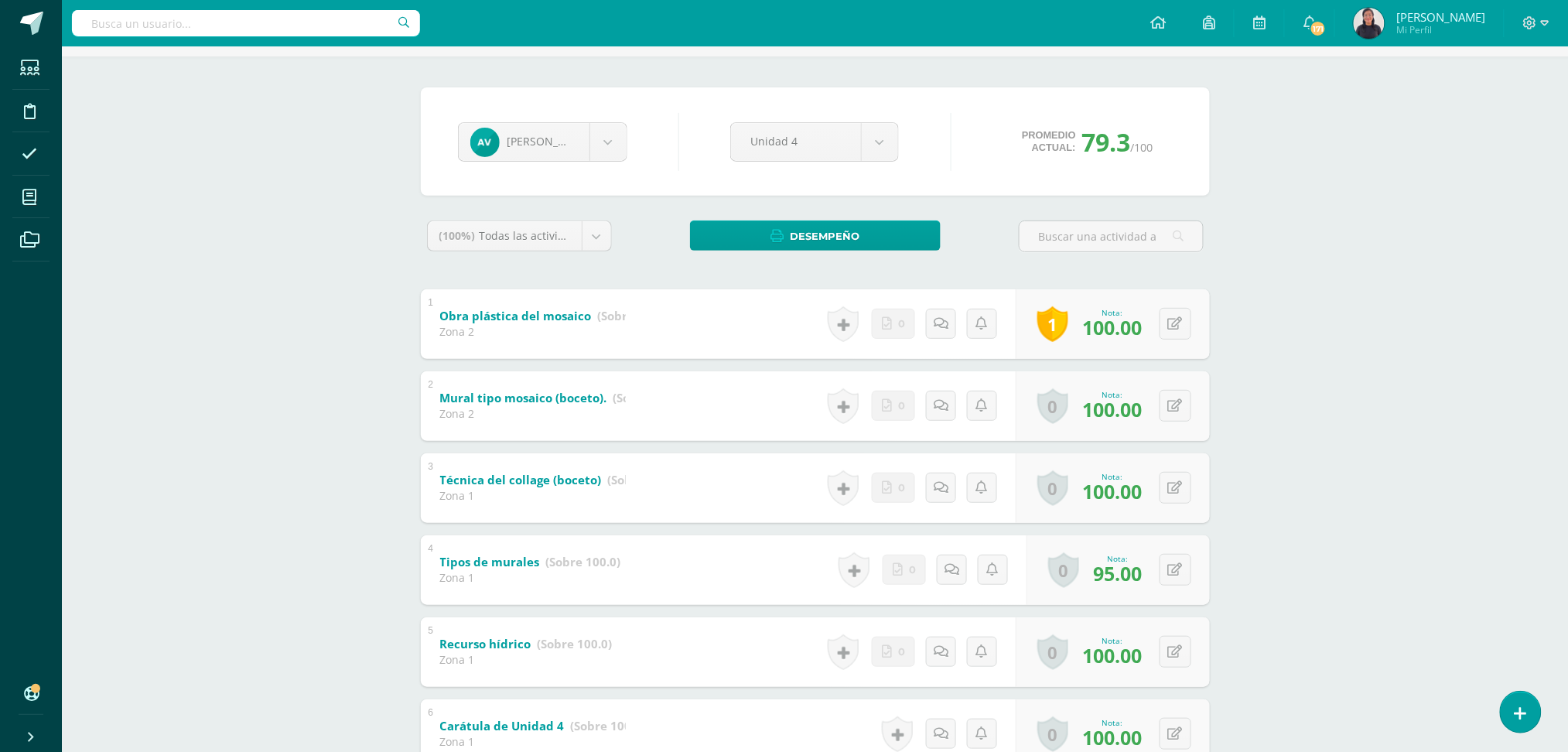
scroll to position [0, 0]
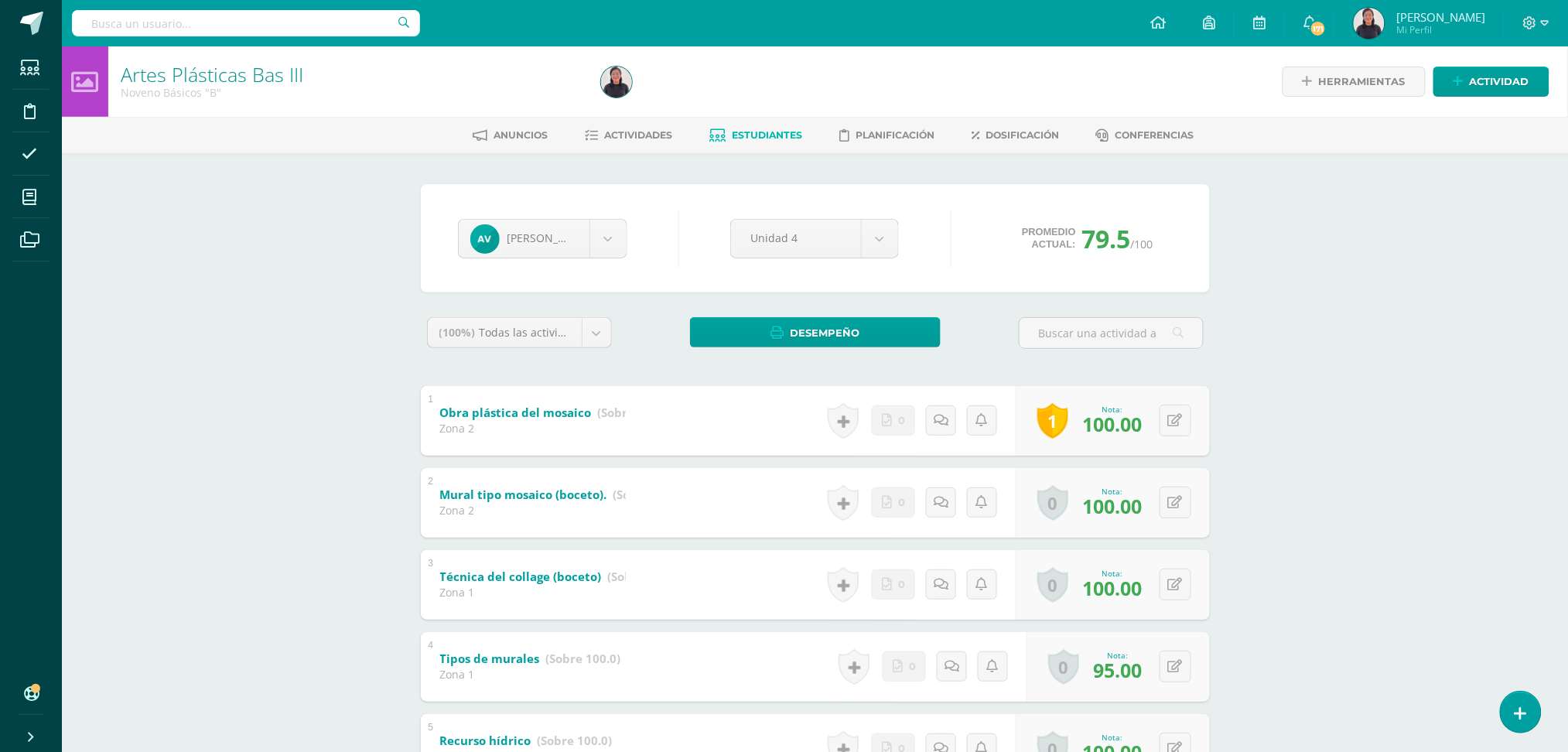
click at [746, 130] on span "Estudiantes" at bounding box center [767, 135] width 70 height 12
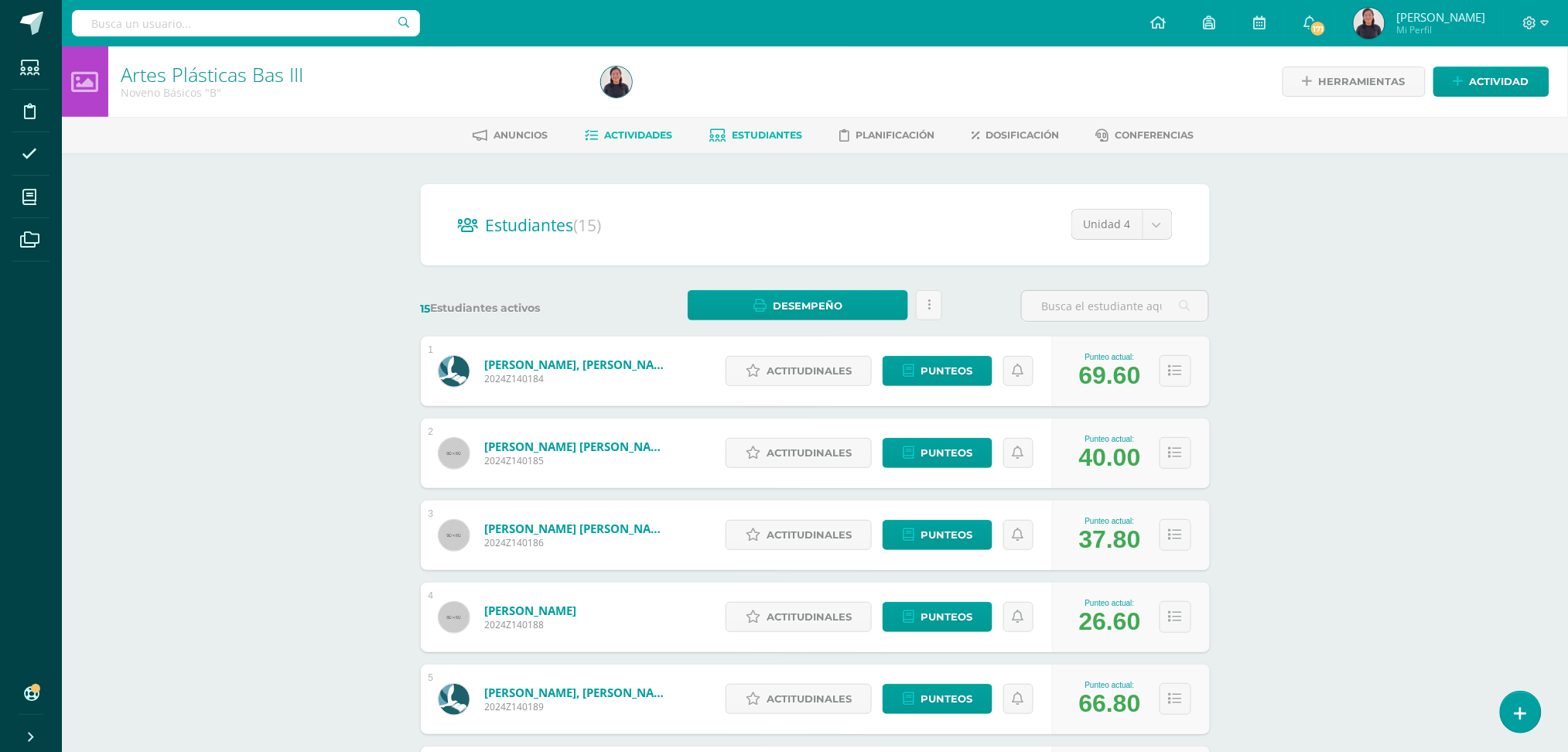
click at [629, 136] on span "Actividades" at bounding box center [638, 135] width 68 height 12
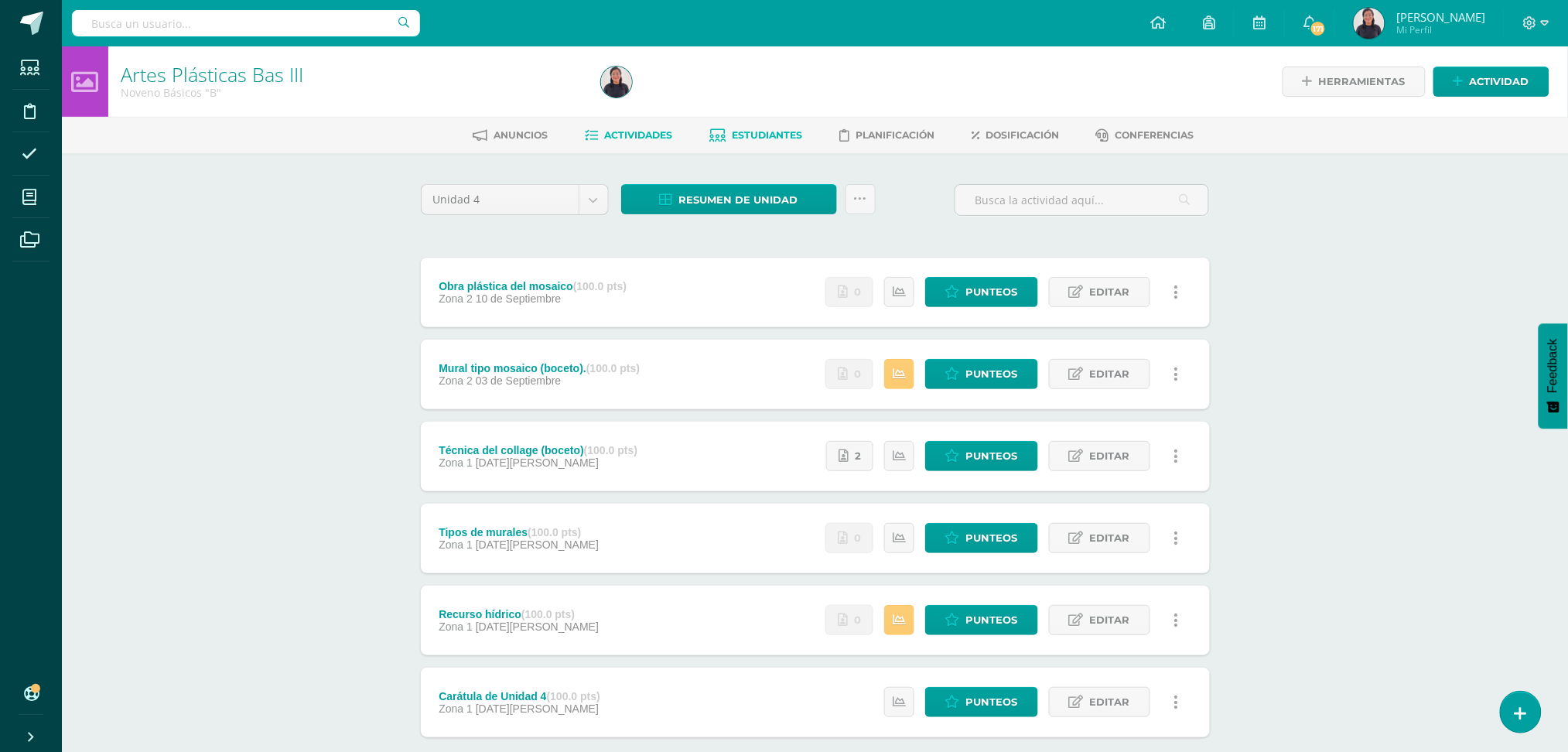
click at [774, 131] on span "Estudiantes" at bounding box center [767, 135] width 70 height 12
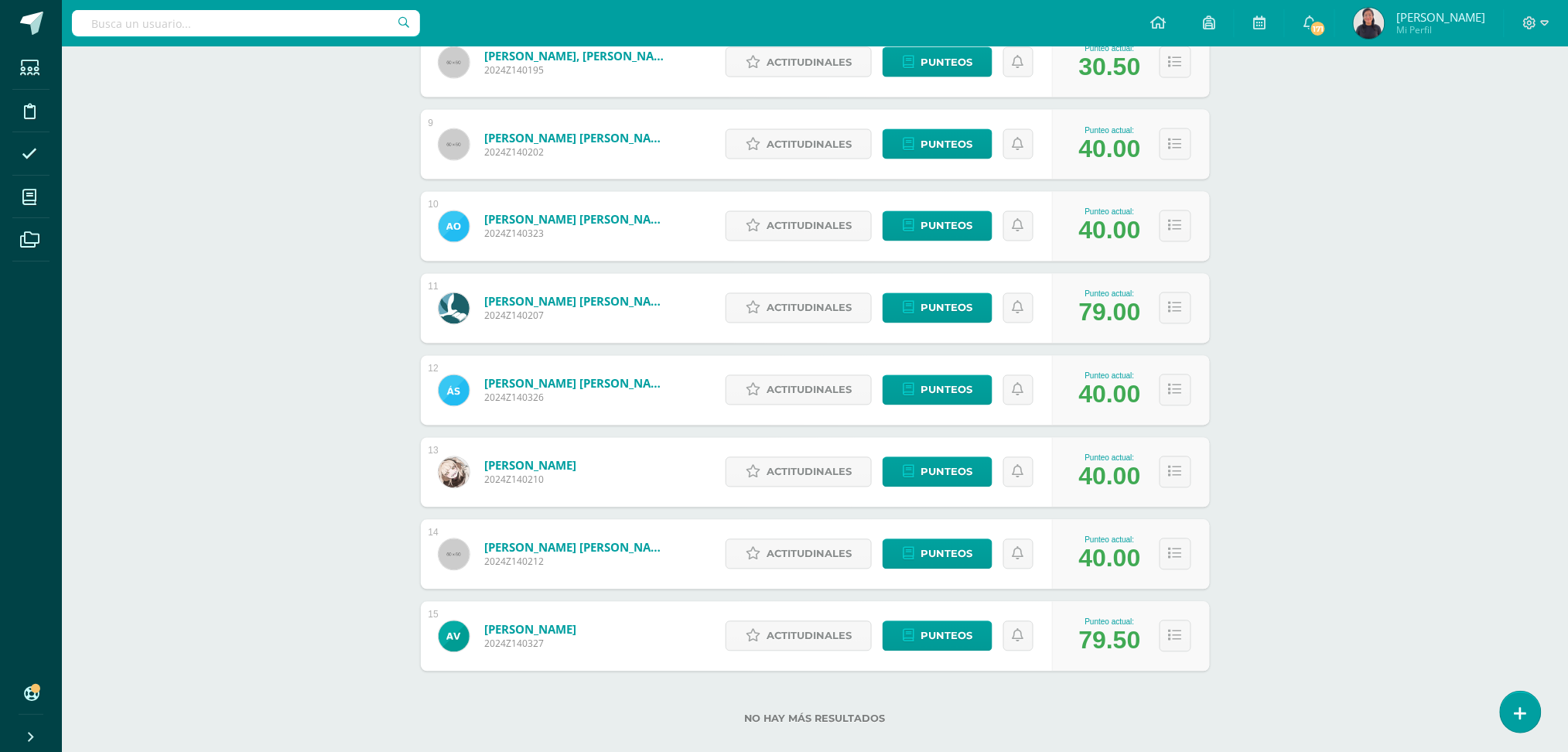
scroll to position [905, 0]
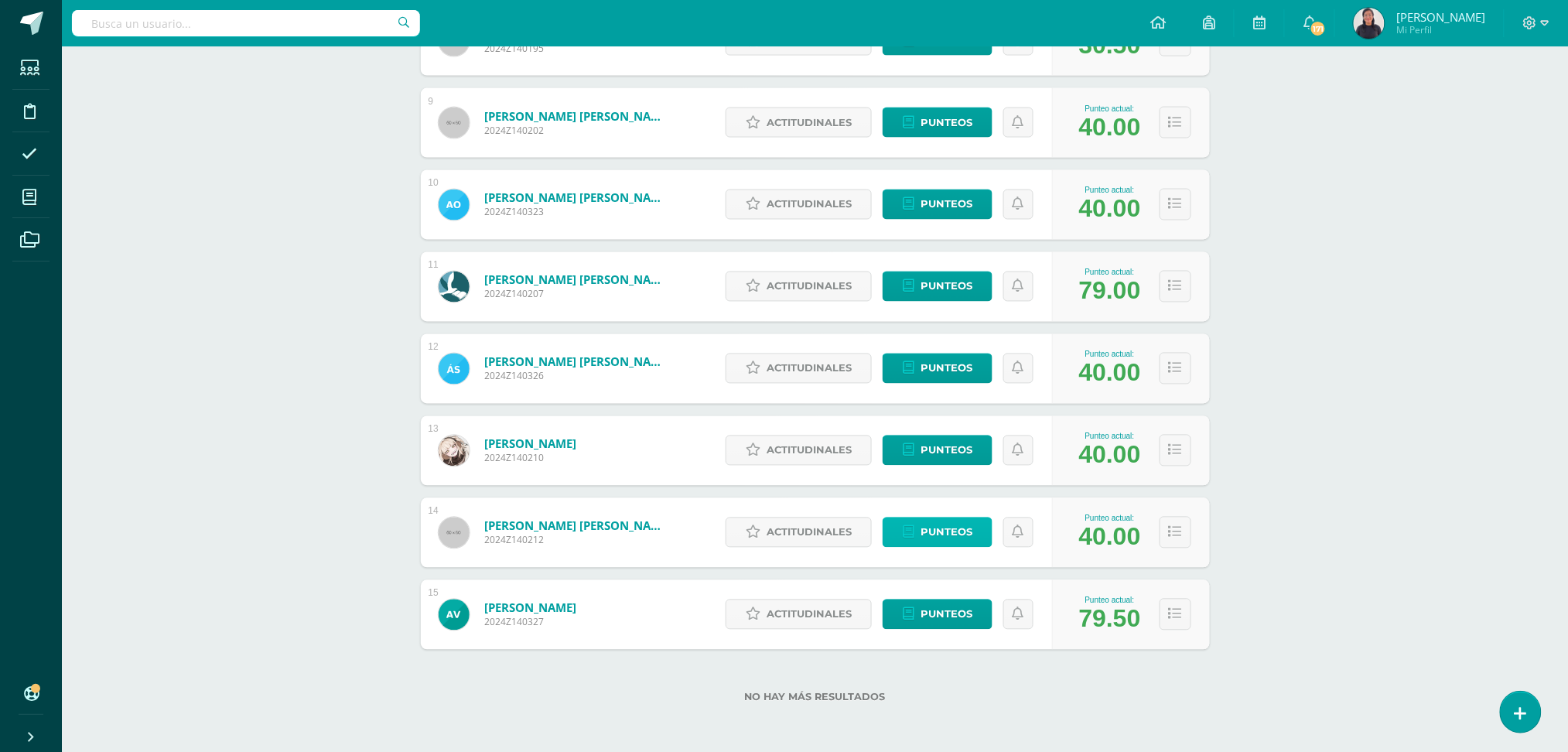
click at [956, 529] on span "Punteos" at bounding box center [946, 533] width 52 height 29
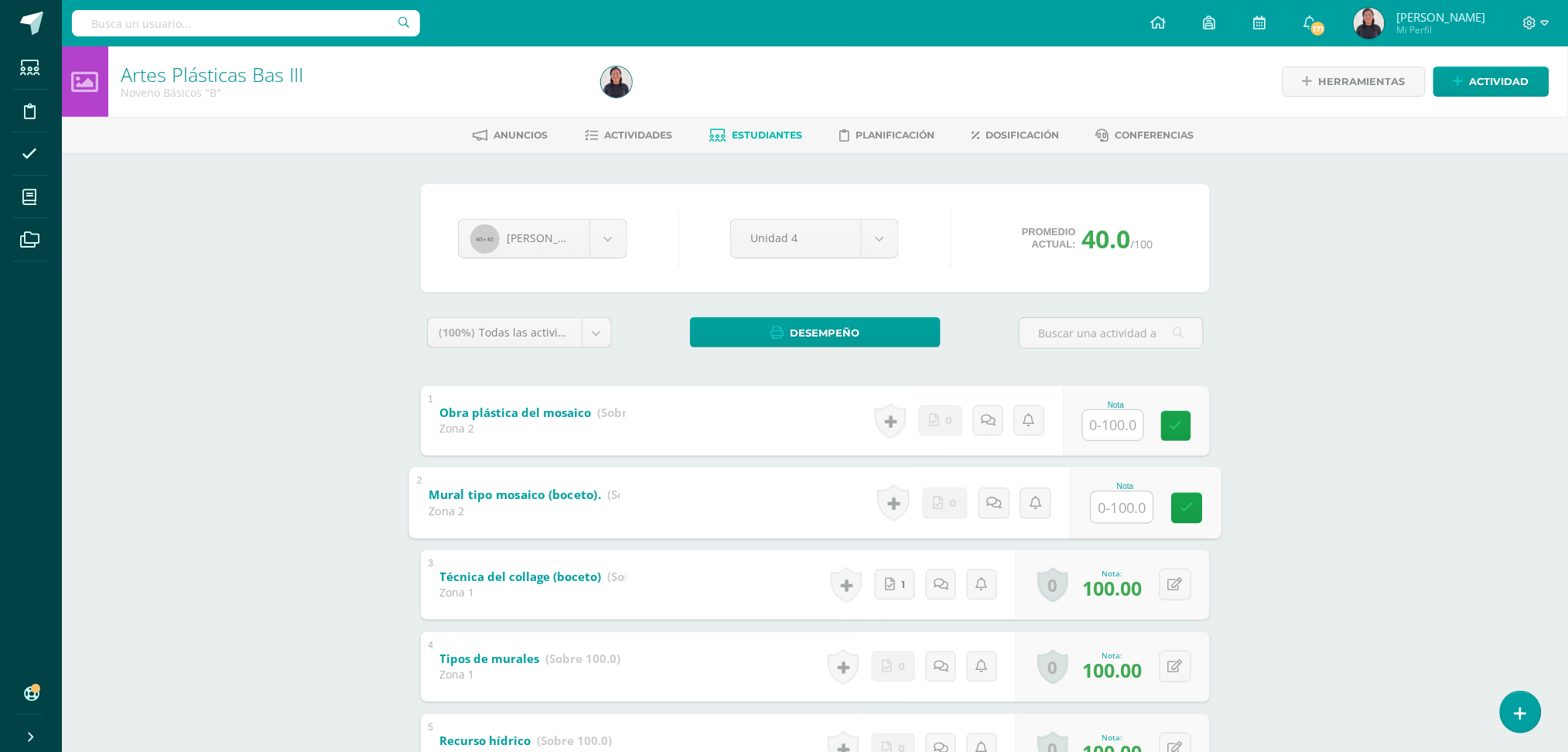
click at [1127, 497] on input "text" at bounding box center [1121, 507] width 62 height 31
type input "100"
click at [1109, 420] on input "text" at bounding box center [1121, 424] width 62 height 31
type input "100"
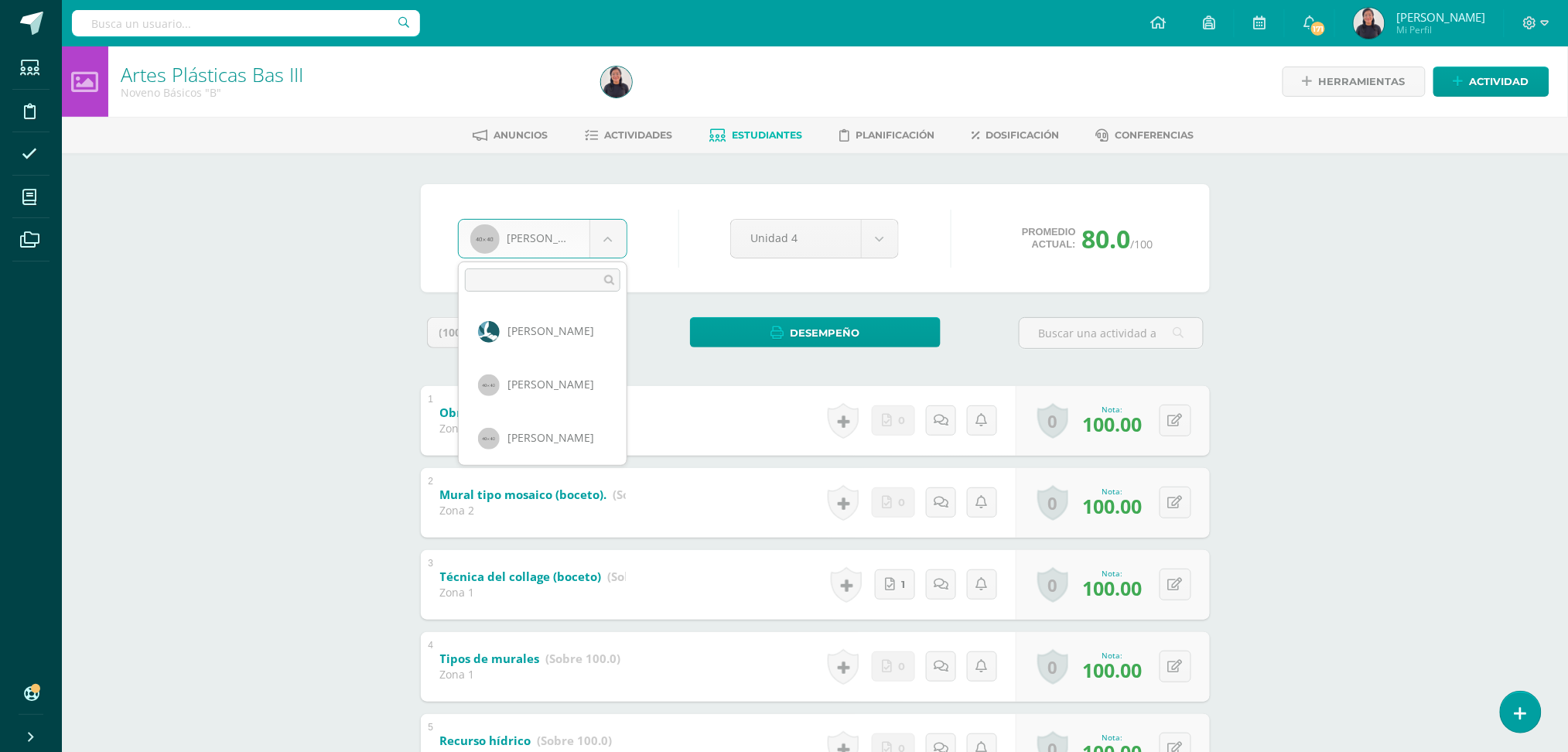
click at [619, 241] on body "Estudiantes Disciplina Asistencia Mis cursos Archivos Soporte Ayuda Reportar un…" at bounding box center [784, 484] width 1568 height 969
select select "205"
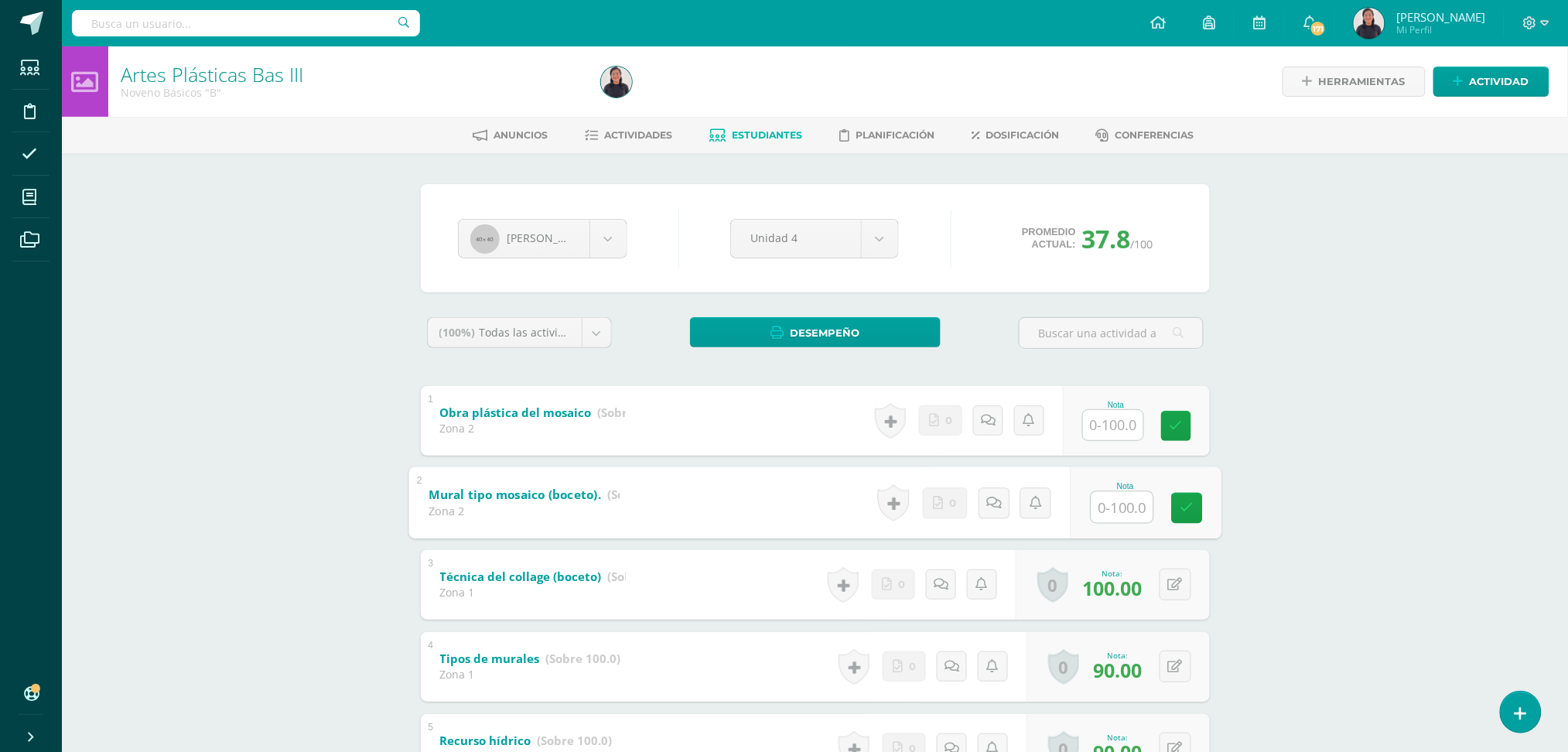
click at [1104, 515] on input "text" at bounding box center [1121, 507] width 62 height 31
type input "100"
click at [1112, 421] on input "text" at bounding box center [1121, 424] width 62 height 31
type input "90"
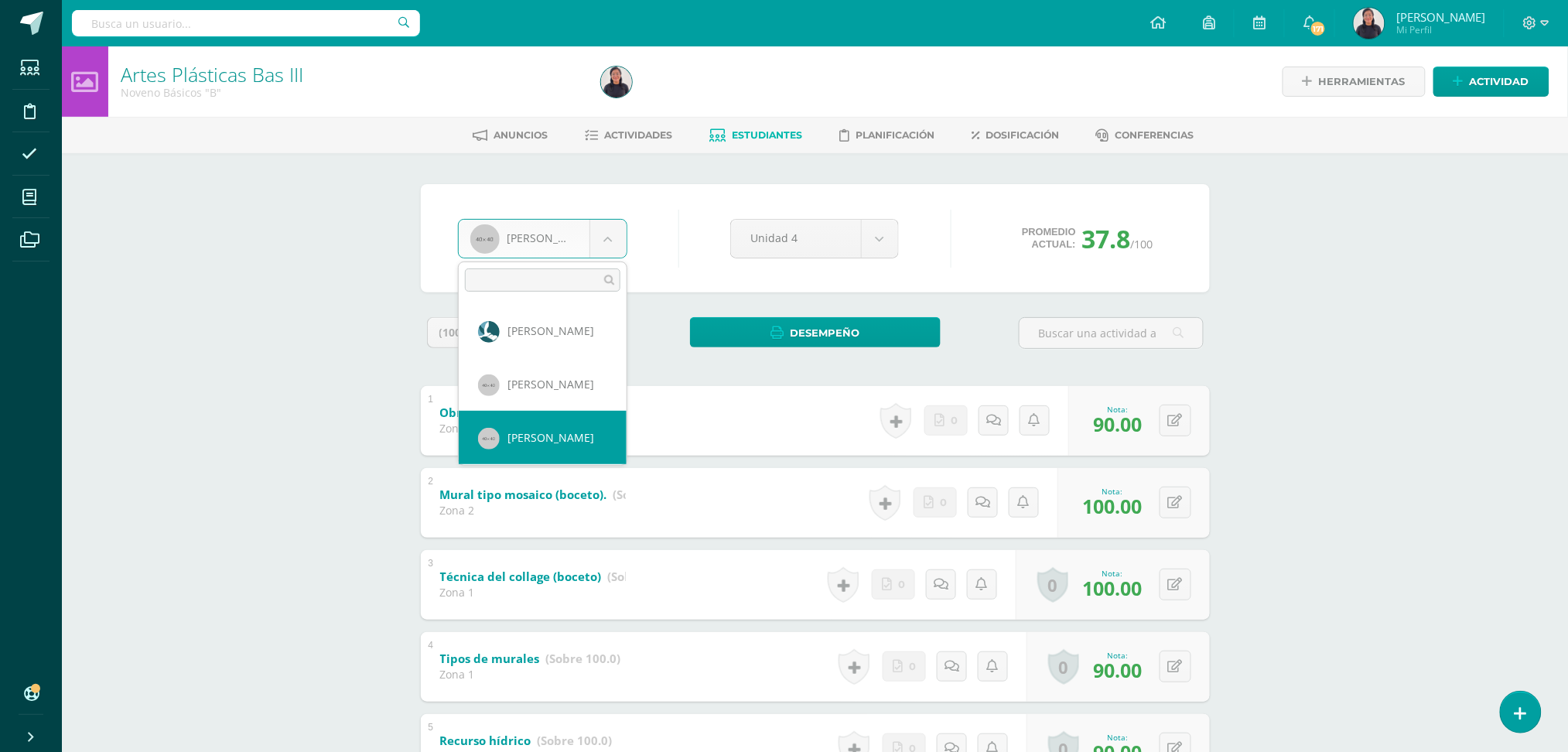
click at [592, 229] on body "Estudiantes Disciplina Asistencia Mis cursos Archivos Soporte Ayuda Reportar un…" at bounding box center [784, 484] width 1568 height 969
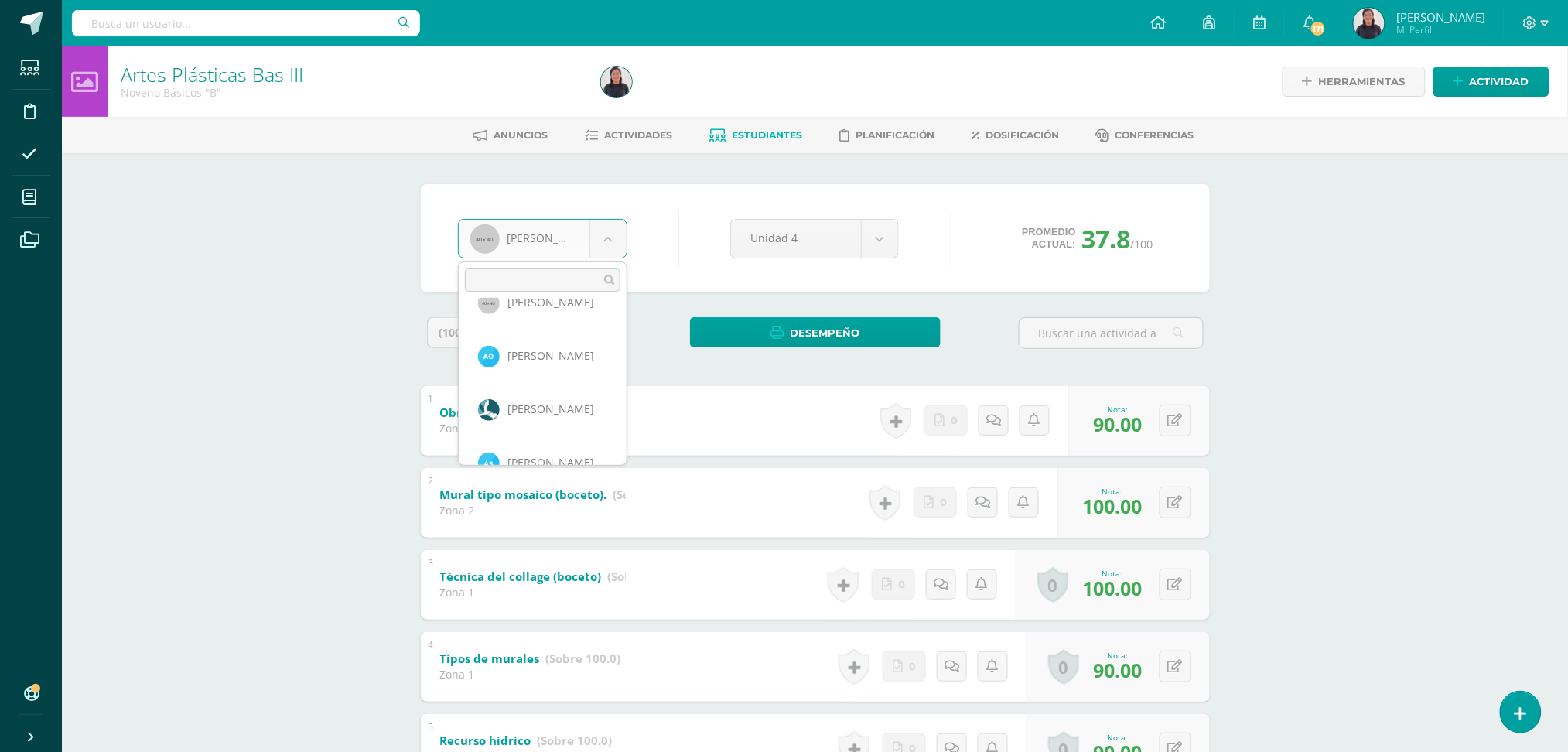
scroll to position [456, 0]
select select "343"
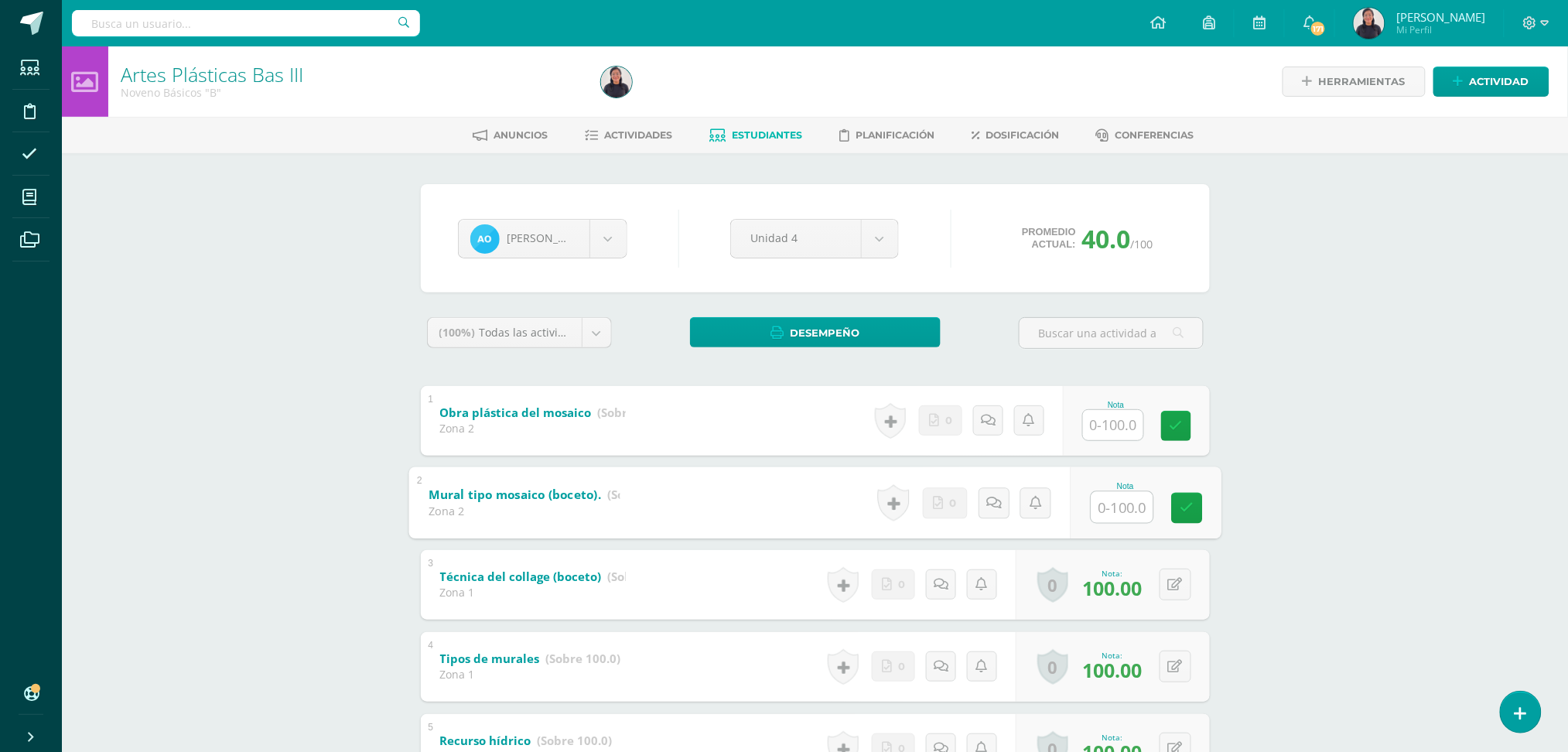
click at [1128, 514] on input "text" at bounding box center [1121, 507] width 62 height 31
type input "100"
click at [1115, 430] on input "text" at bounding box center [1121, 424] width 62 height 31
type input "100"
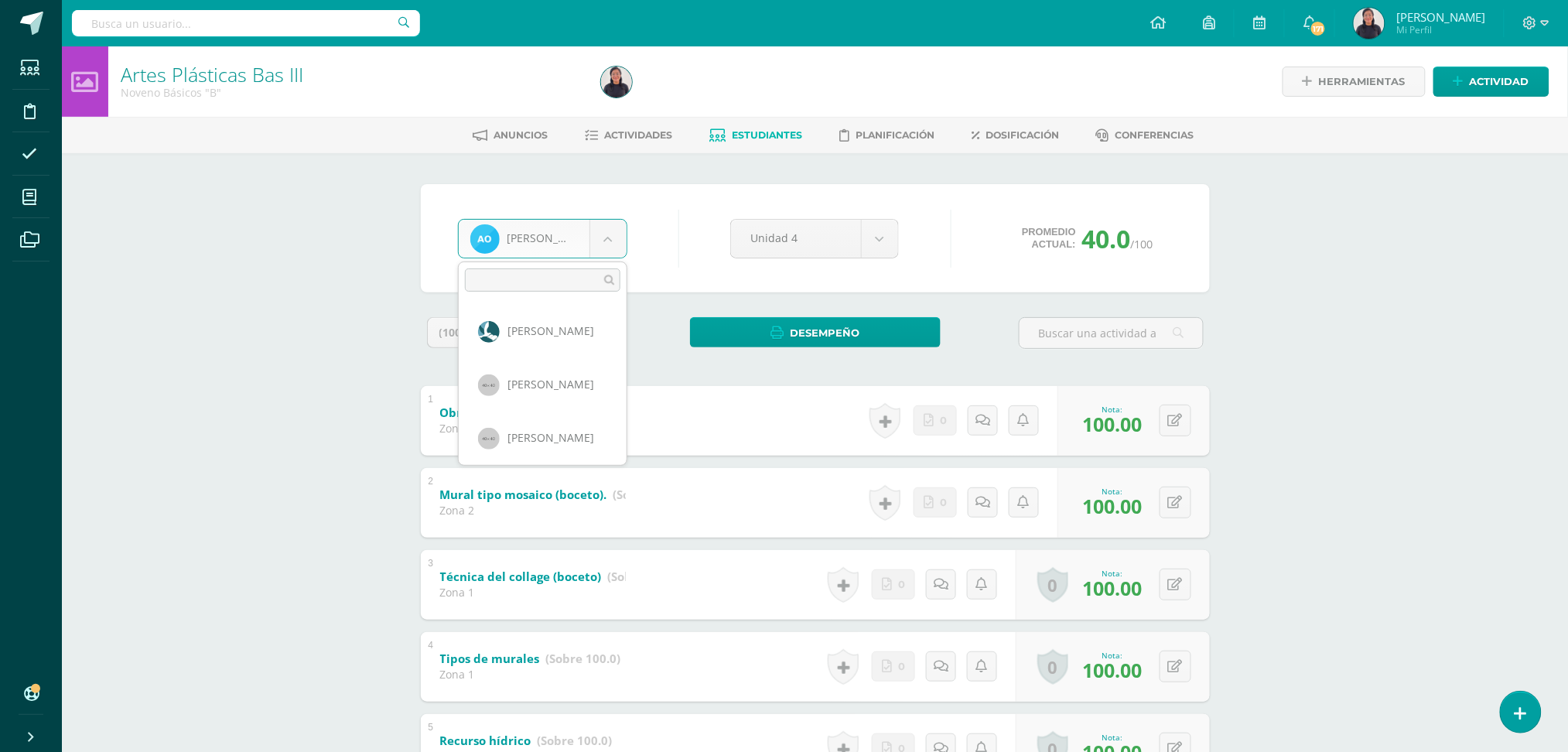
click at [607, 240] on body "Estudiantes Disciplina Asistencia Mis cursos Archivos Soporte Ayuda Reportar un…" at bounding box center [784, 484] width 1568 height 969
select select "204"
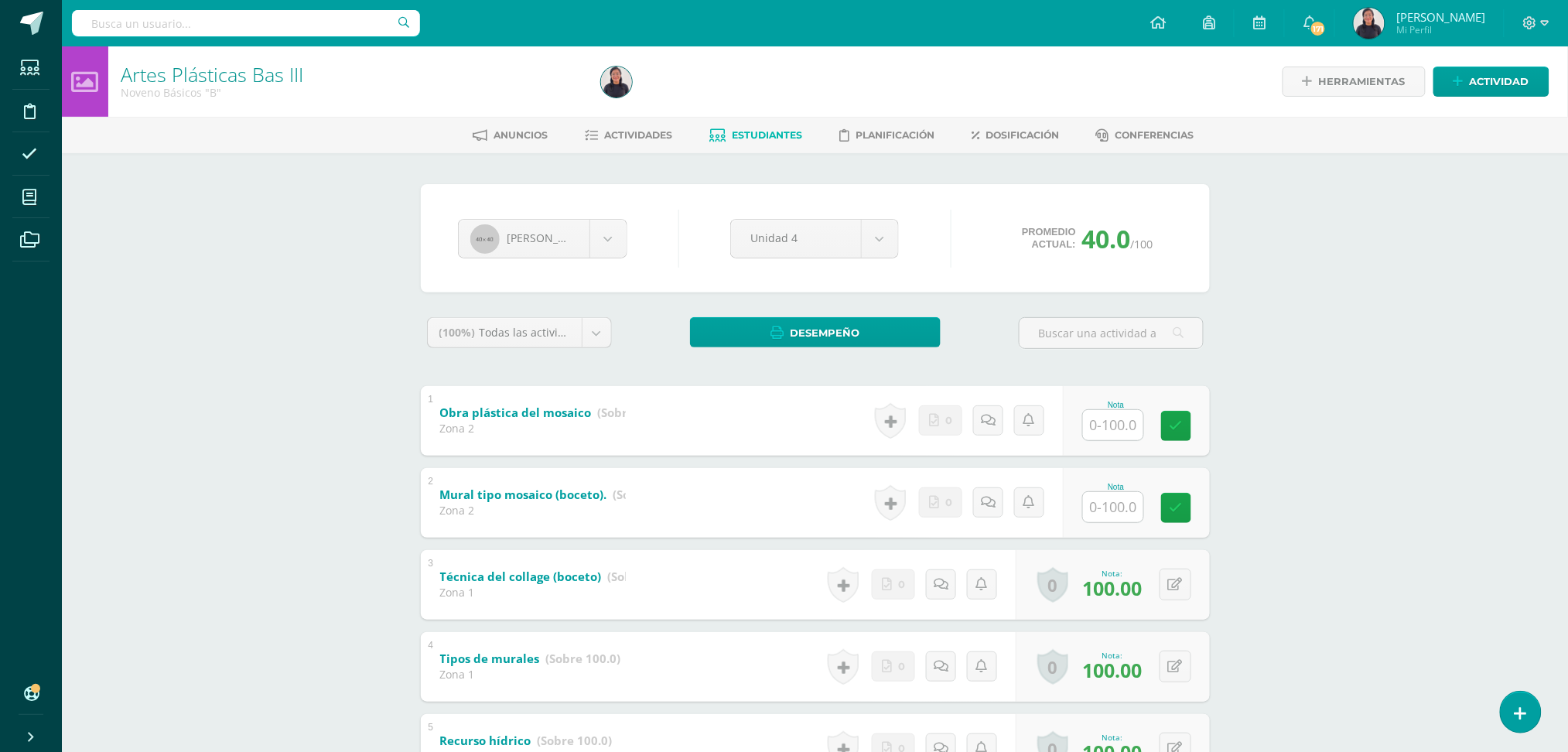
click at [1251, 456] on div "Artes Plásticas Bas III Noveno Básicos "B" Herramientas Detalle de asistencias …" at bounding box center [814, 507] width 1506 height 922
click at [1129, 424] on input "text" at bounding box center [1121, 424] width 62 height 31
type input "100"
click at [886, 425] on link at bounding box center [885, 420] width 31 height 36
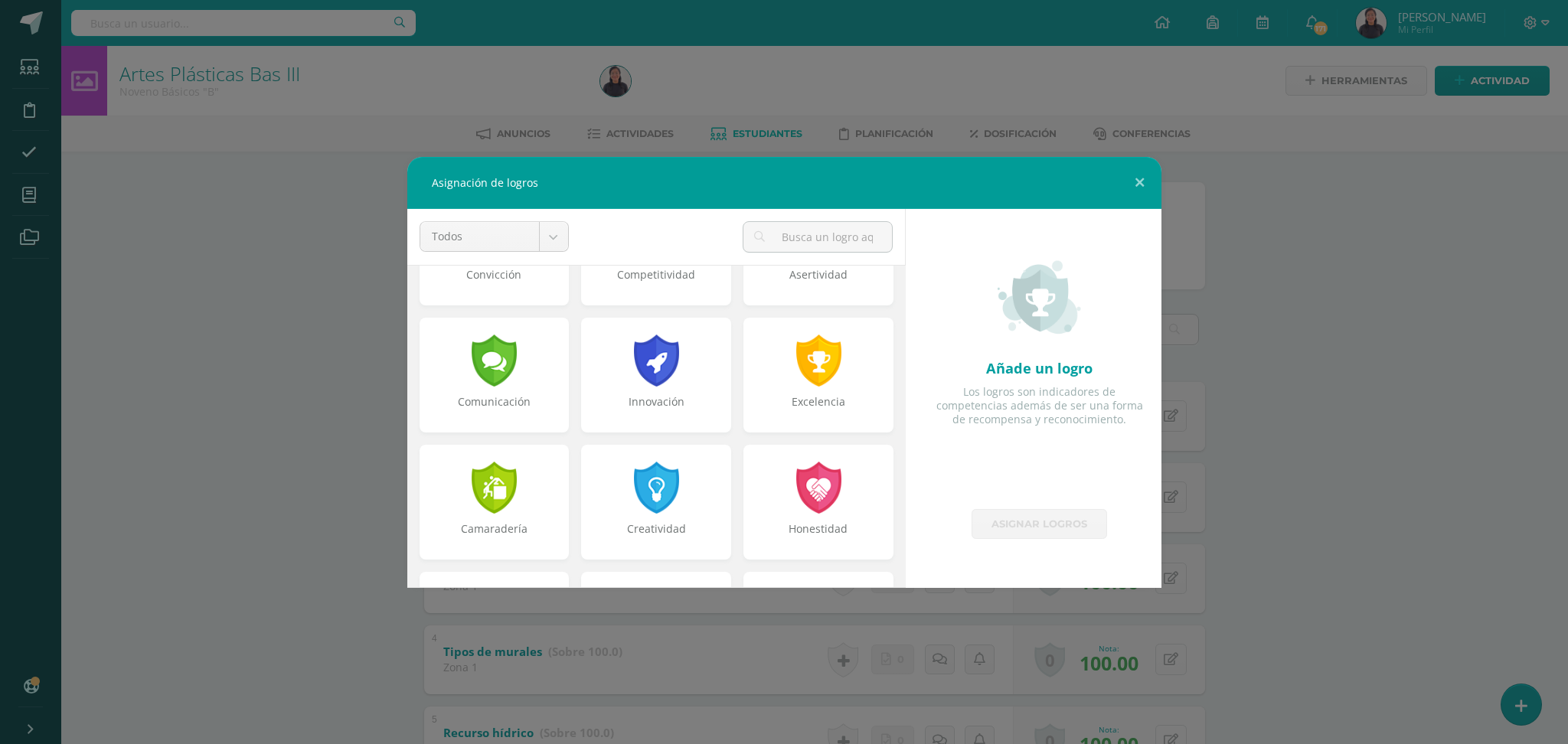
scroll to position [343, 0]
click at [647, 504] on div at bounding box center [656, 485] width 53 height 56
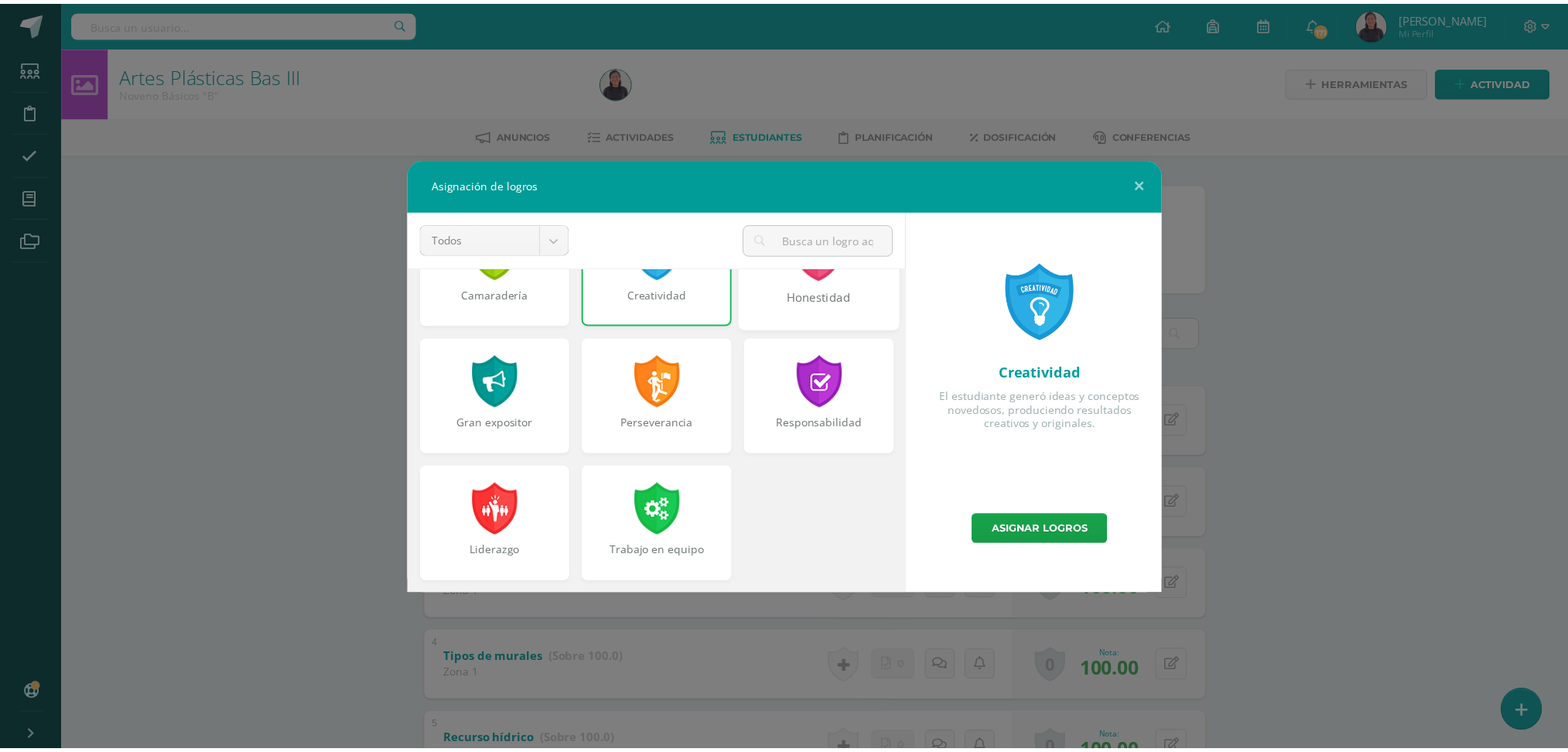
scroll to position [586, 0]
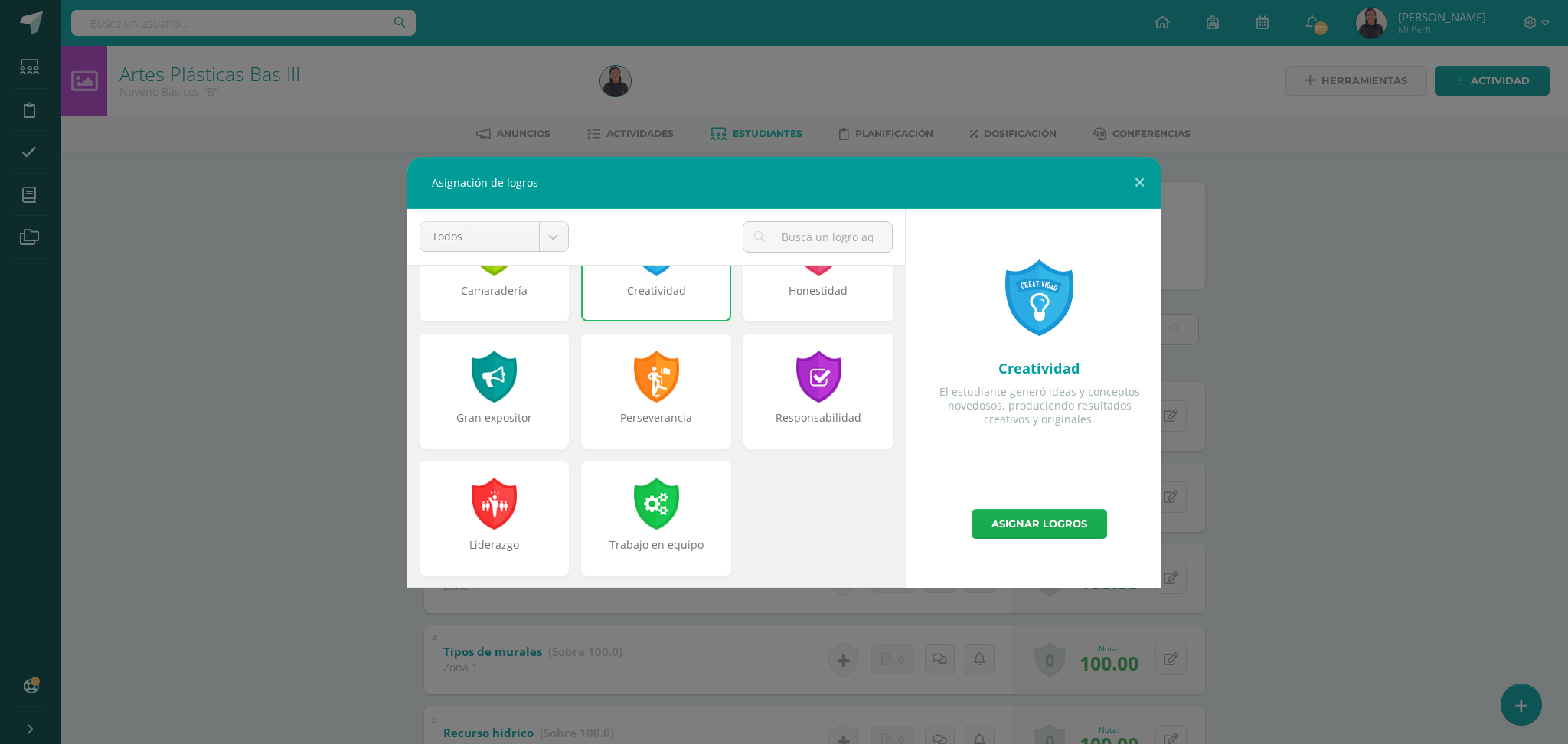
click at [1044, 519] on link "Asignar logros" at bounding box center [1039, 524] width 135 height 30
